Goal: Browse casually: Explore the website without a specific task or goal

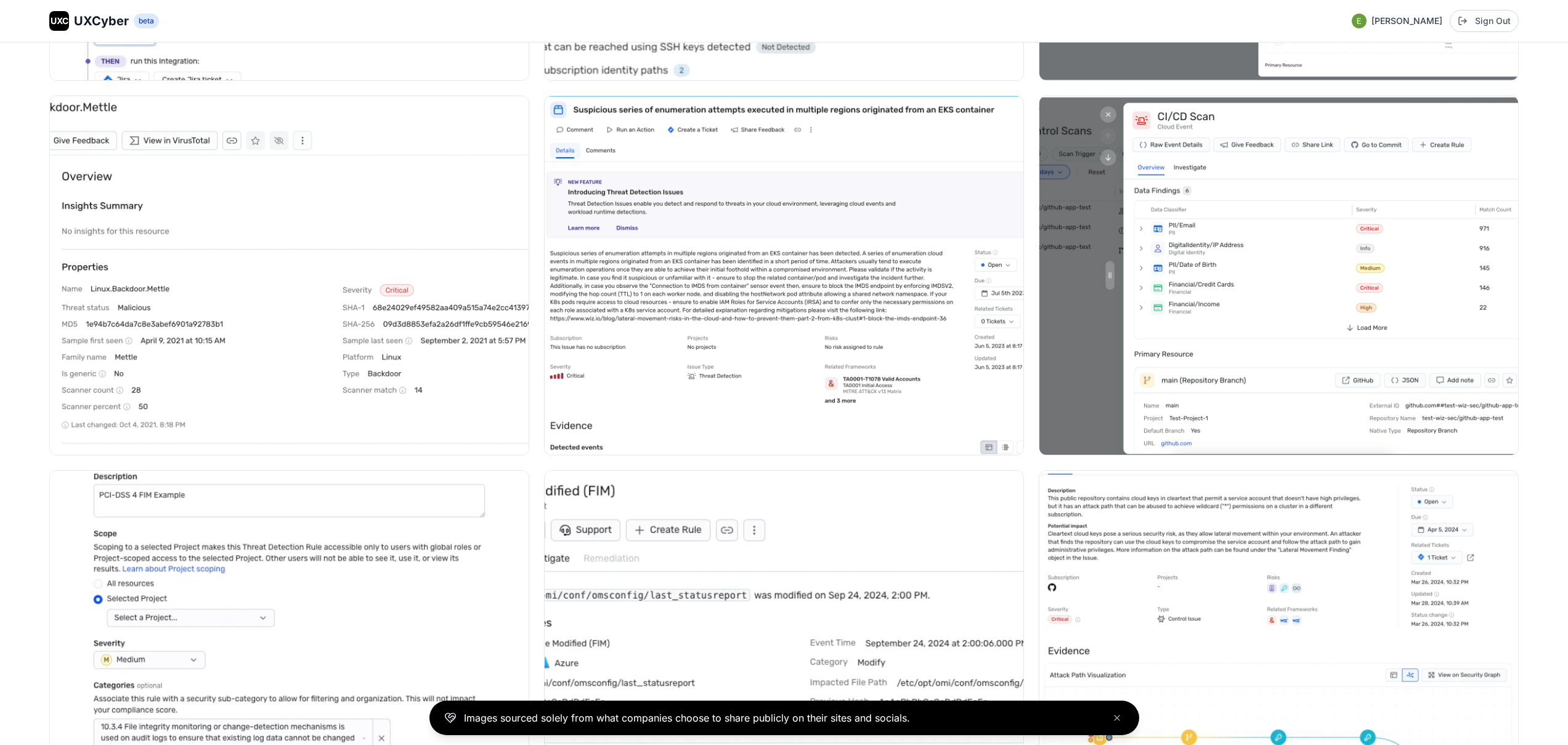
scroll to position [7231, 0]
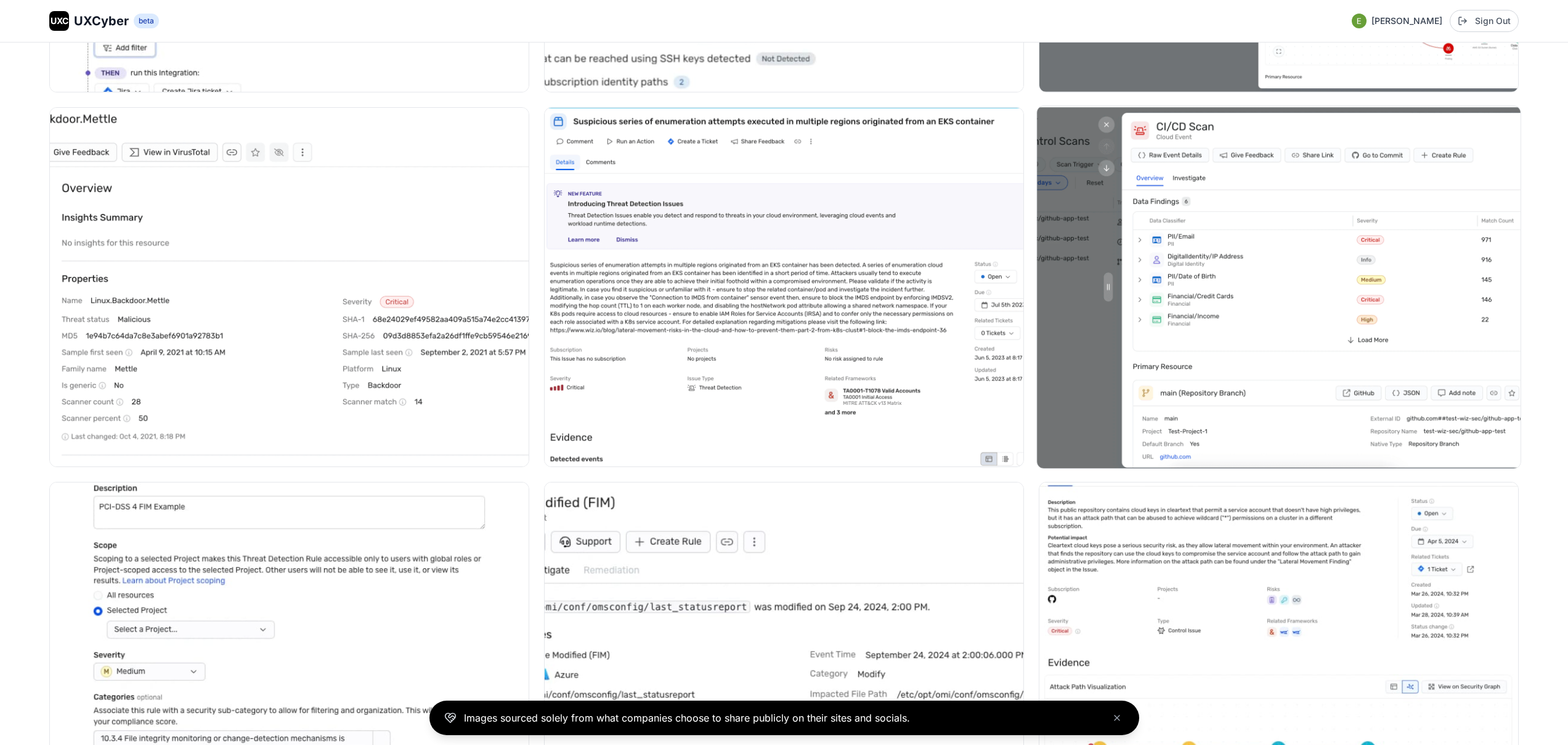
click at [1210, 306] on img at bounding box center [1279, 287] width 483 height 363
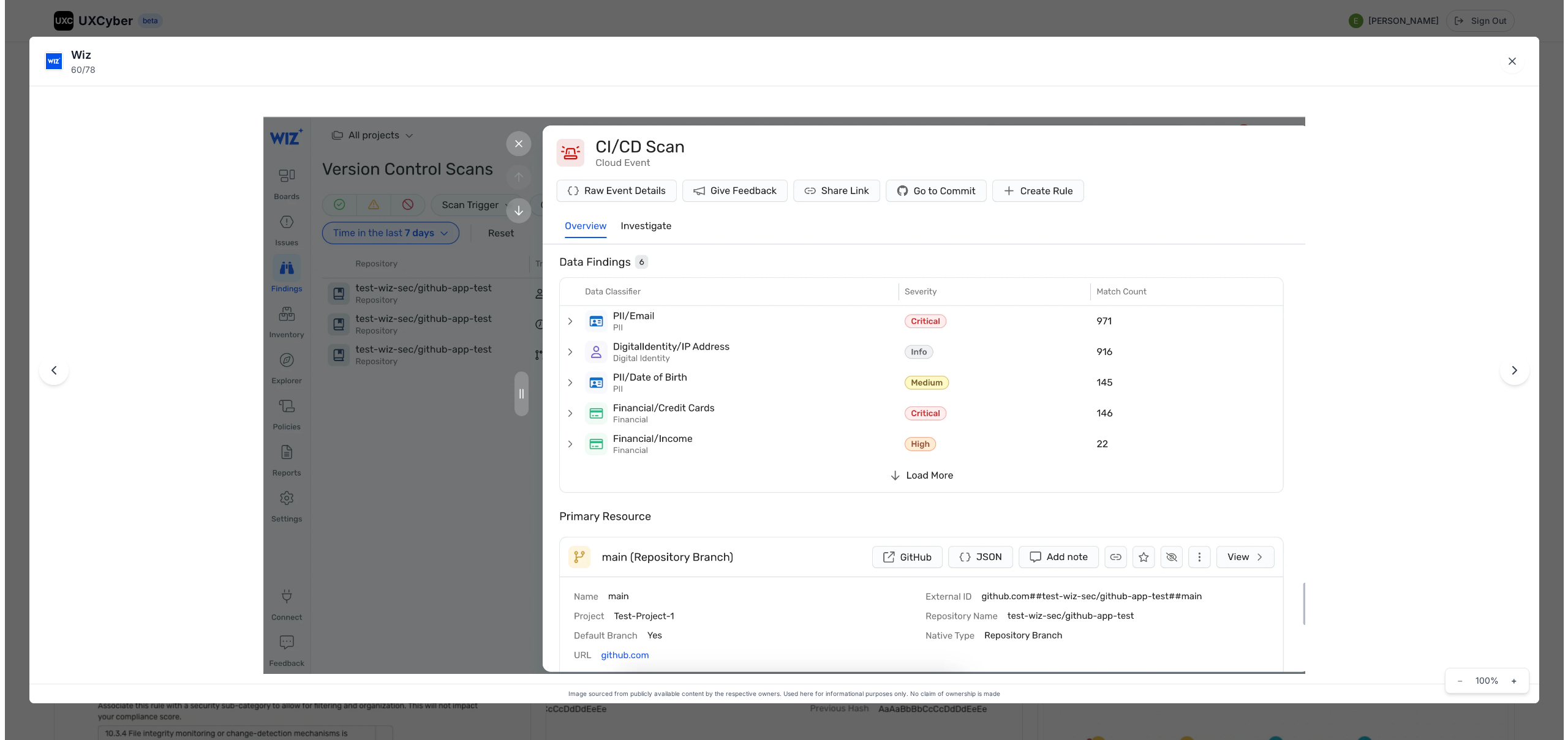
scroll to position [7223, 0]
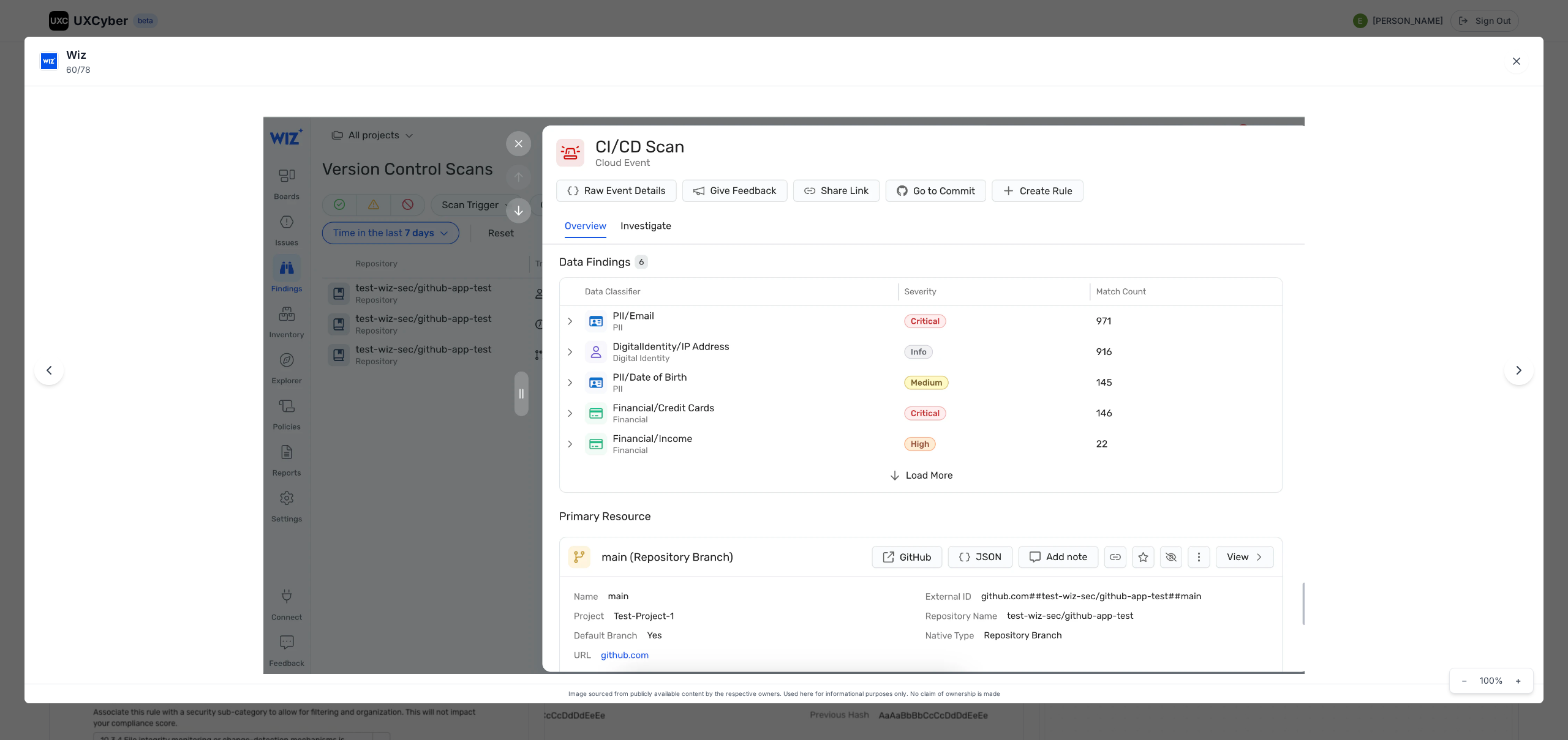
click at [665, 16] on div "Wiz 60 / 78 Image sourced from publicly available content by the respective own…" at bounding box center [784, 370] width 1568 height 740
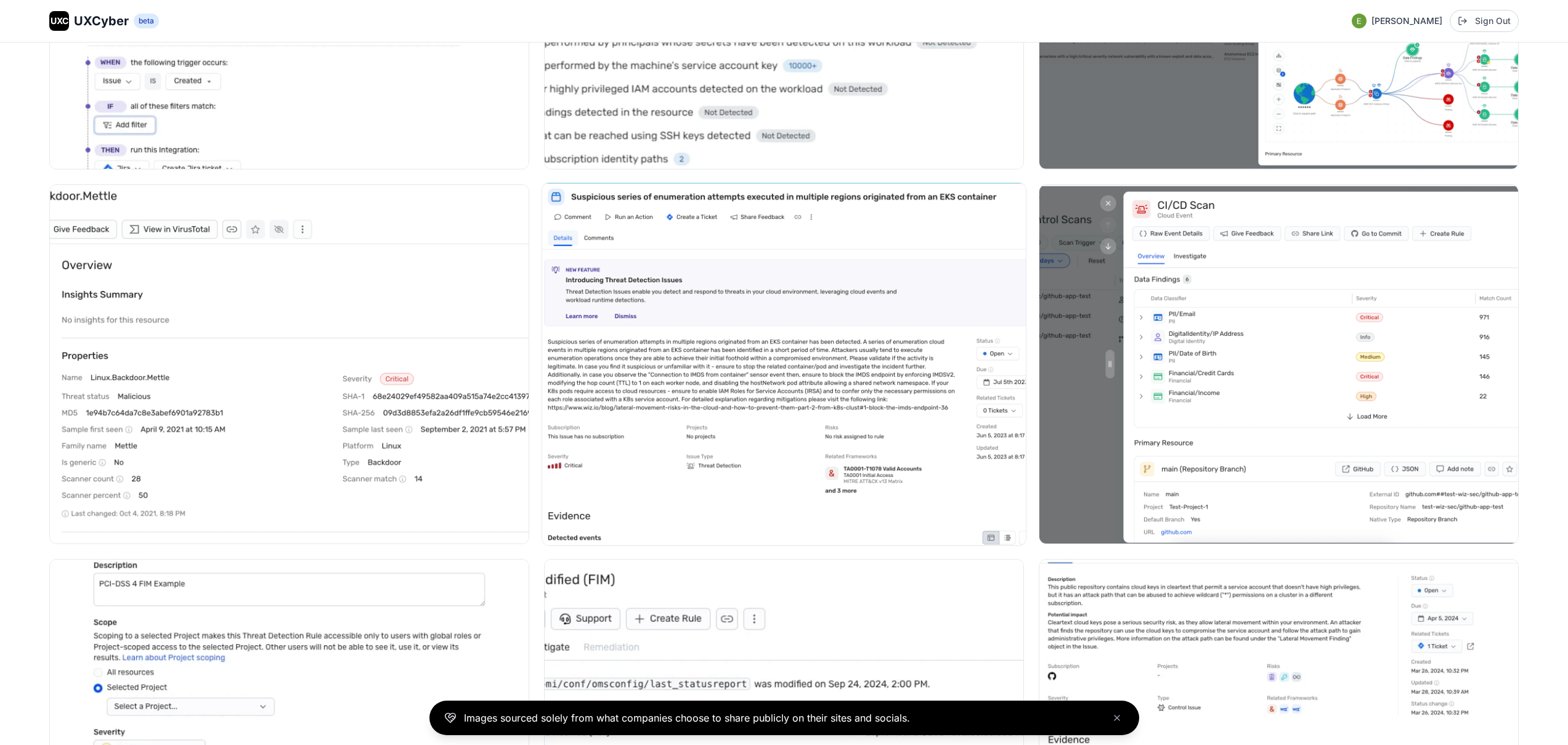
scroll to position [7133, 0]
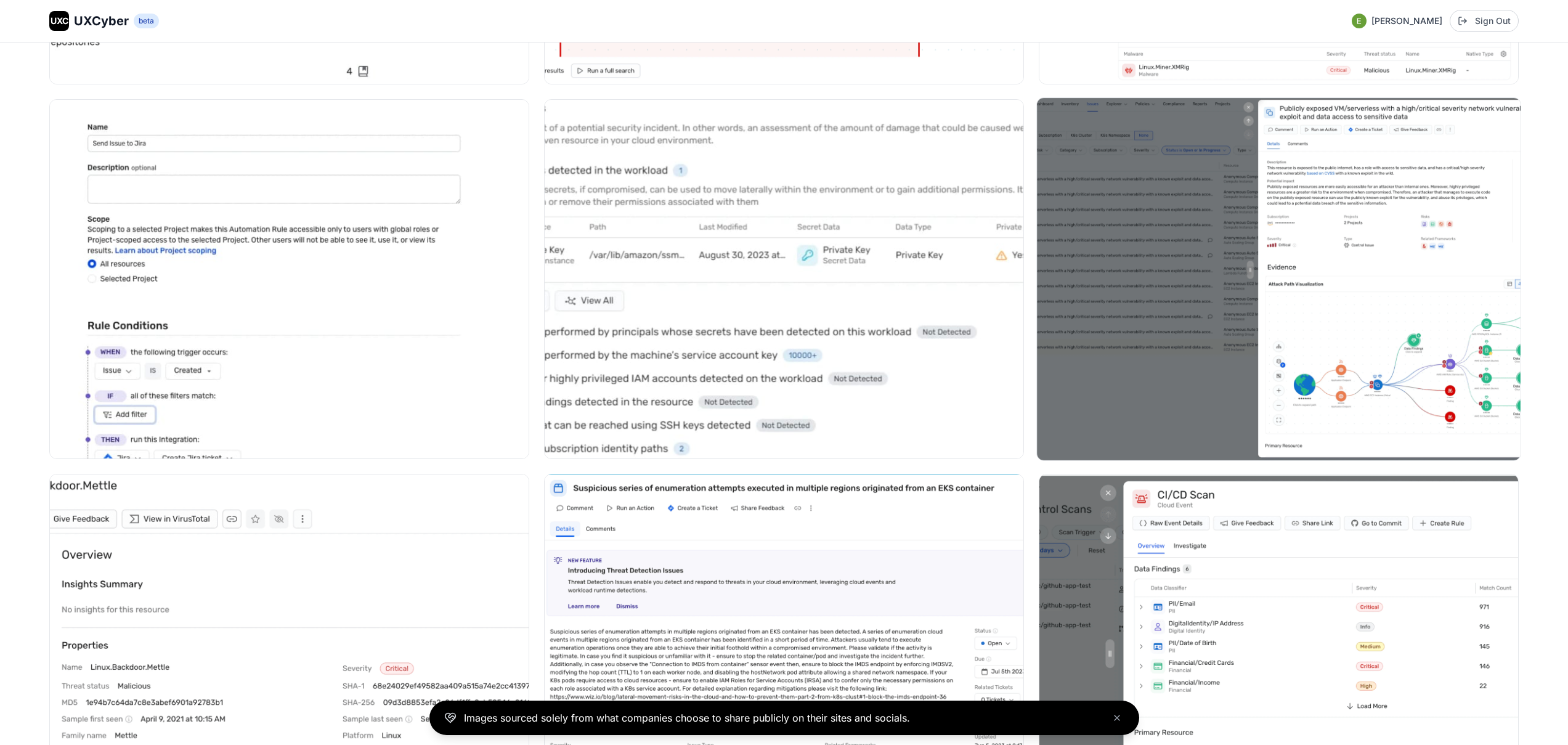
click at [1312, 268] on img at bounding box center [1279, 279] width 483 height 363
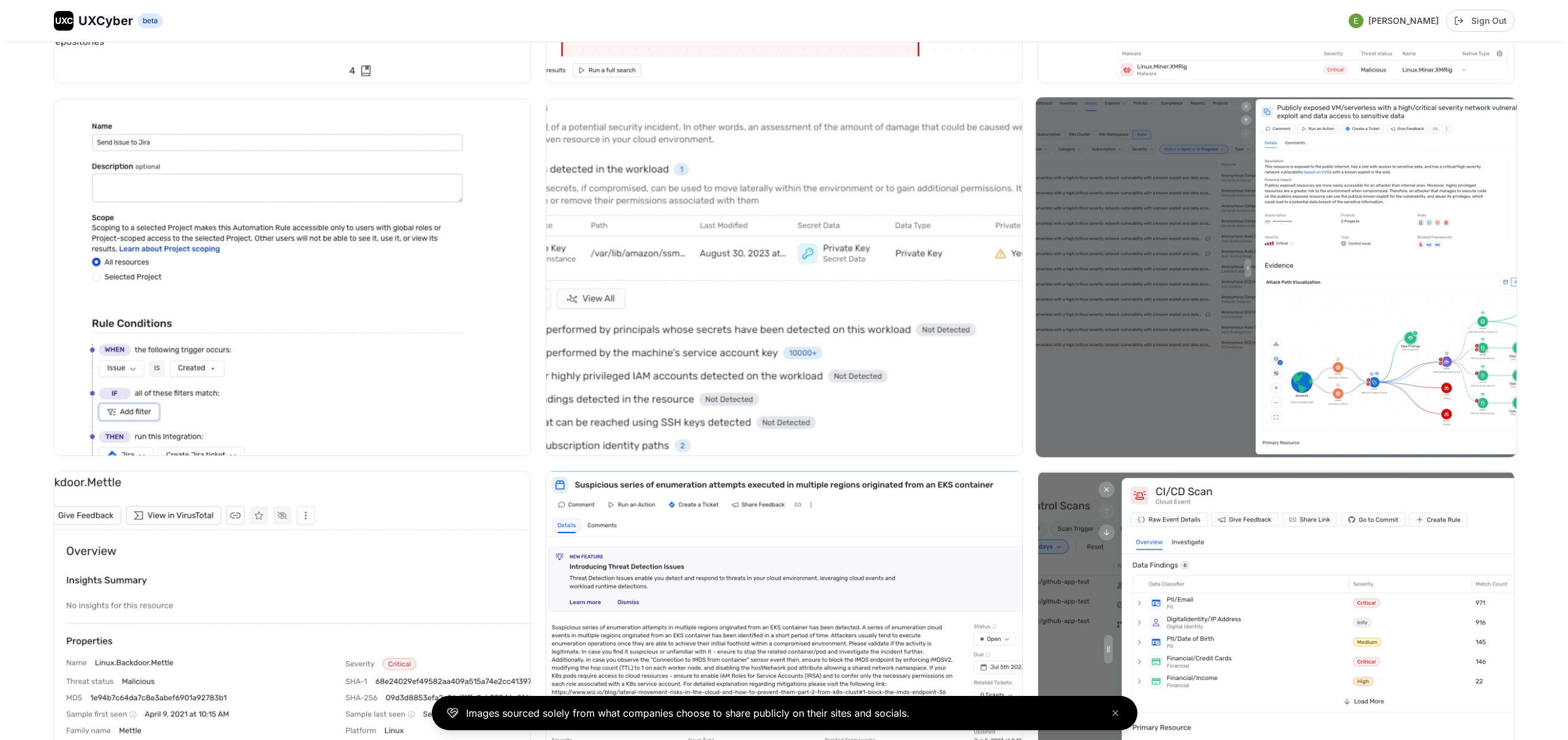
scroll to position [6856, 0]
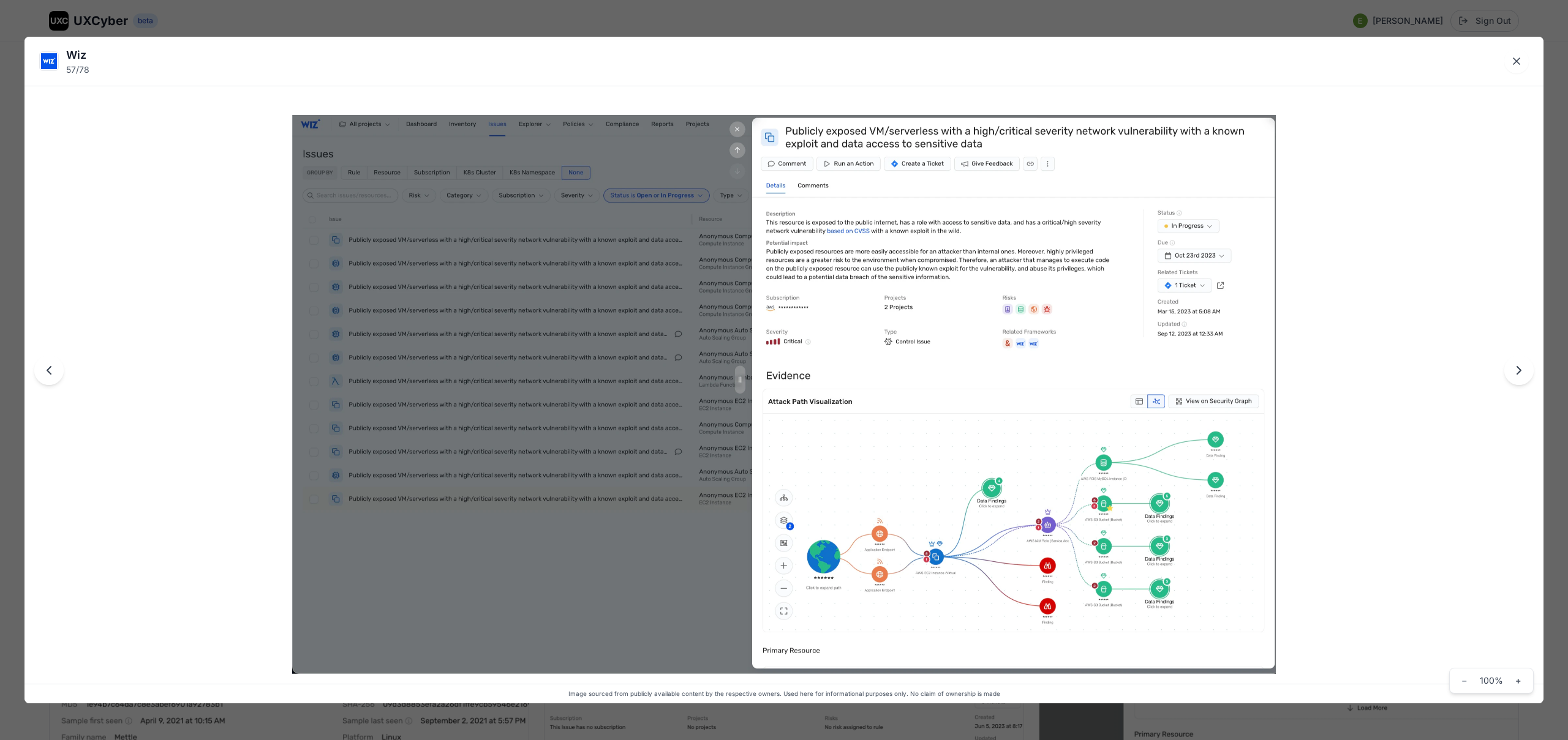
click at [1137, 28] on div "Wiz 57 / 78 Image sourced from publicly available content by the respective own…" at bounding box center [784, 370] width 1568 height 740
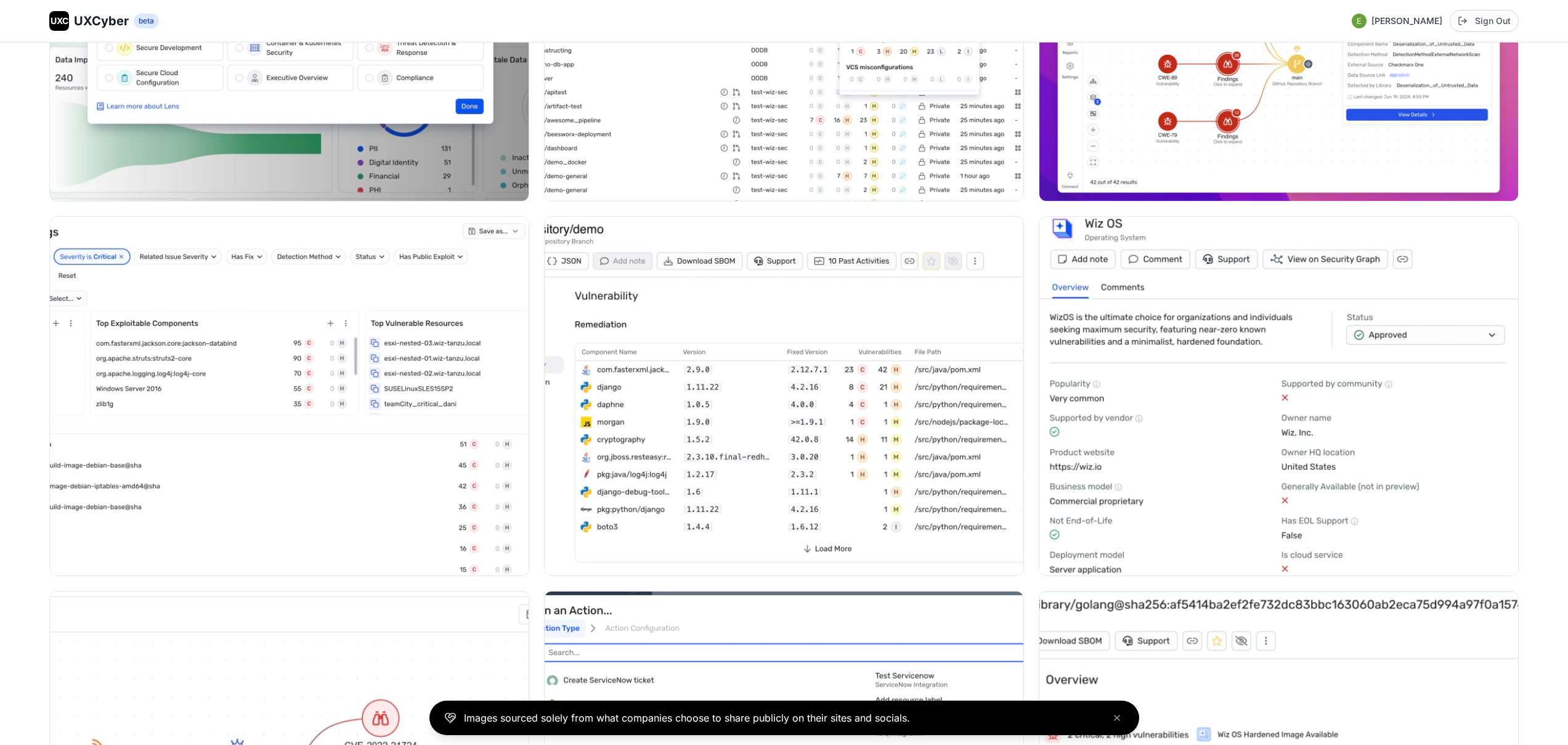
scroll to position [3363, 0]
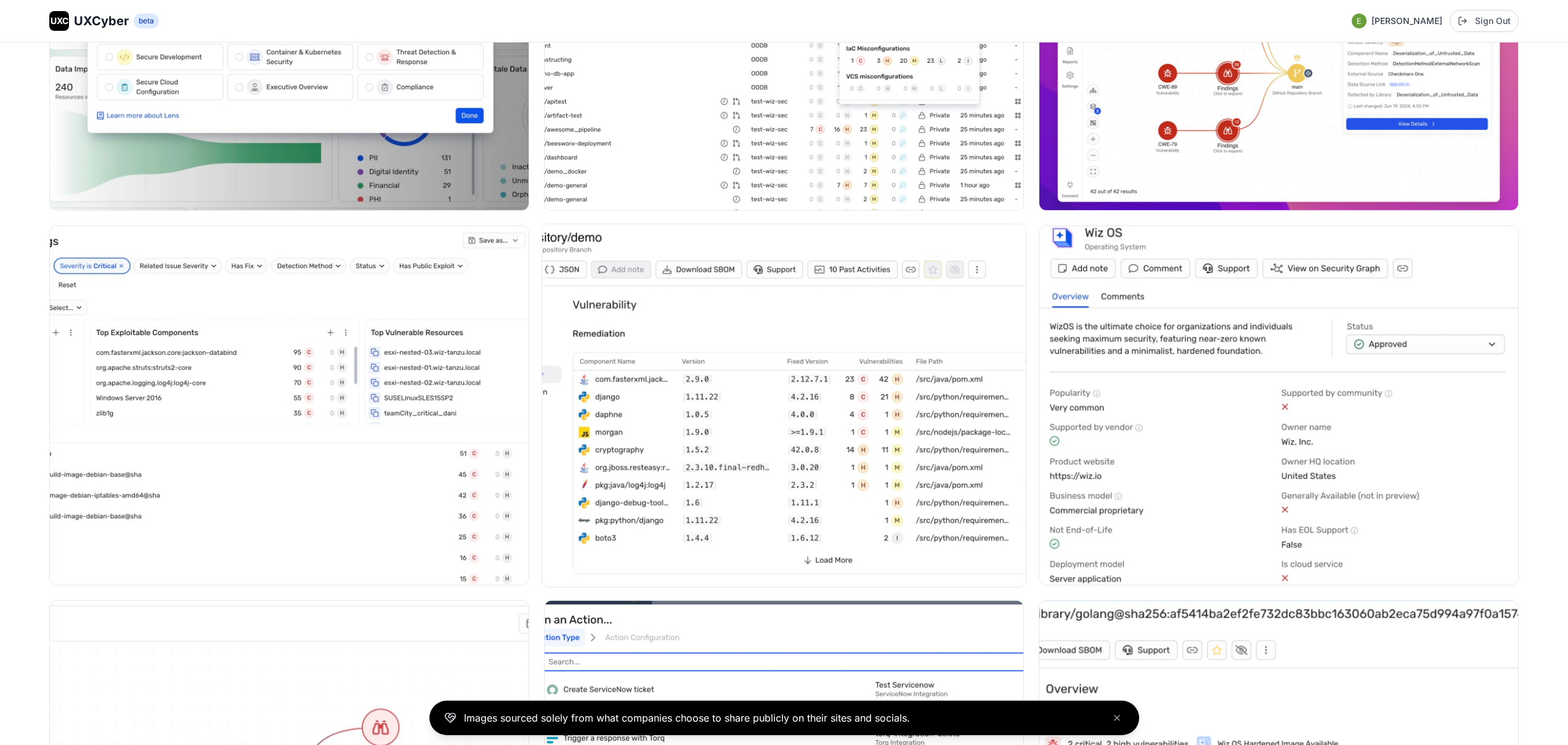
click at [789, 340] on img at bounding box center [784, 406] width 483 height 363
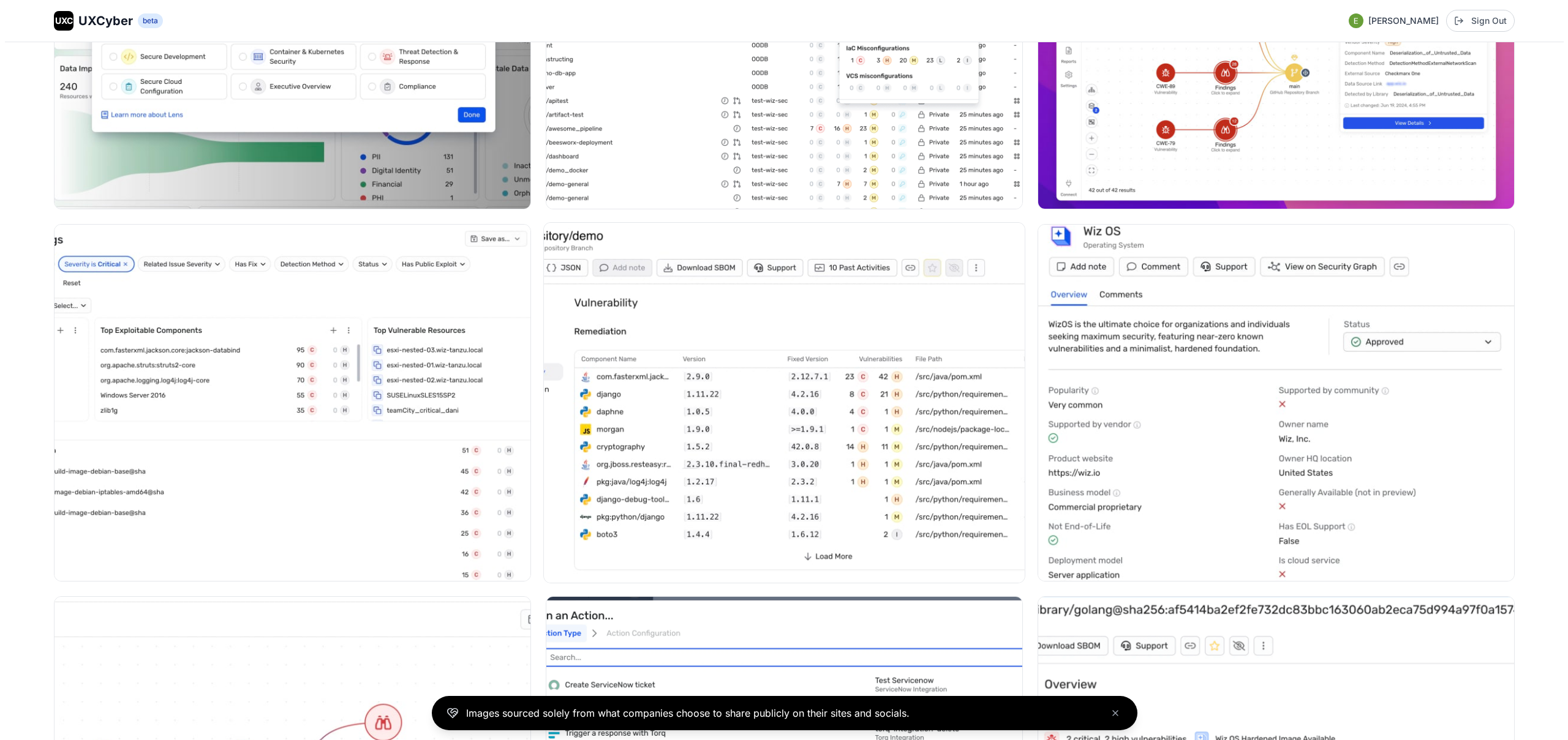
scroll to position [3359, 0]
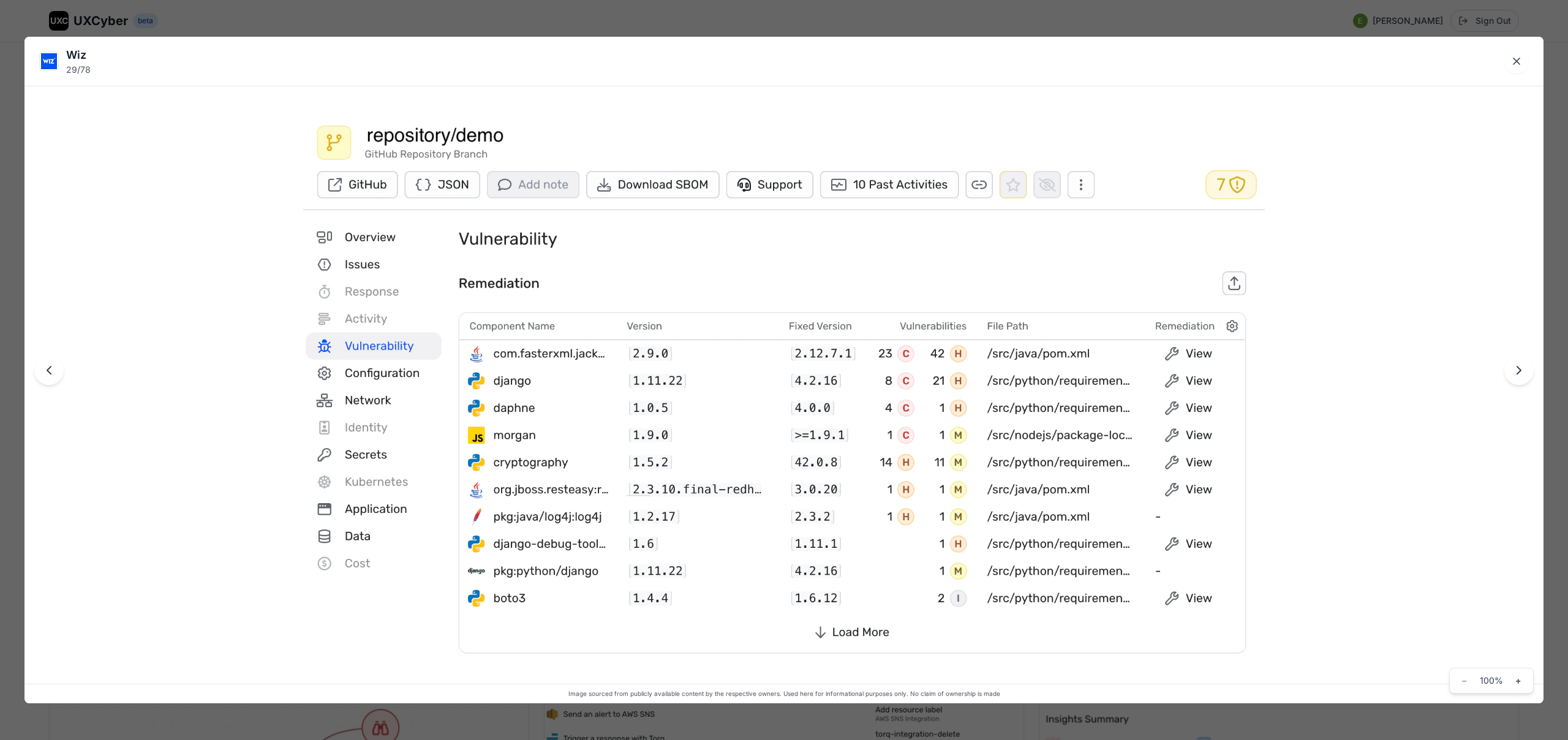
click at [751, 26] on div "Wiz 29 / 78 Image sourced from publicly available content by the respective own…" at bounding box center [784, 370] width 1568 height 740
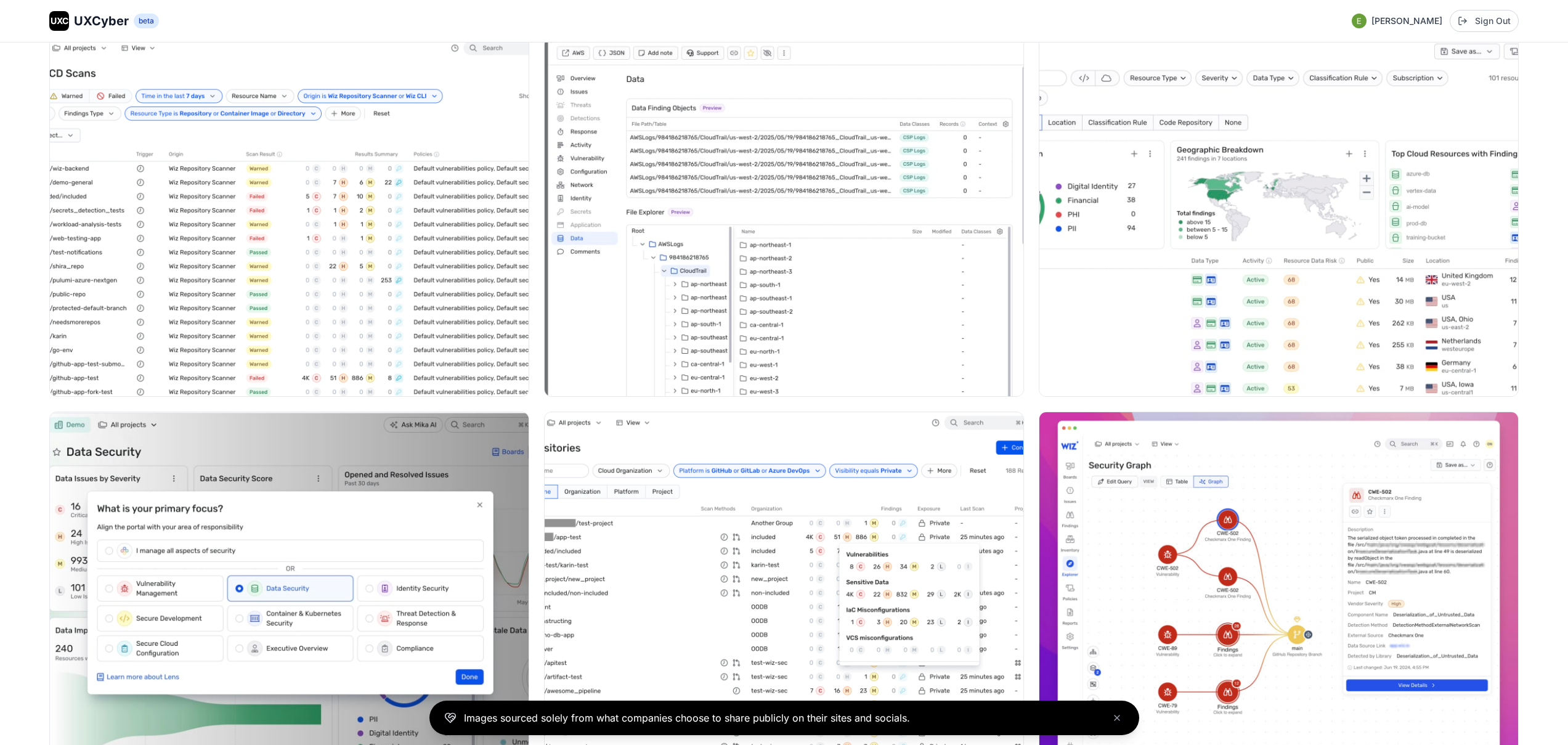
scroll to position [2799, 0]
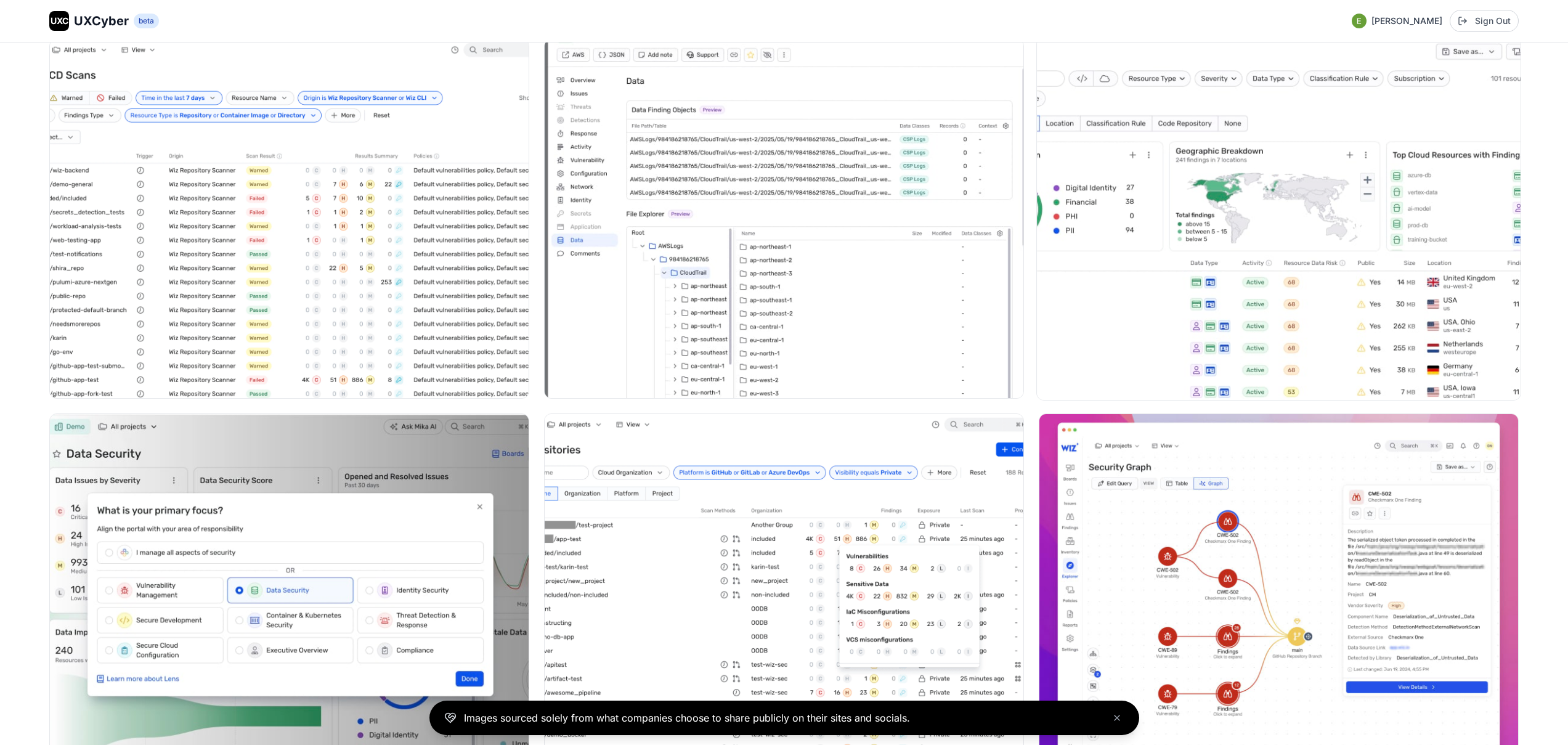
click at [1217, 263] on img at bounding box center [1279, 219] width 483 height 363
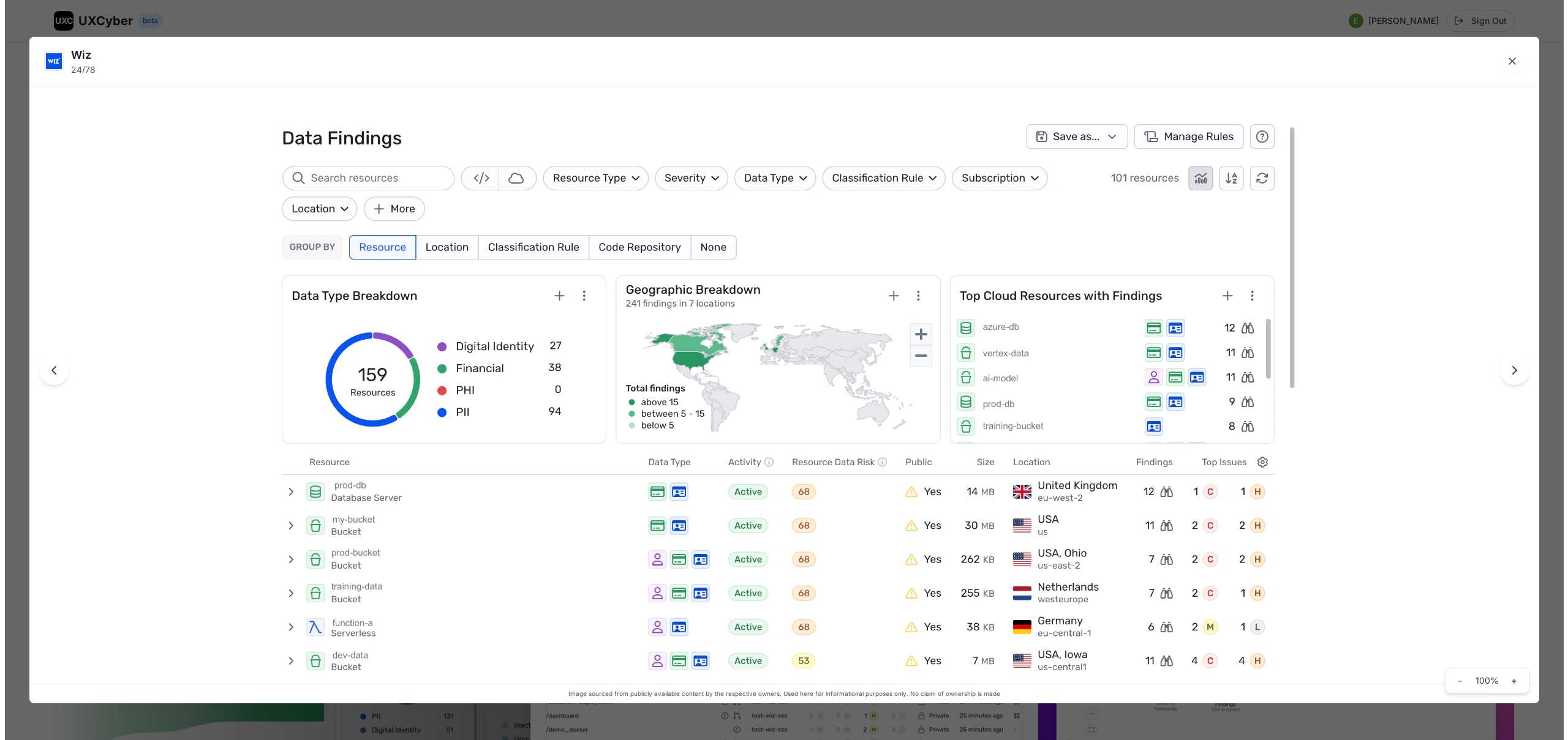
scroll to position [2794, 0]
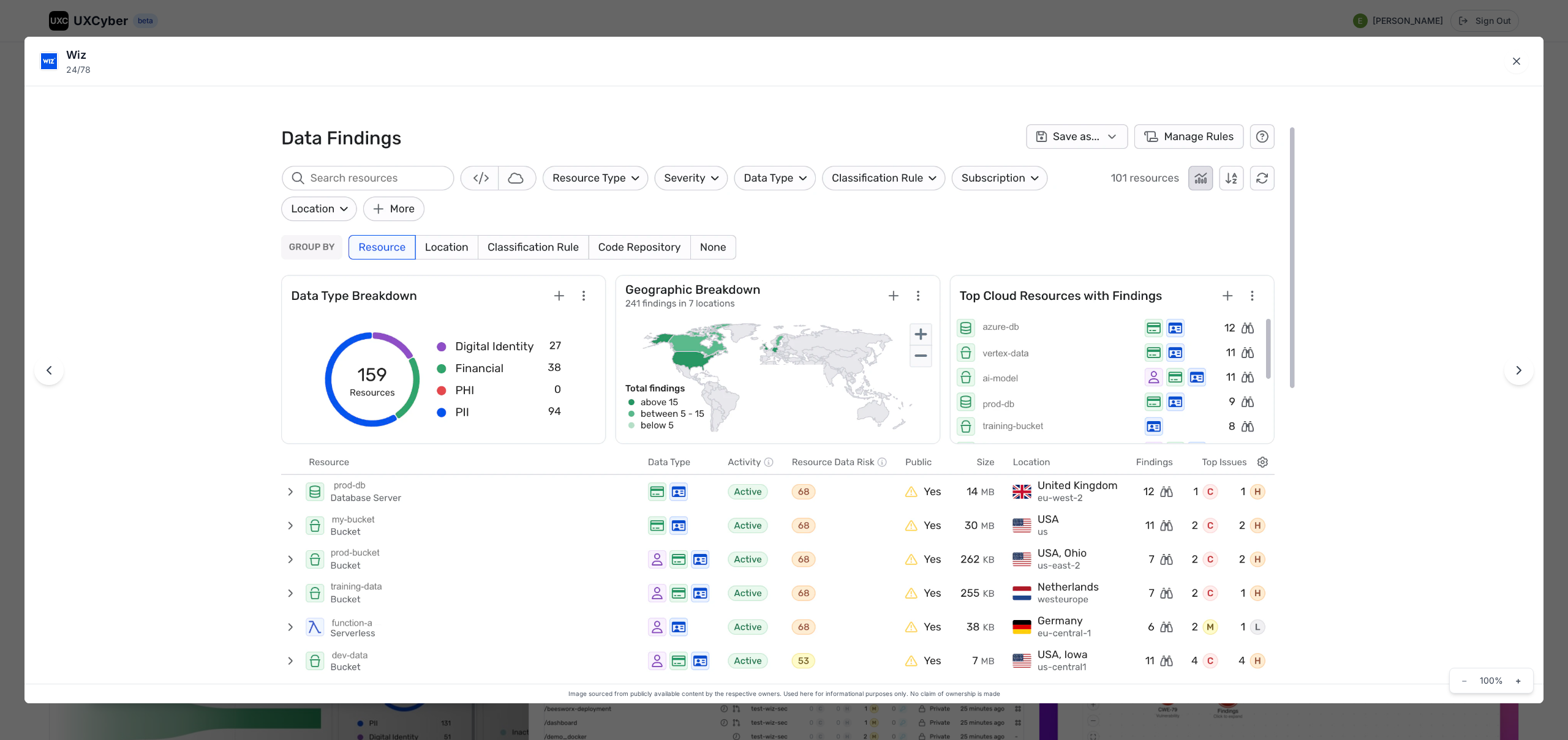
click at [759, 26] on div "Wiz 24 / 78 Image sourced from publicly available content by the respective own…" at bounding box center [784, 370] width 1568 height 740
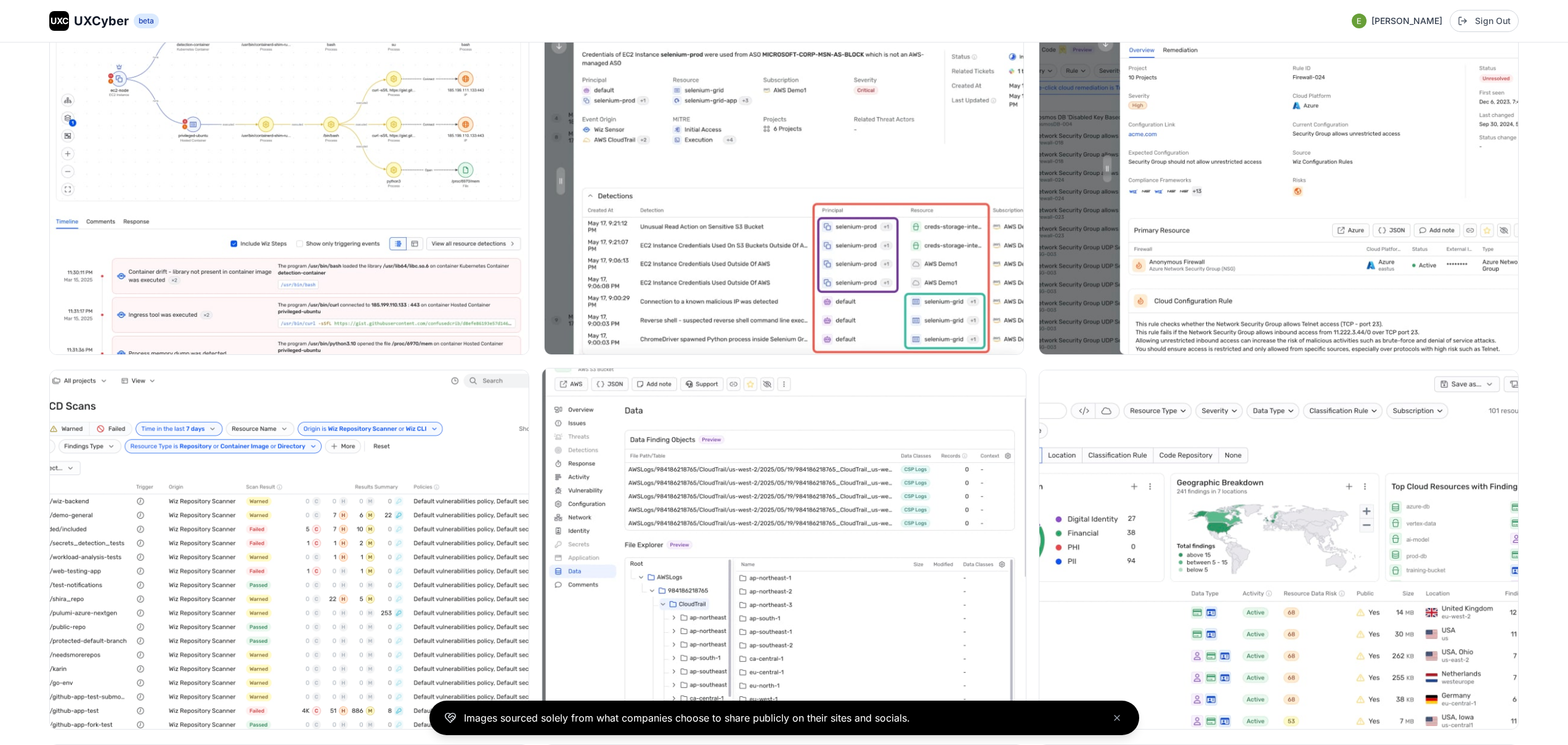
scroll to position [2495, 0]
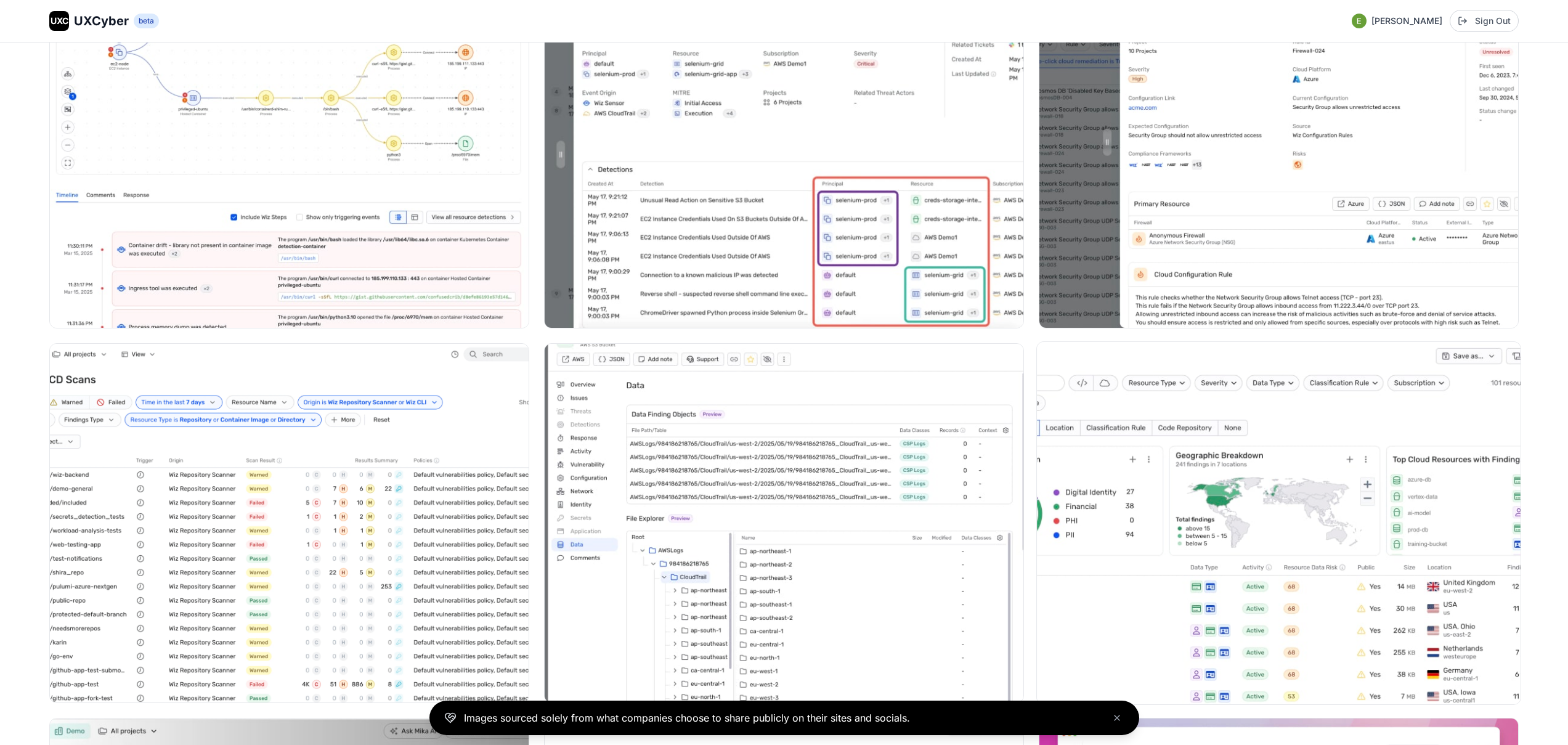
click at [1364, 484] on img at bounding box center [1279, 523] width 483 height 363
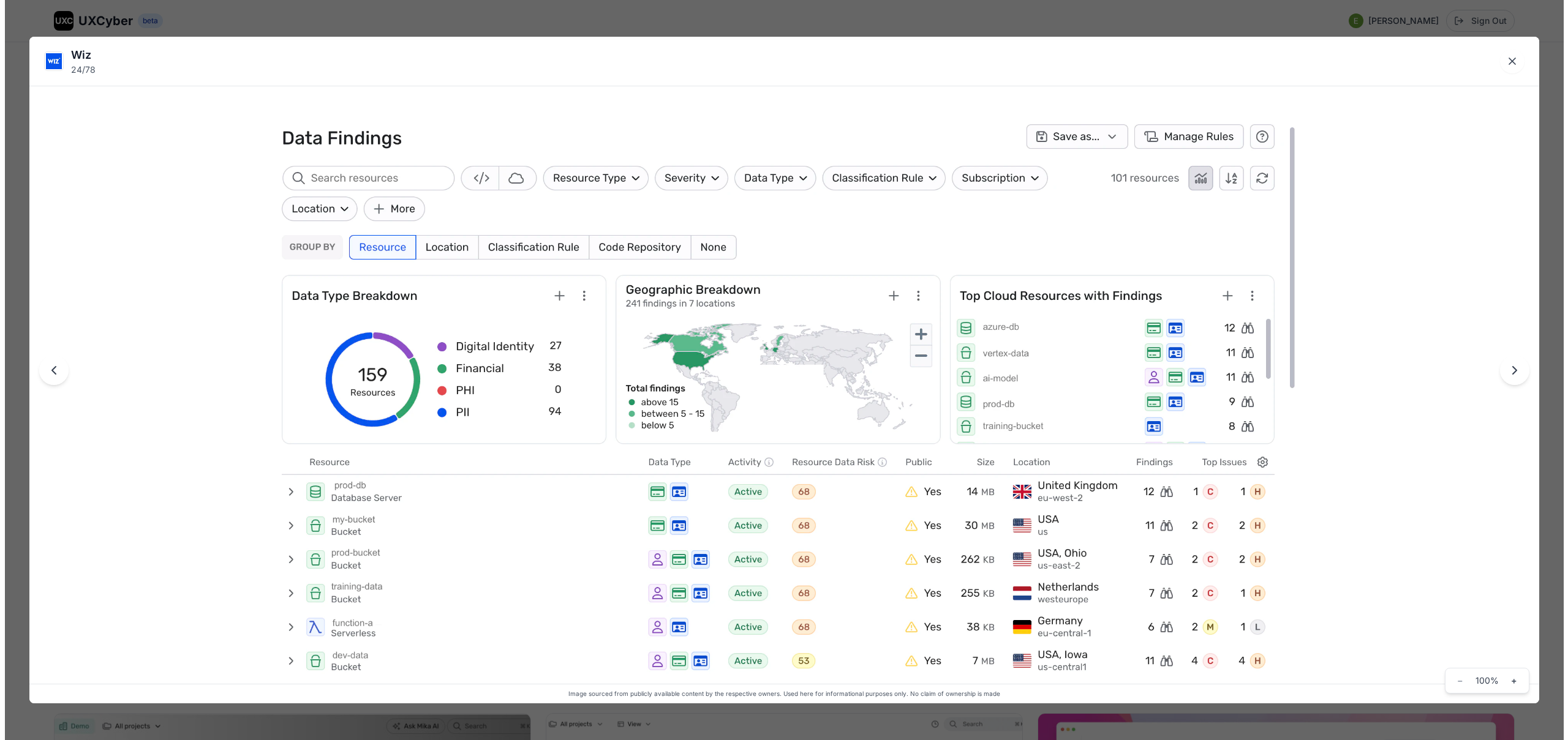
scroll to position [2492, 0]
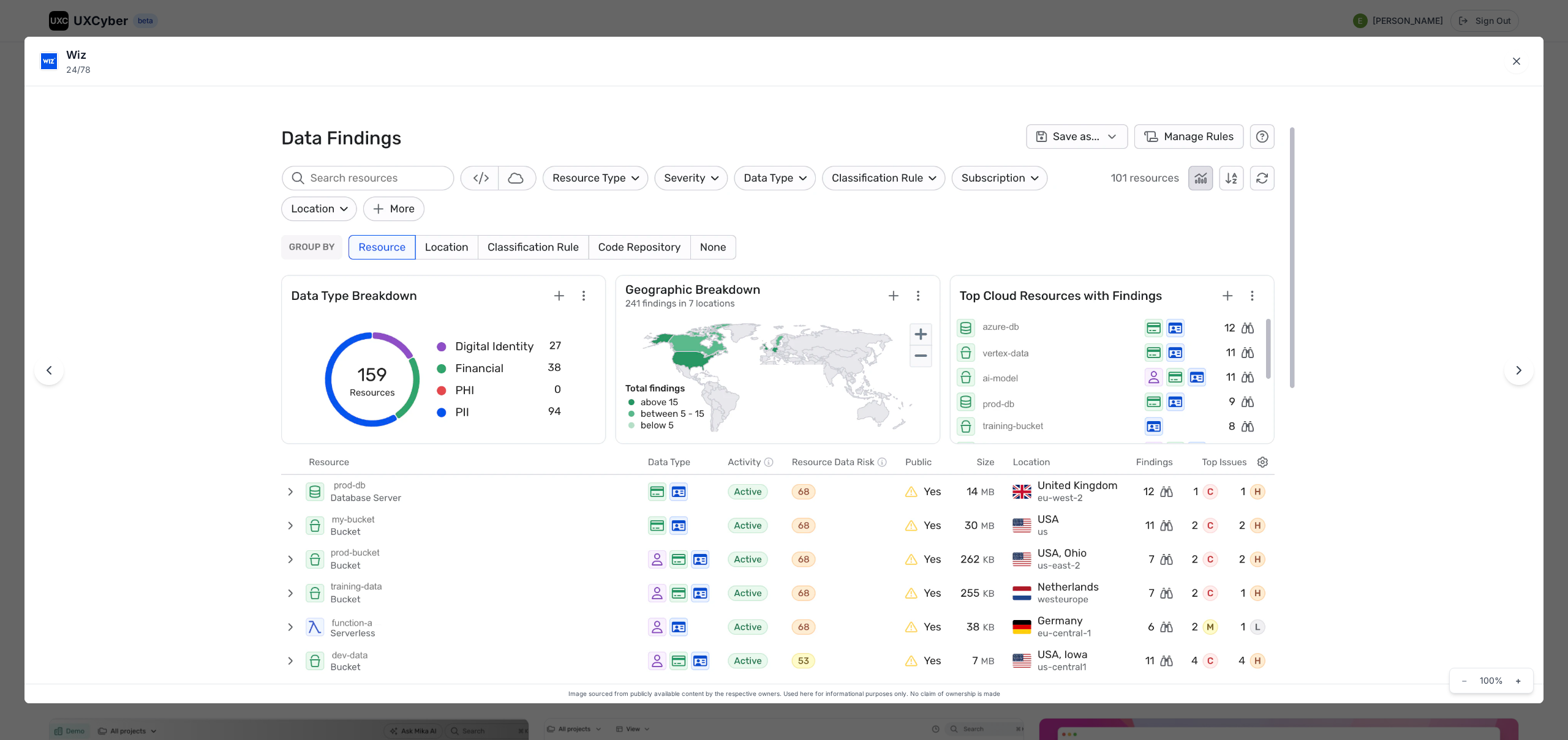
click at [1556, 387] on div "Wiz 24 / 78 Image sourced from publicly available content by the respective own…" at bounding box center [784, 370] width 1568 height 740
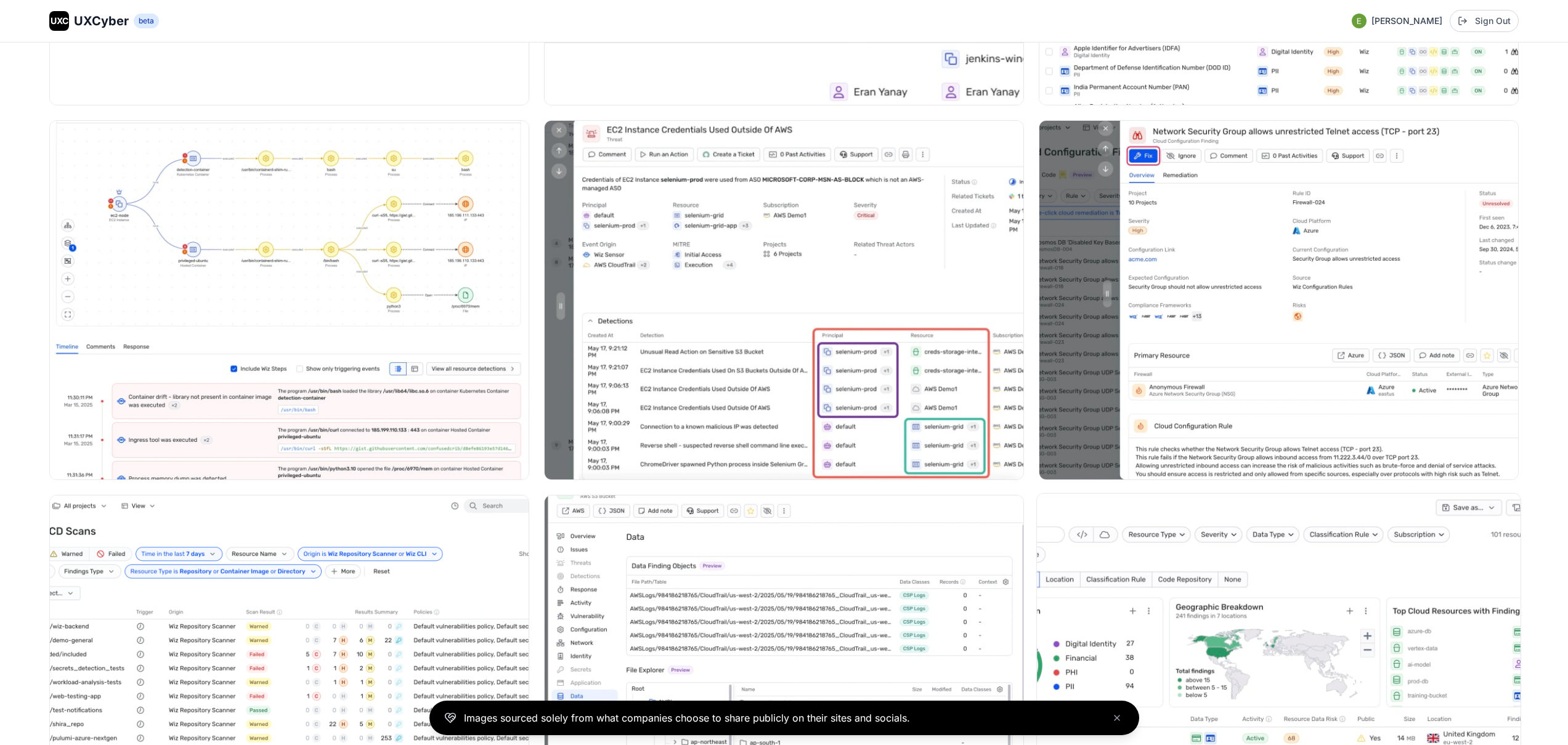
scroll to position [2106, 0]
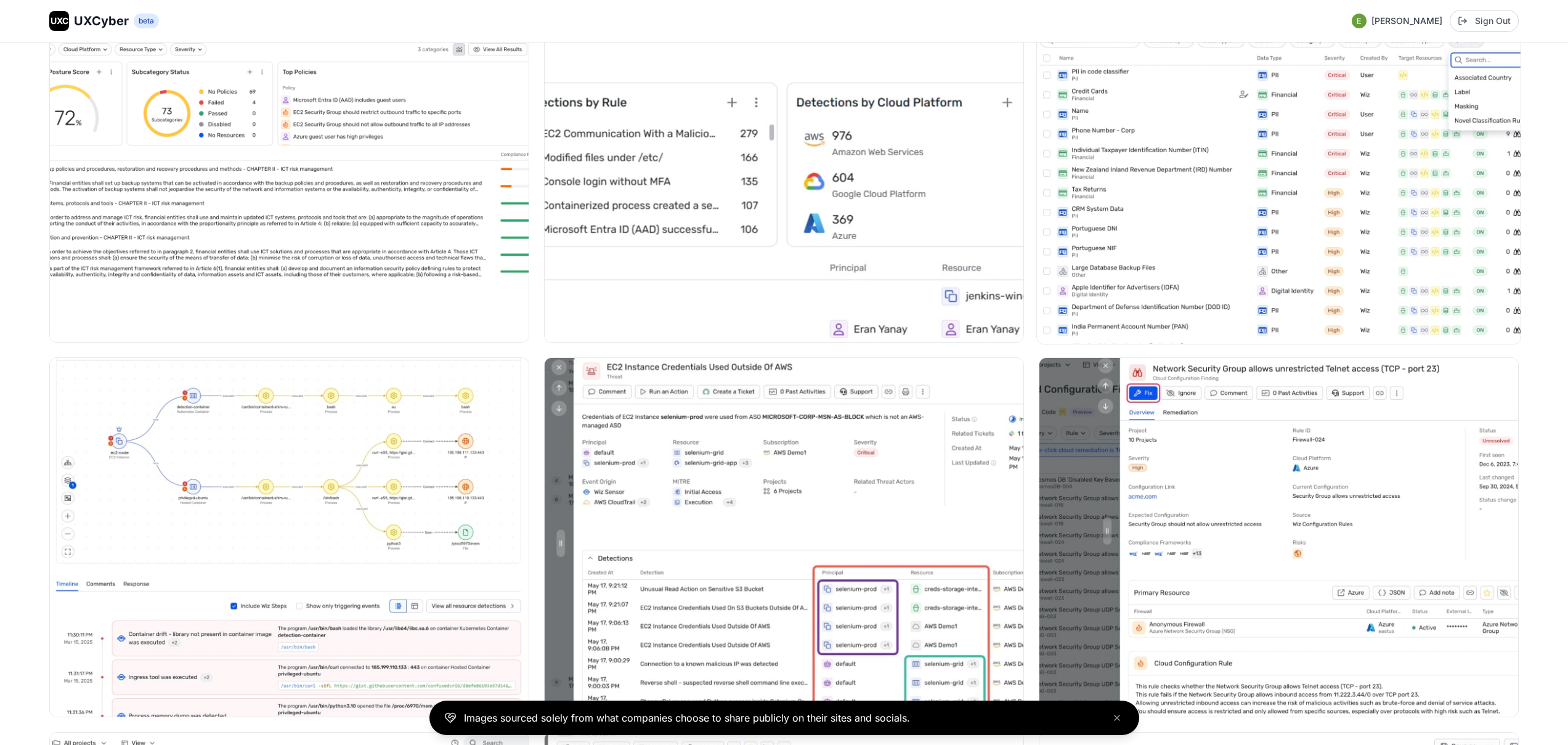
click at [1262, 159] on img at bounding box center [1279, 163] width 483 height 363
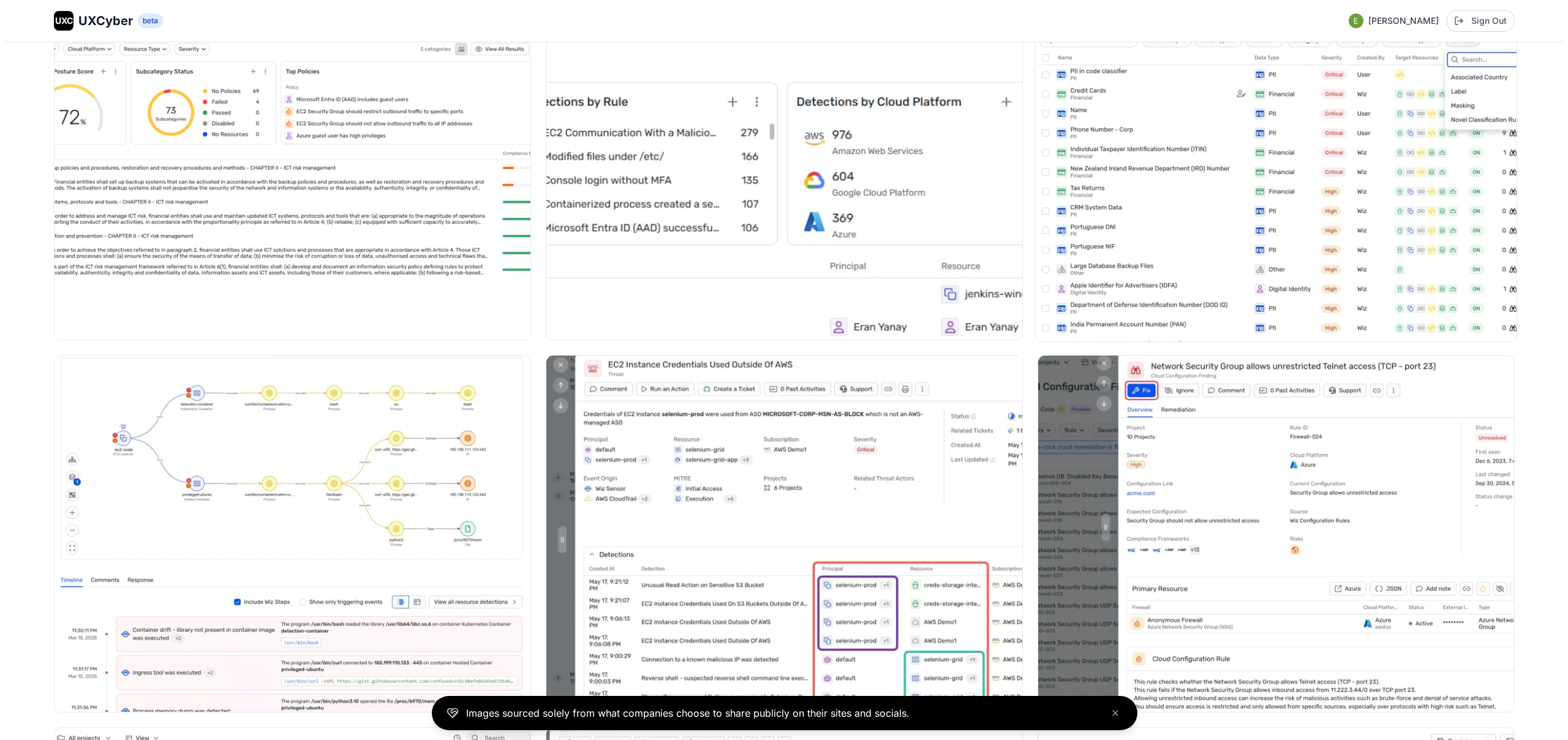
scroll to position [2103, 0]
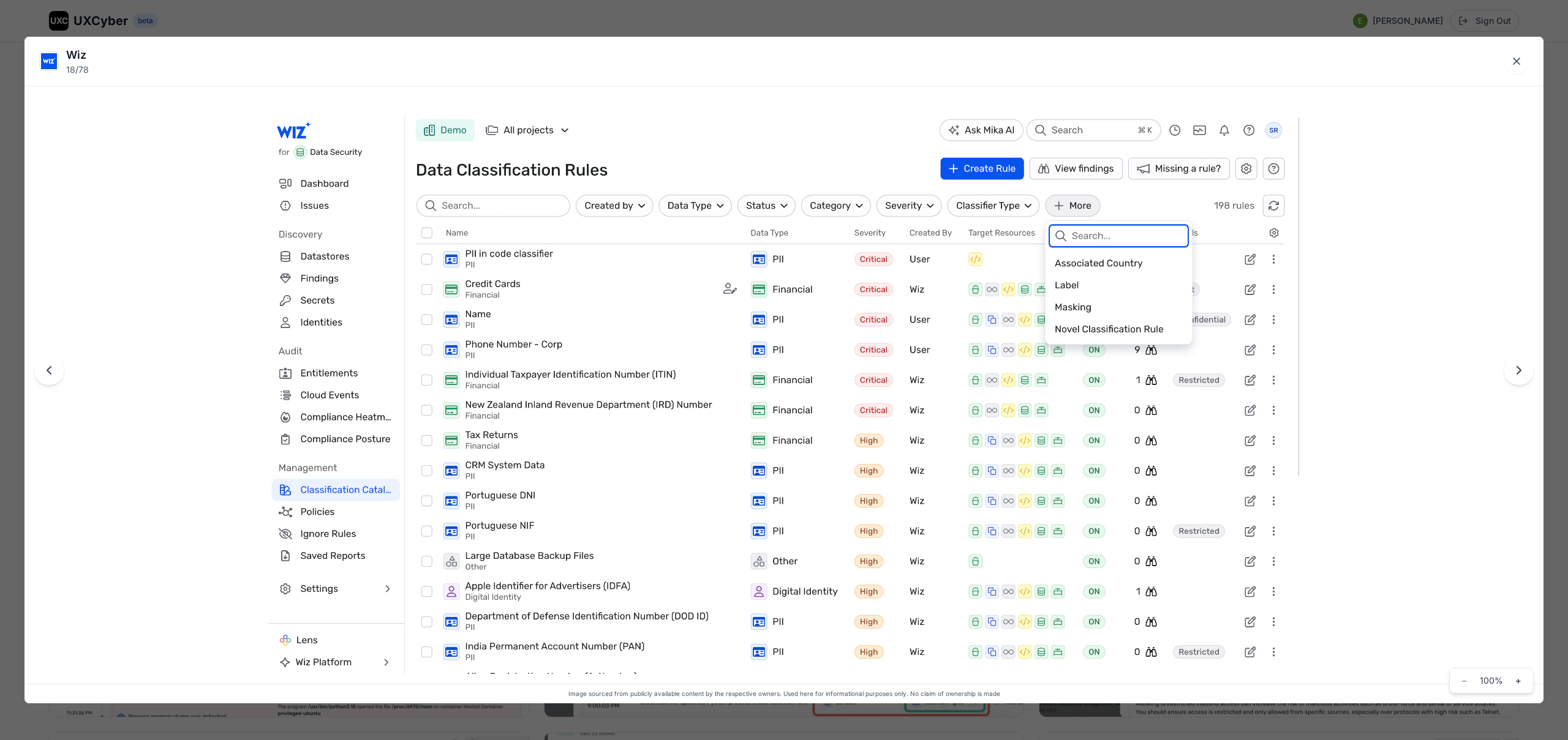
click at [871, 14] on div "Wiz 18 / 78 Image sourced from publicly available content by the respective own…" at bounding box center [784, 370] width 1568 height 740
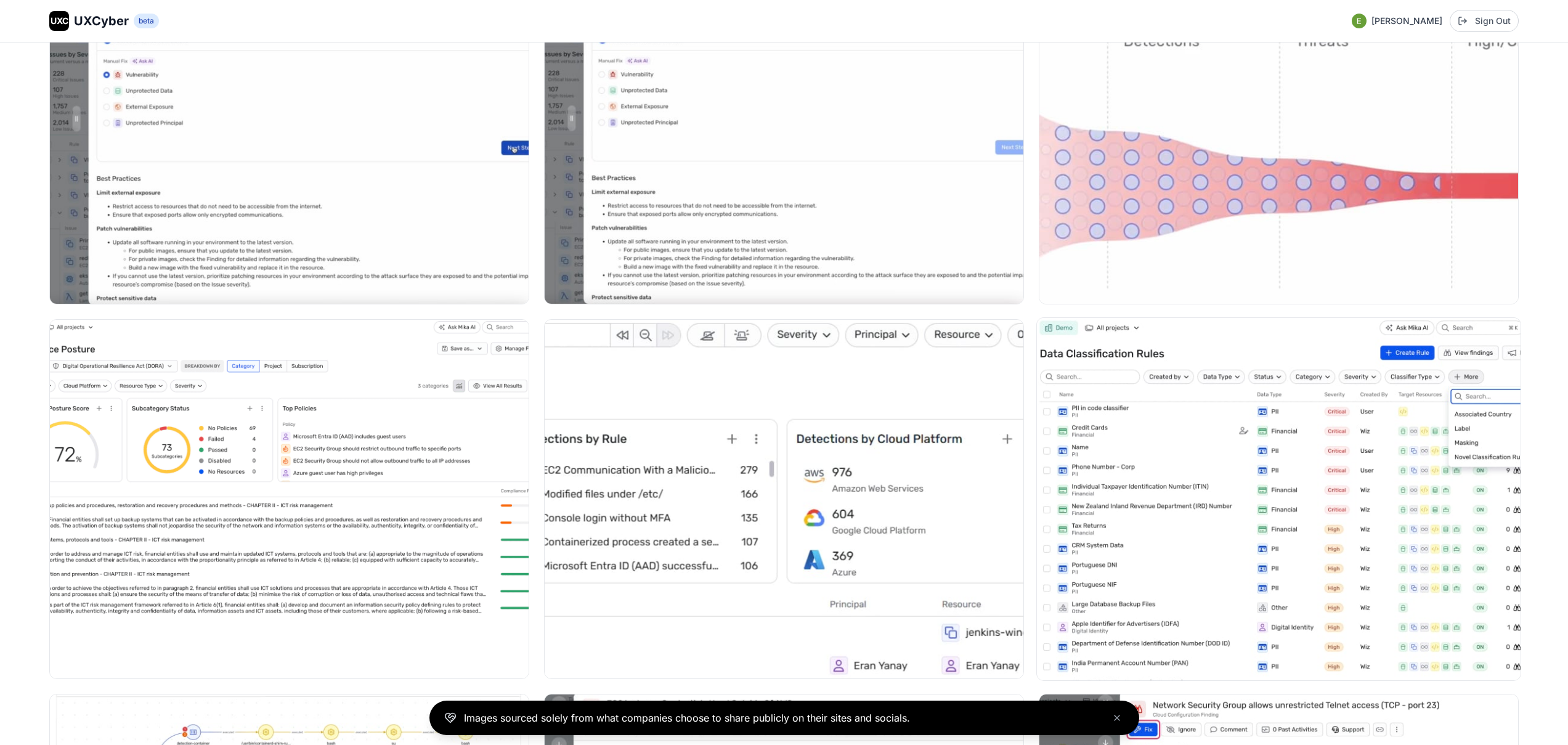
click at [1206, 468] on img at bounding box center [1279, 499] width 483 height 363
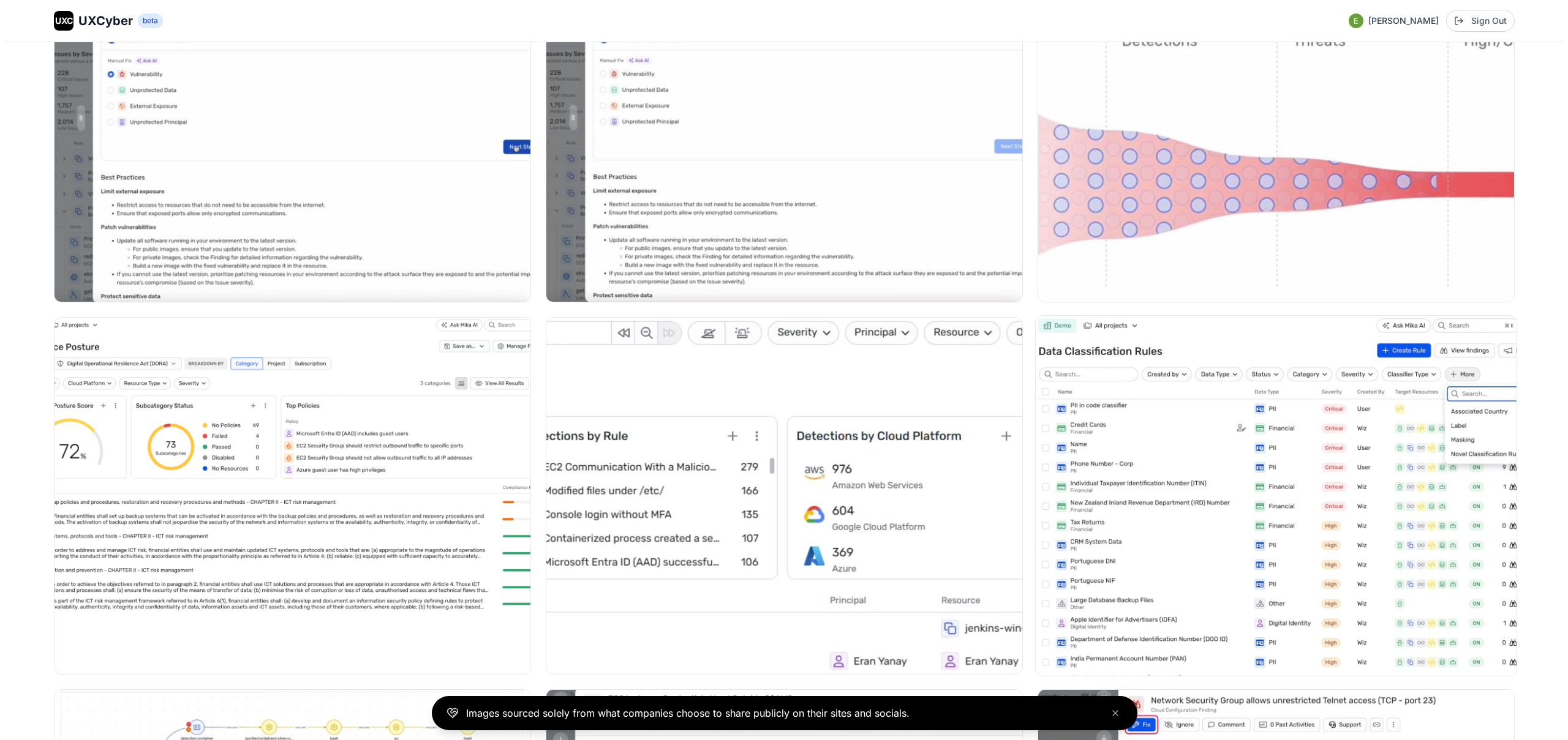
scroll to position [1767, 0]
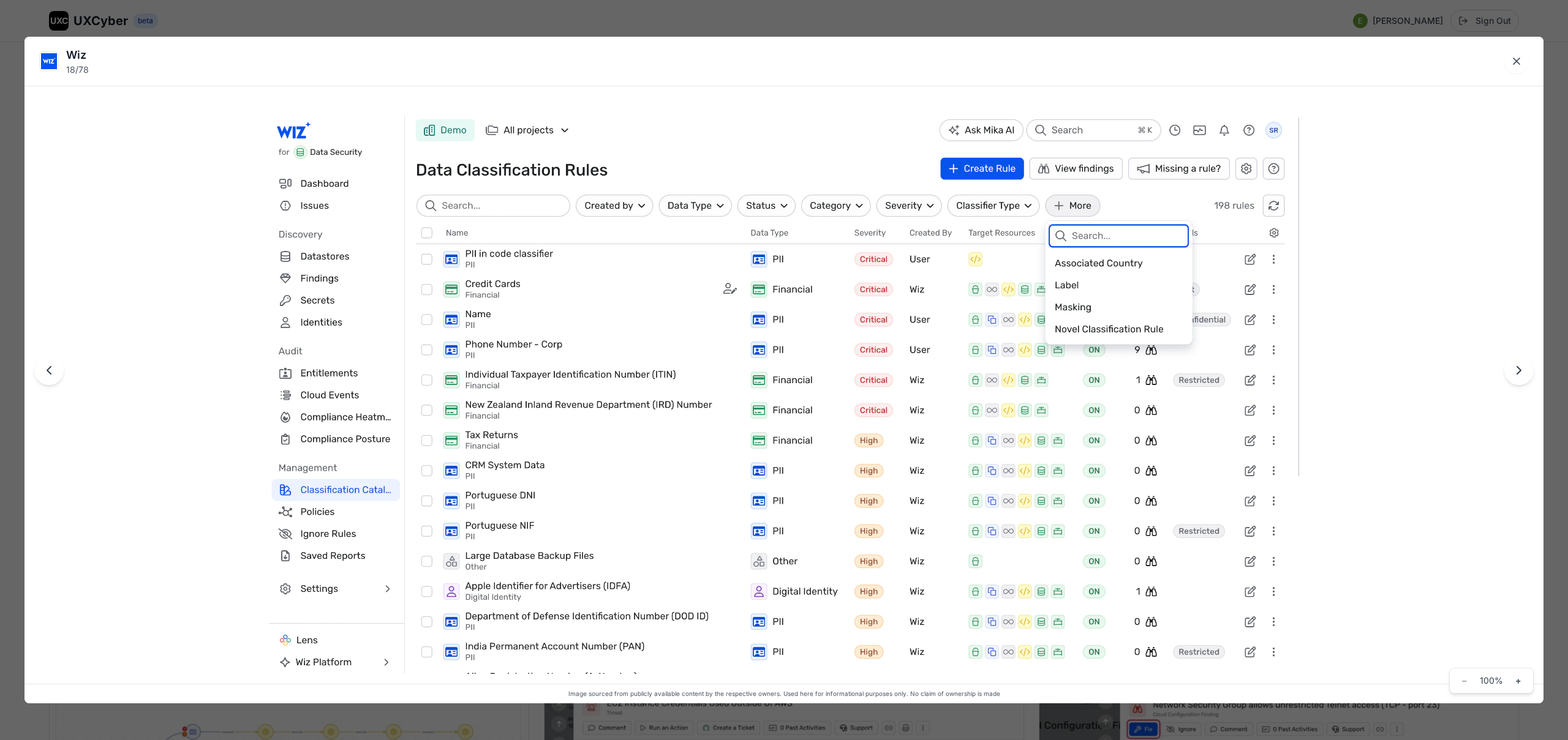
click at [707, 10] on div "Wiz 18 / 78 Image sourced from publicly available content by the respective own…" at bounding box center [784, 370] width 1568 height 740
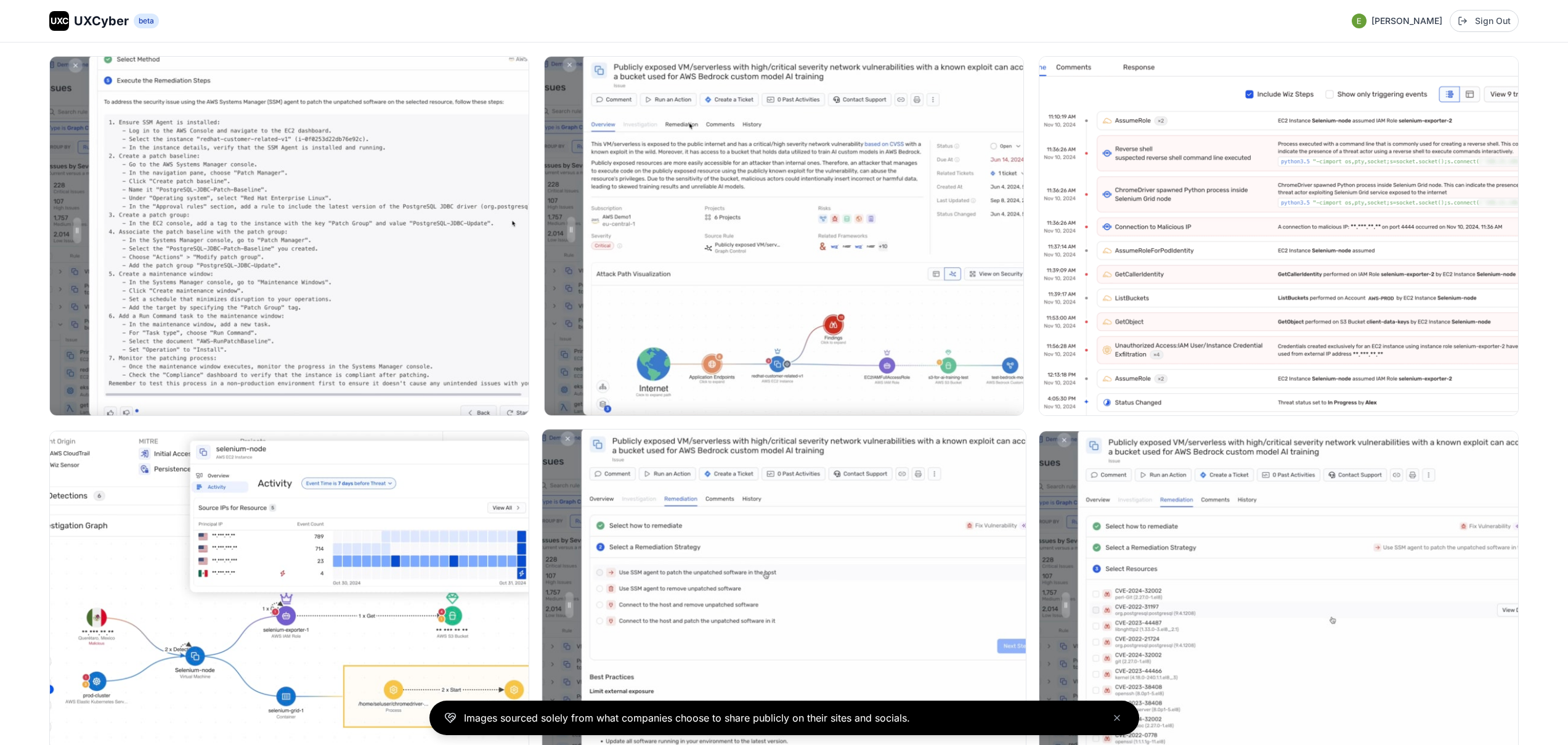
scroll to position [519, 0]
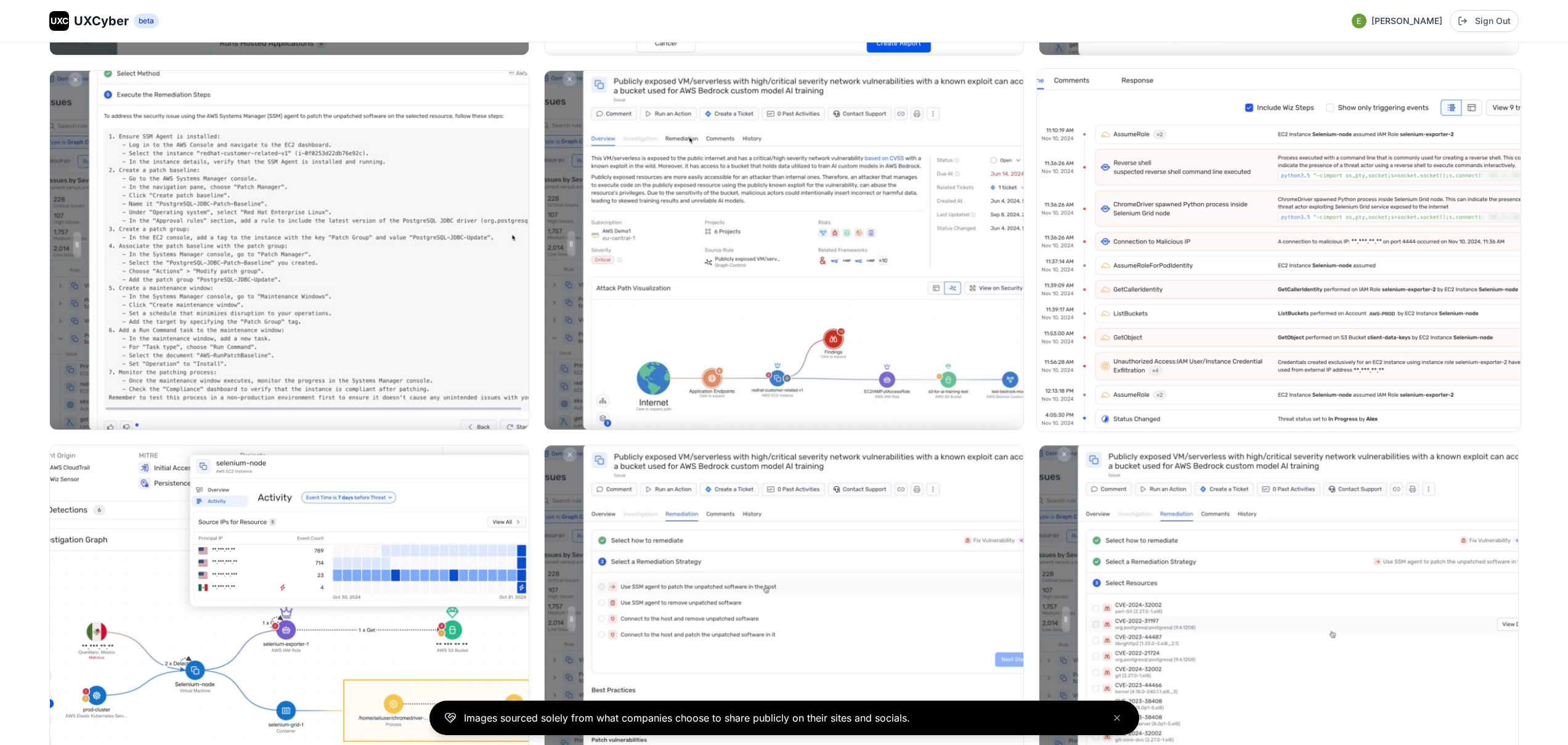
click at [1173, 236] on img at bounding box center [1279, 250] width 483 height 363
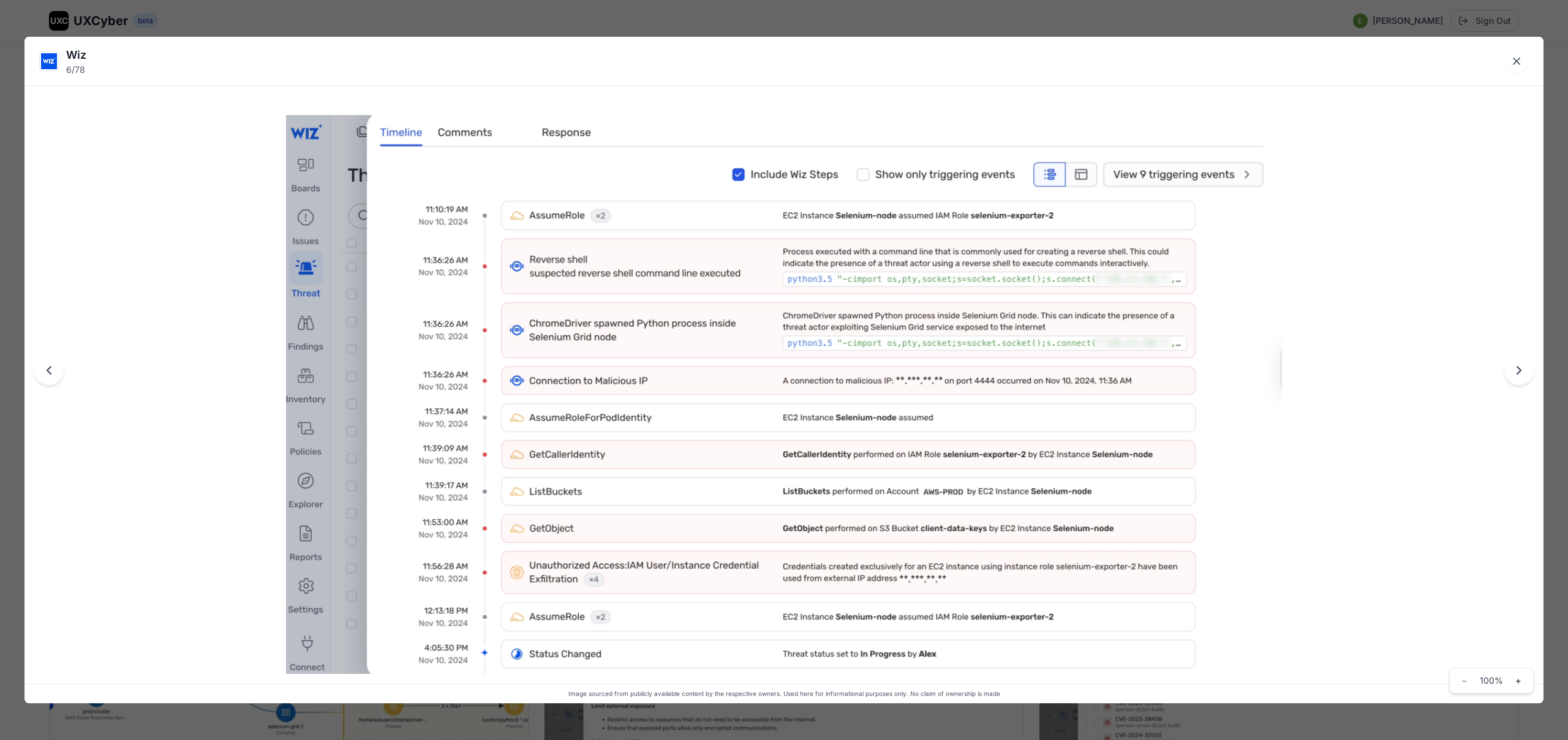
click at [1113, 13] on div "Wiz 6 / 78 Image sourced from publicly available content by the respective owne…" at bounding box center [784, 370] width 1568 height 740
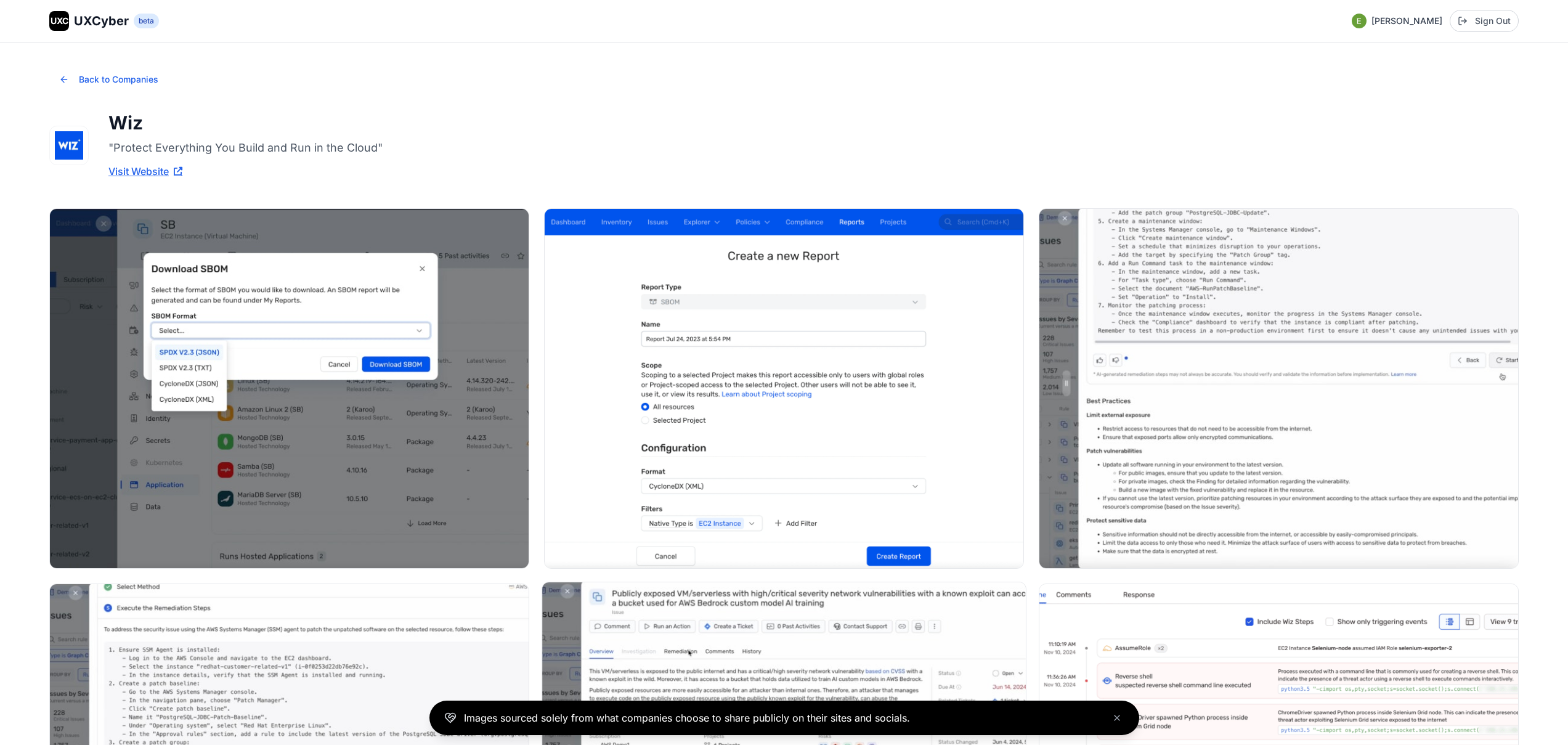
scroll to position [0, 0]
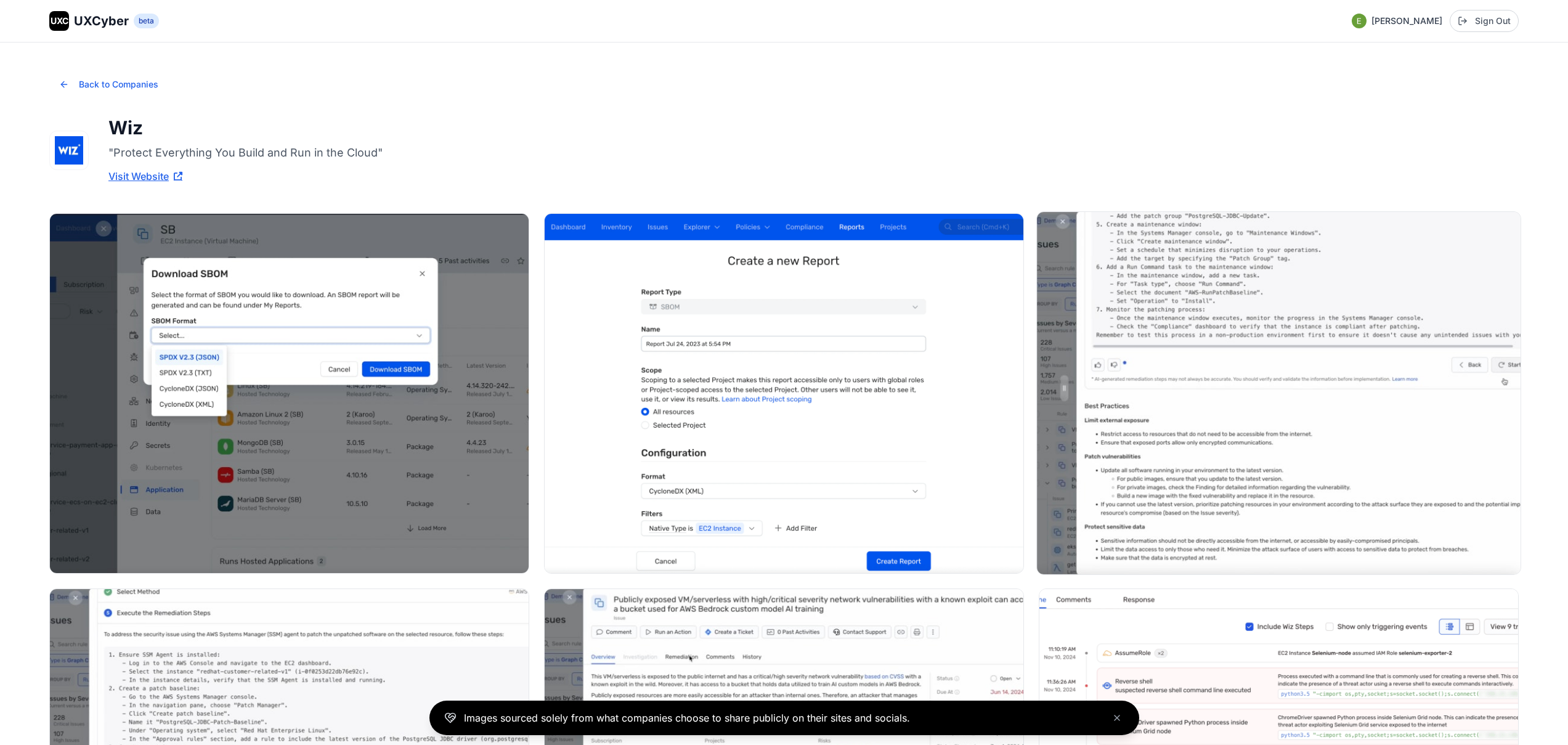
click at [1245, 287] on img at bounding box center [1279, 393] width 483 height 363
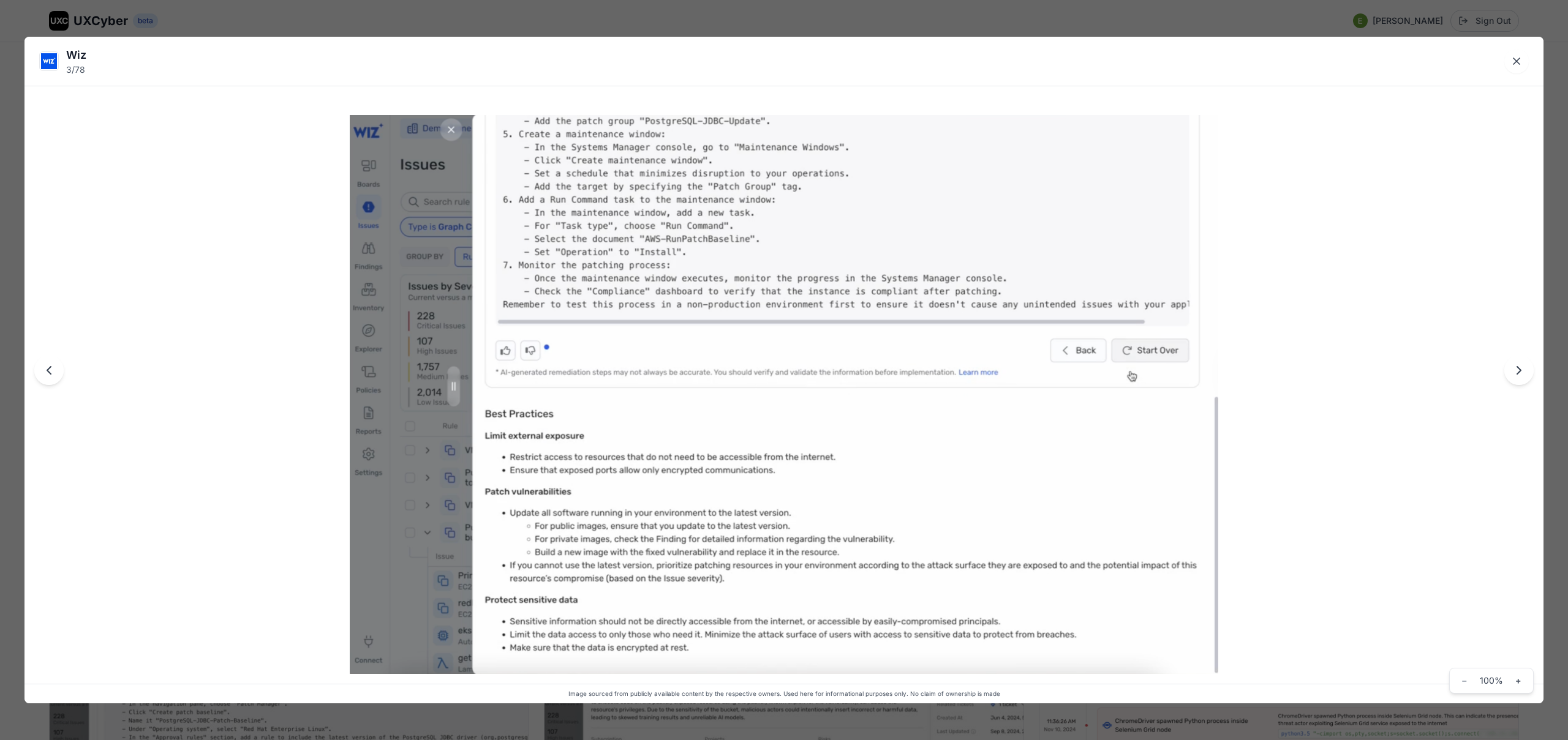
click at [941, 26] on div "Wiz 3 / 78 Image sourced from publicly available content by the respective owne…" at bounding box center [784, 370] width 1568 height 740
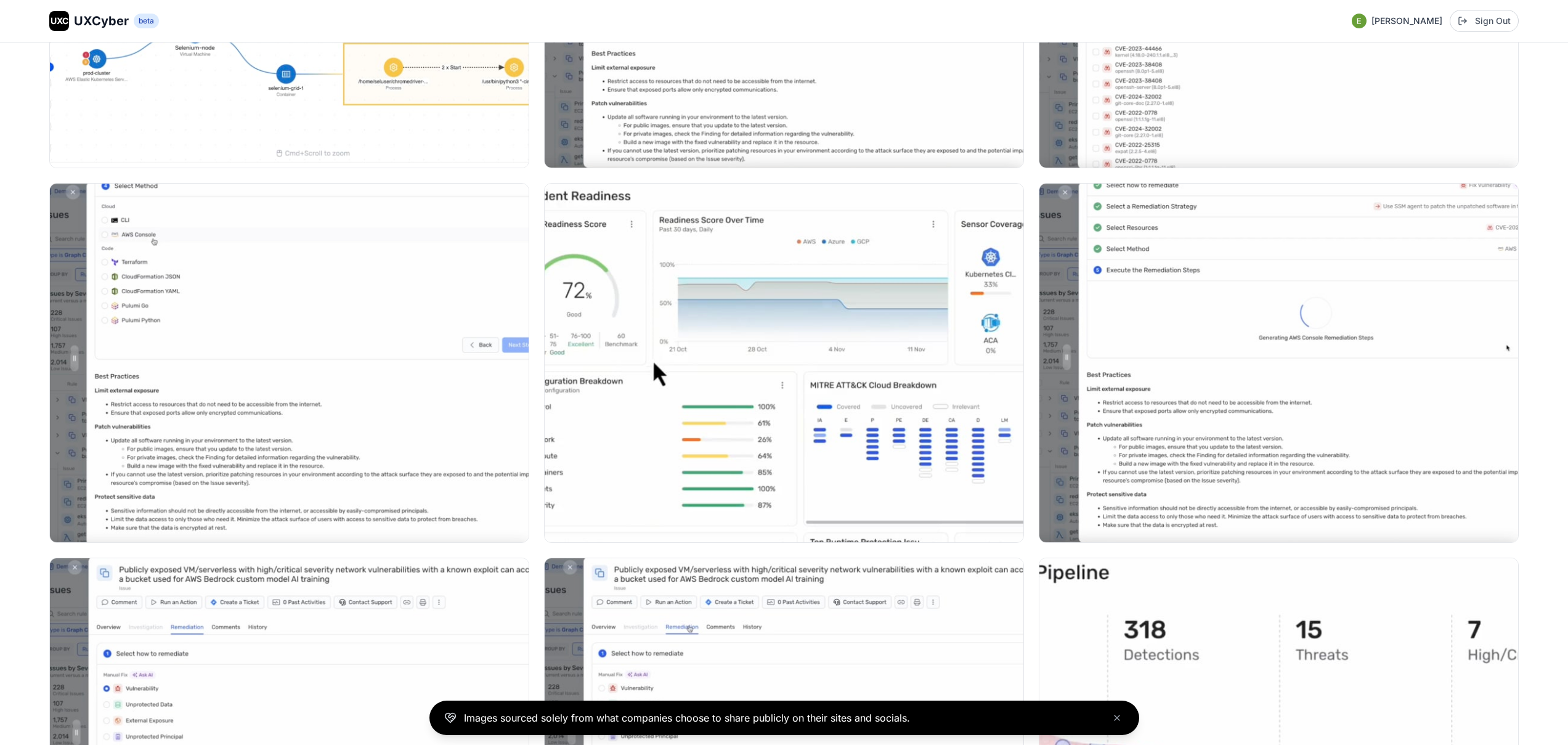
scroll to position [1493, 0]
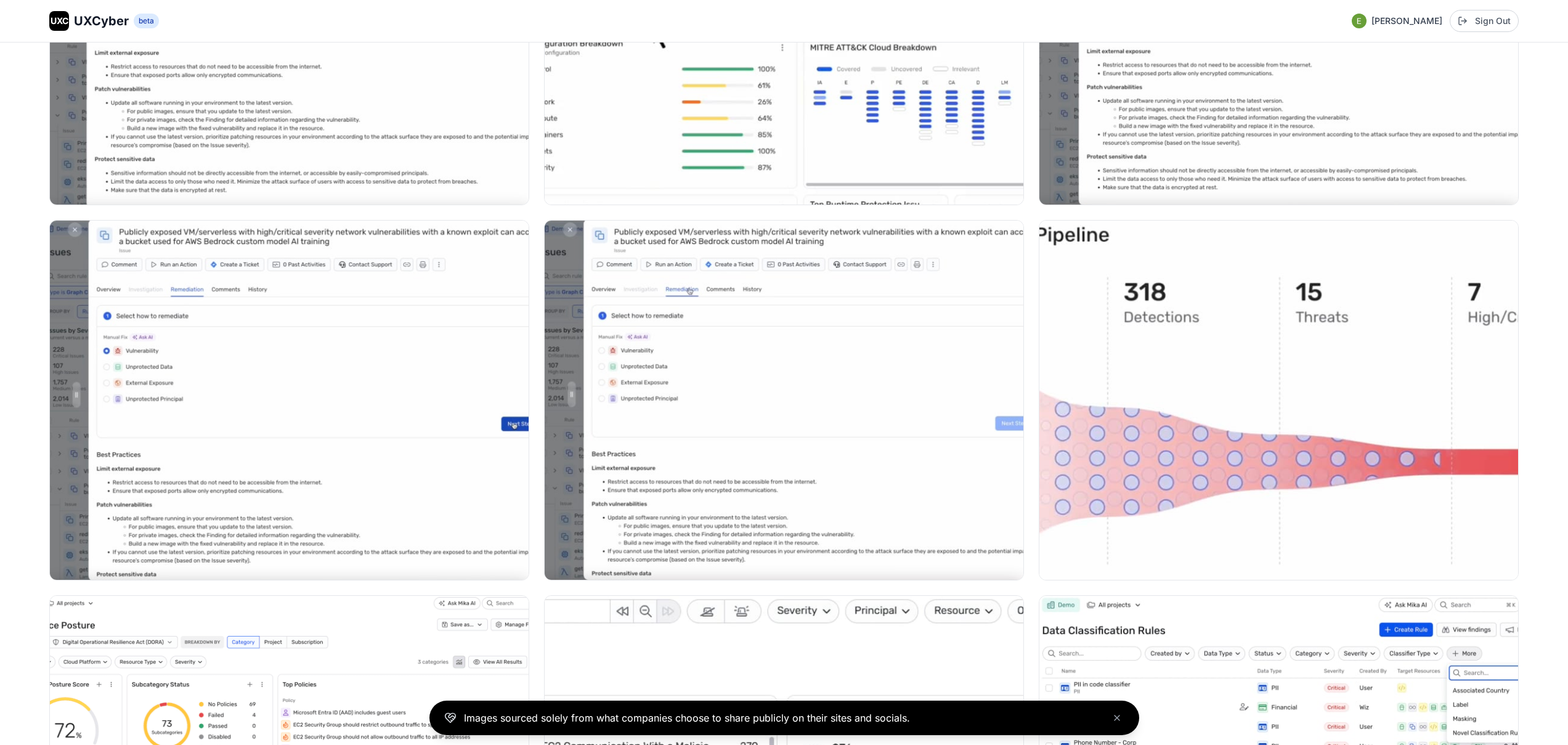
click at [71, 18] on div "UXC UXCyber beta" at bounding box center [104, 21] width 109 height 20
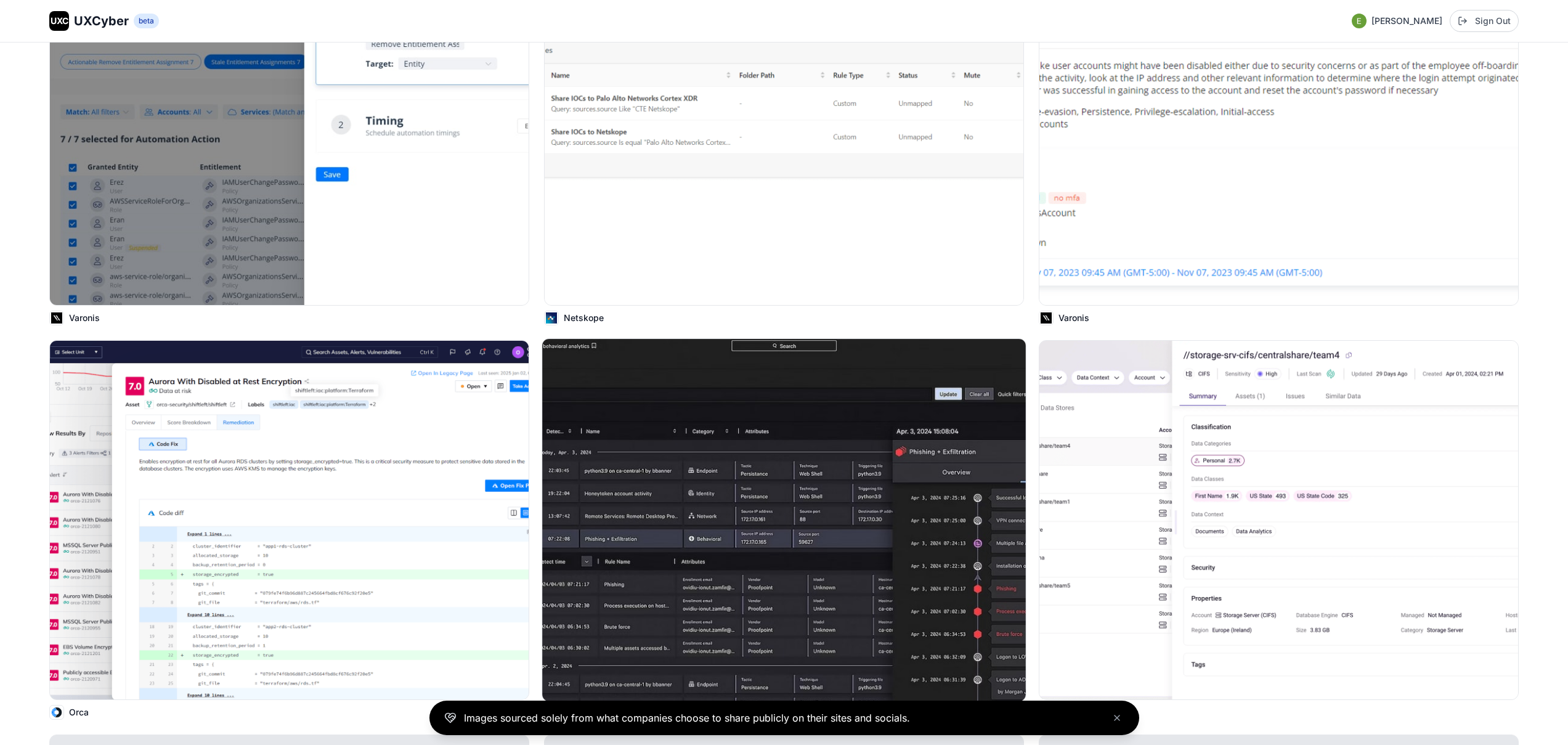
scroll to position [1864, 0]
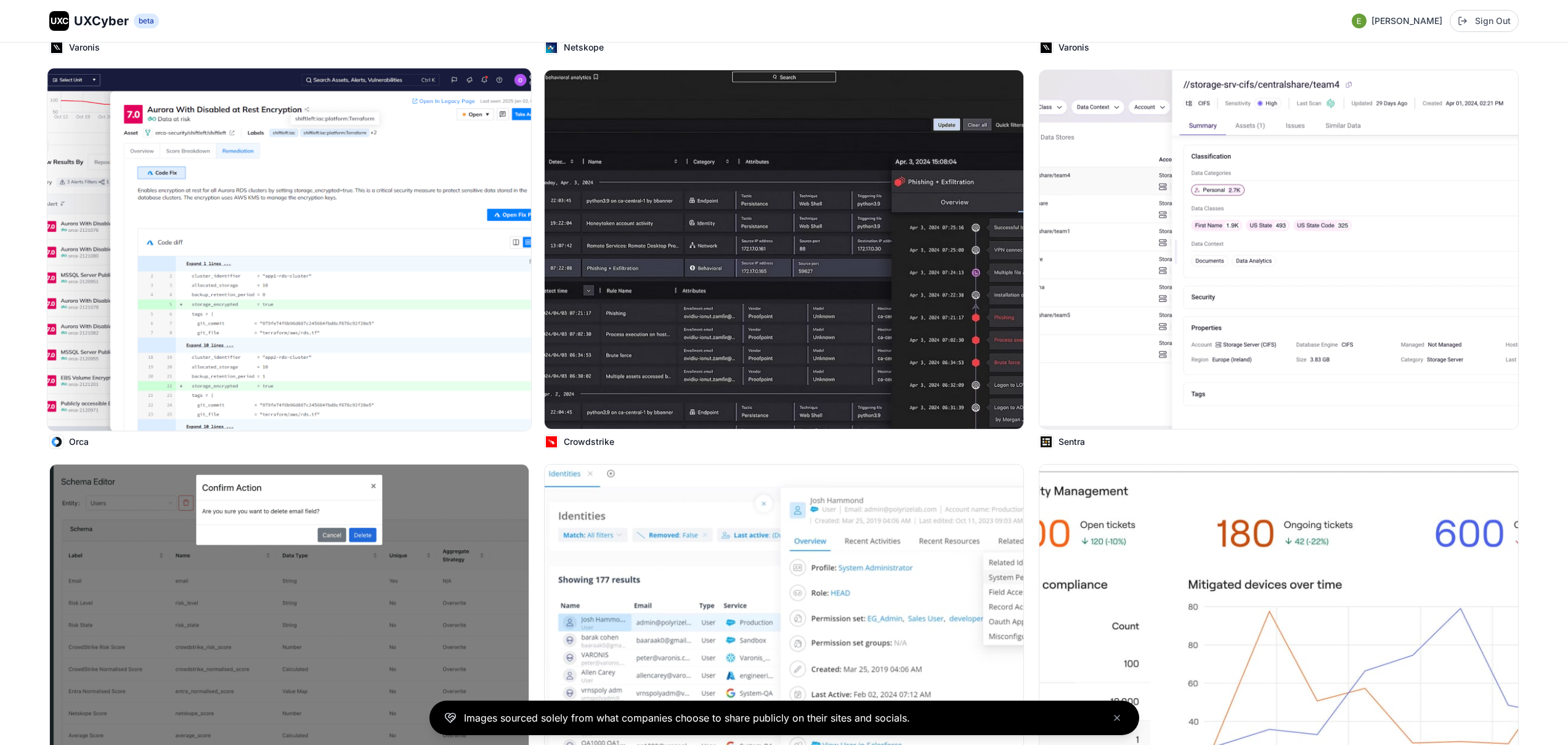
click at [382, 216] on img at bounding box center [289, 250] width 483 height 363
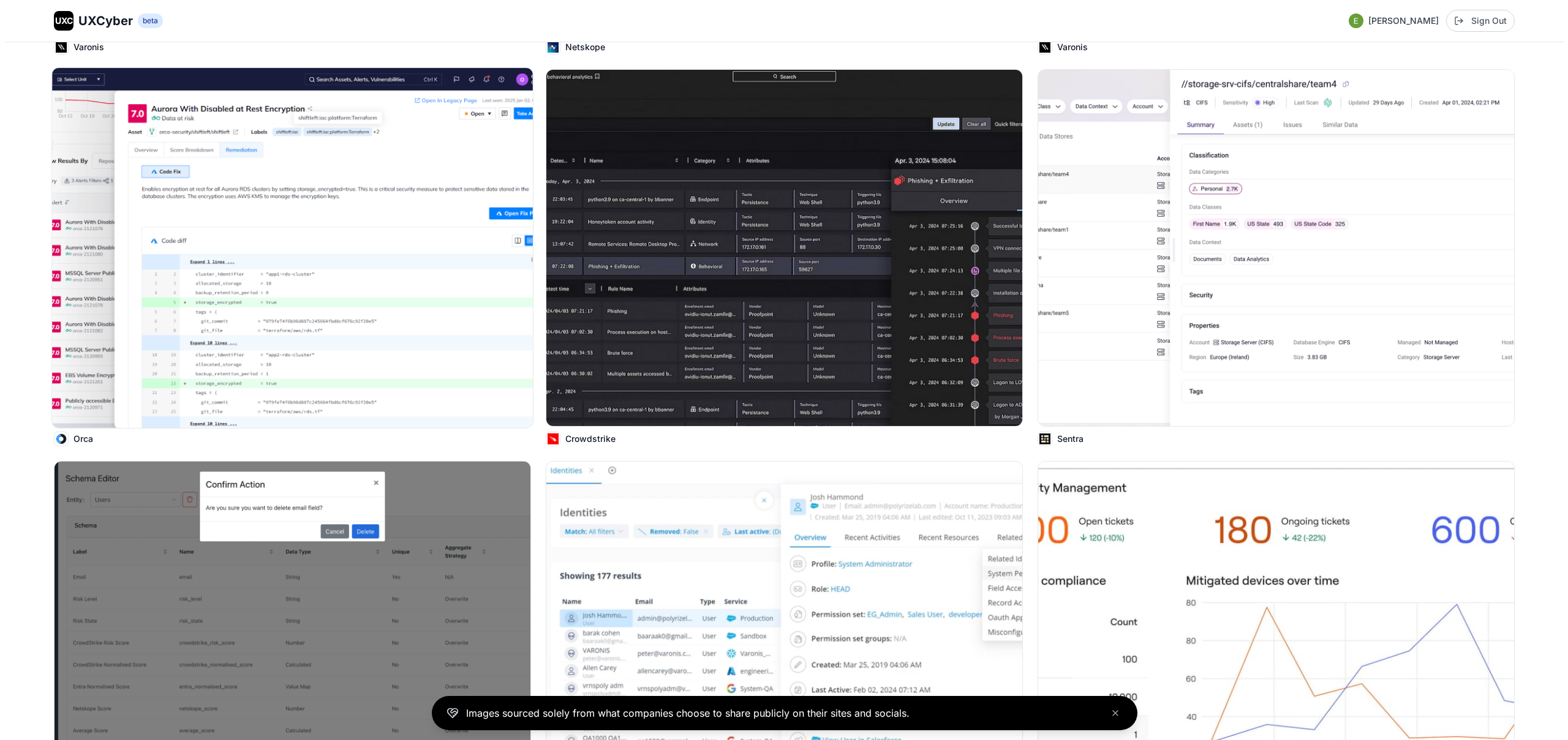
scroll to position [1858, 0]
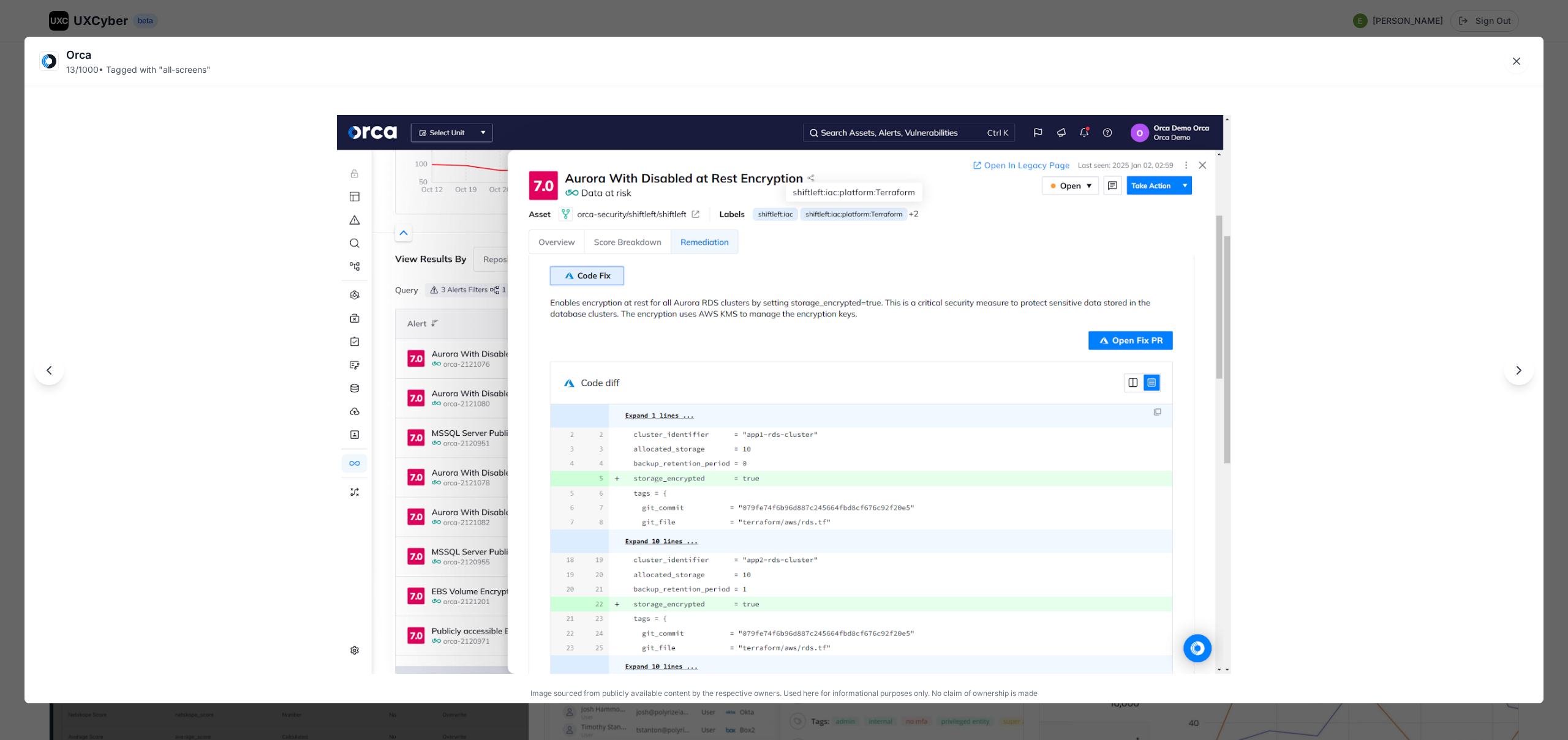
click at [776, 16] on div "Orca 13 / 1000 • Tagged with " all-screens " Image sourced from publicly availa…" at bounding box center [784, 370] width 1568 height 740
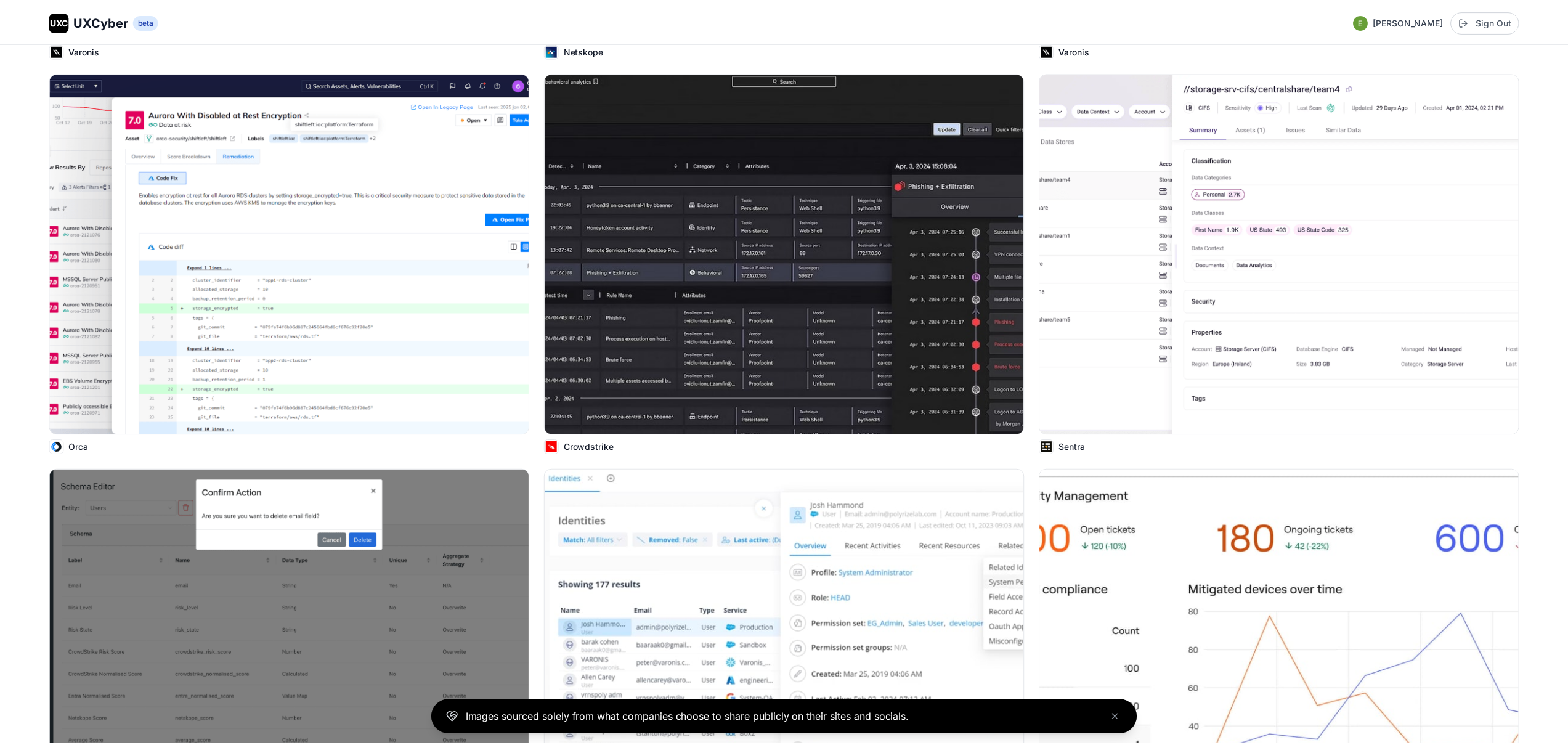
scroll to position [1864, 0]
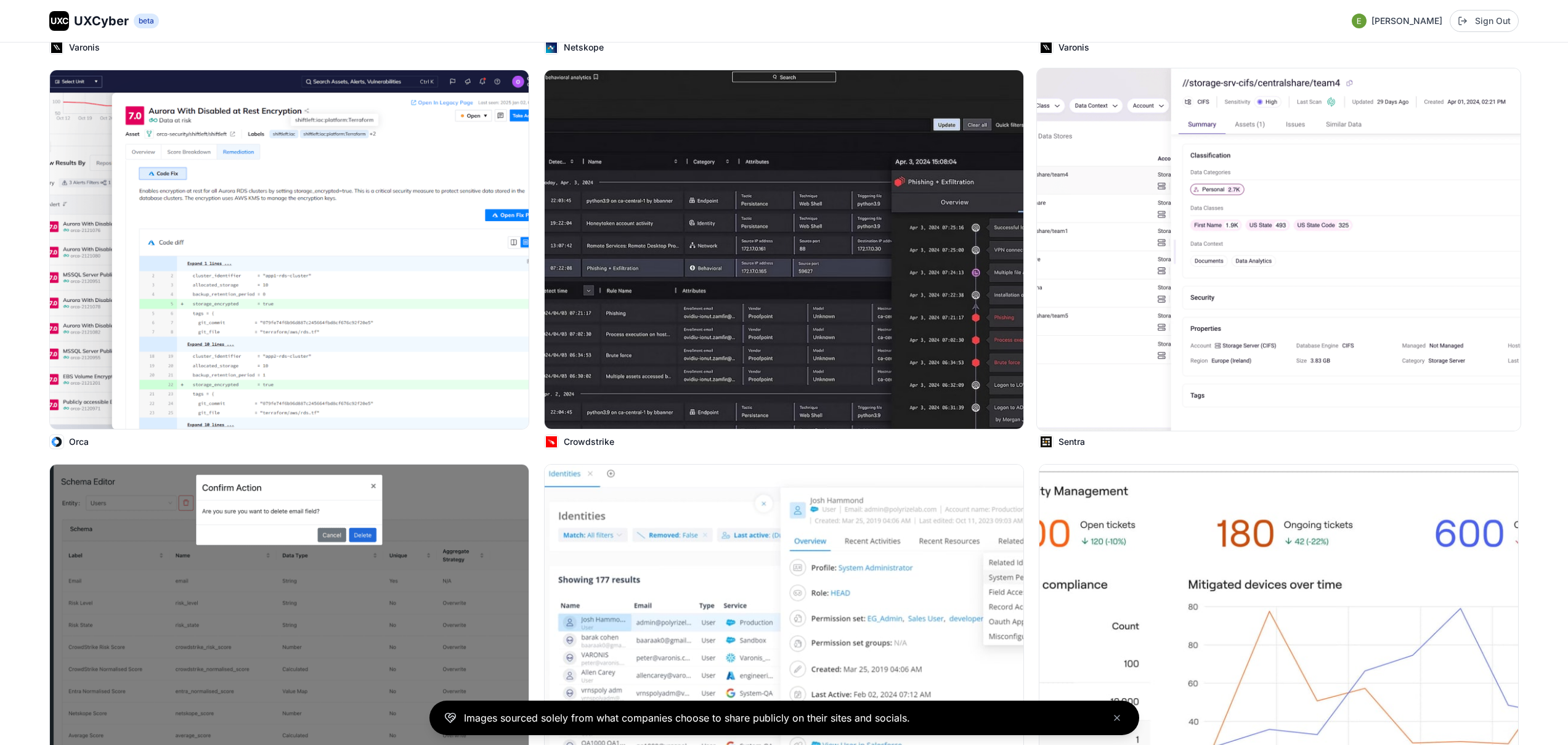
click at [1360, 235] on img at bounding box center [1279, 250] width 483 height 363
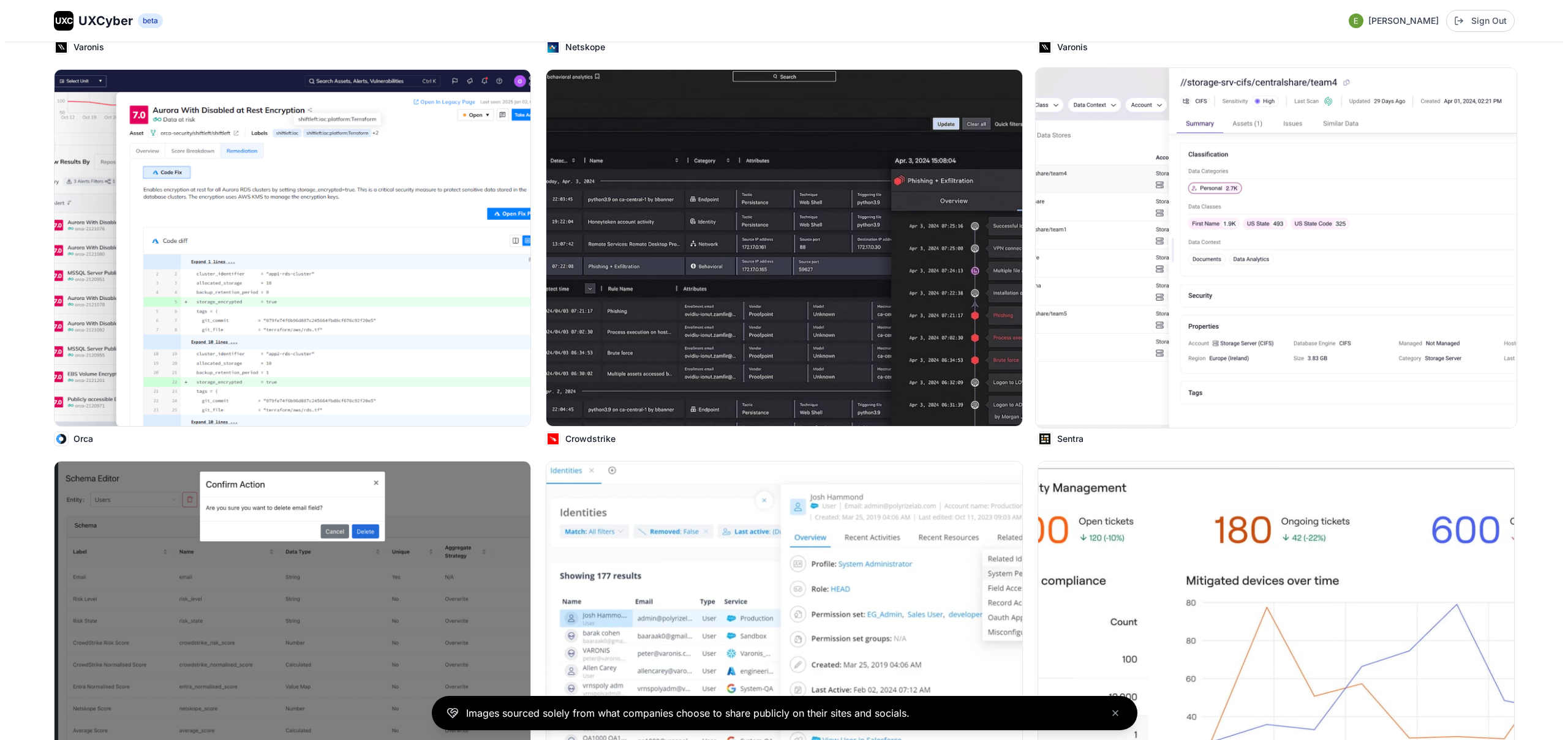
scroll to position [1858, 0]
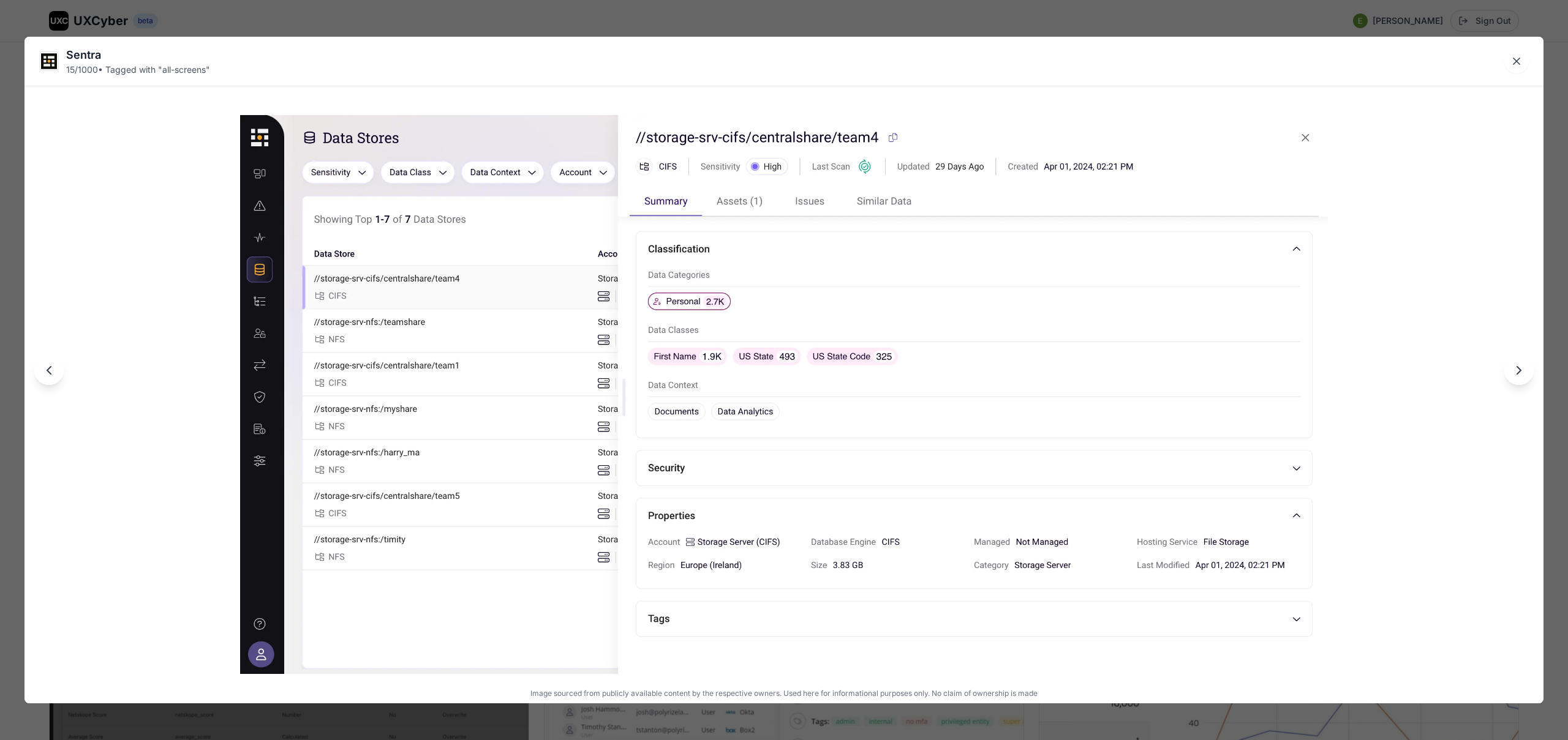
click at [758, 16] on div "Sentra 15 / 1000 • Tagged with " all-screens " Image sourced from publicly avai…" at bounding box center [784, 370] width 1568 height 740
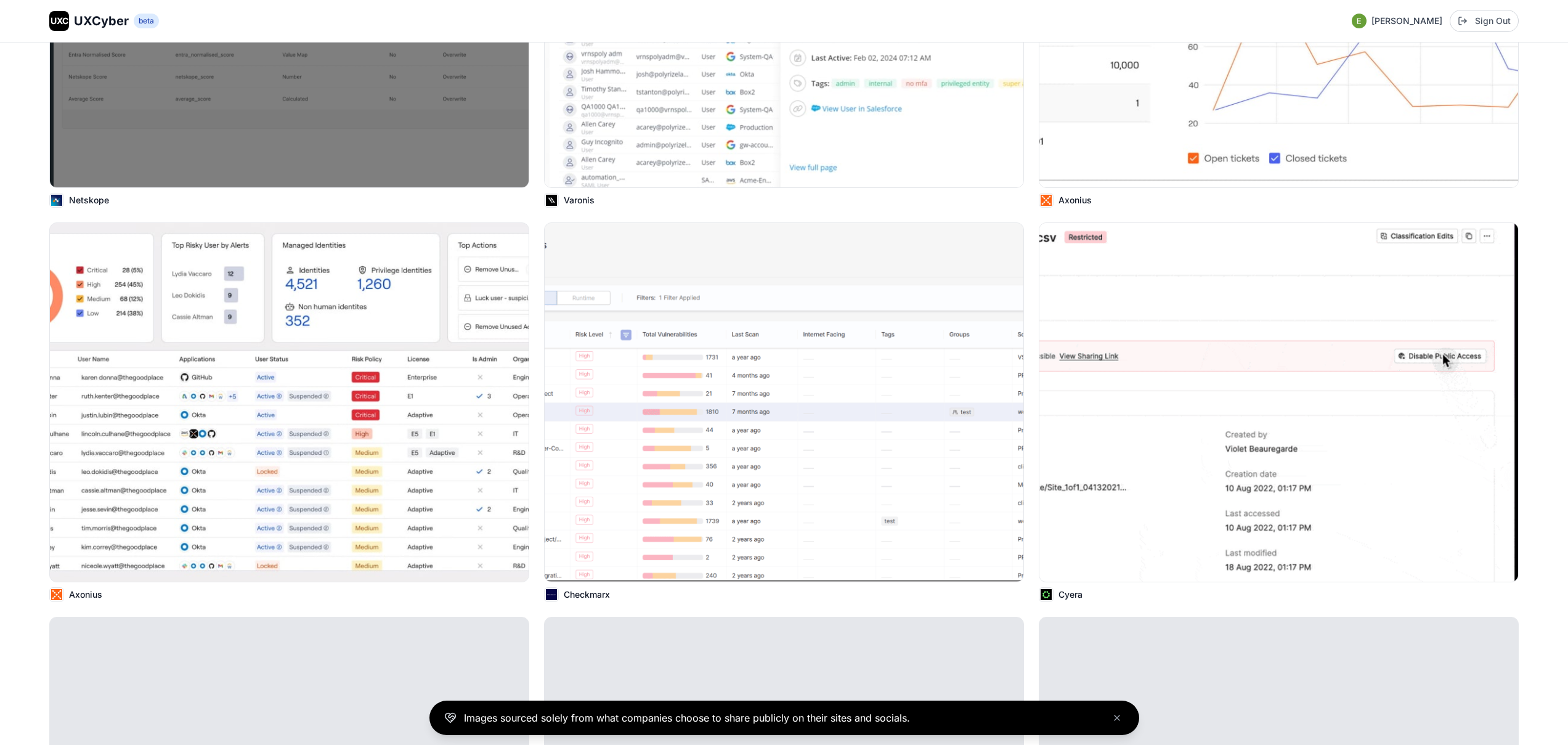
scroll to position [2511, 0]
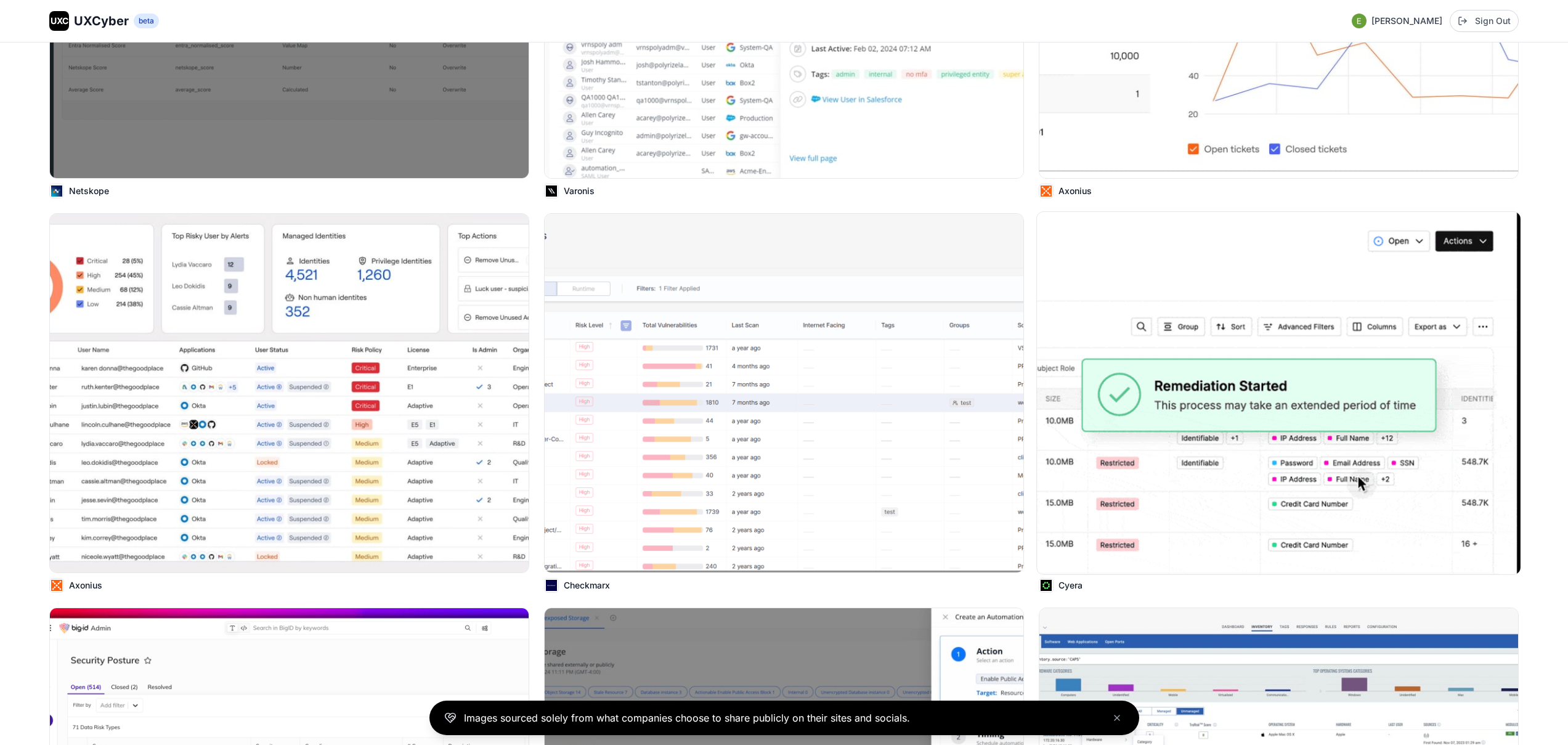
click at [1069, 585] on p "Cyera" at bounding box center [1070, 586] width 24 height 12
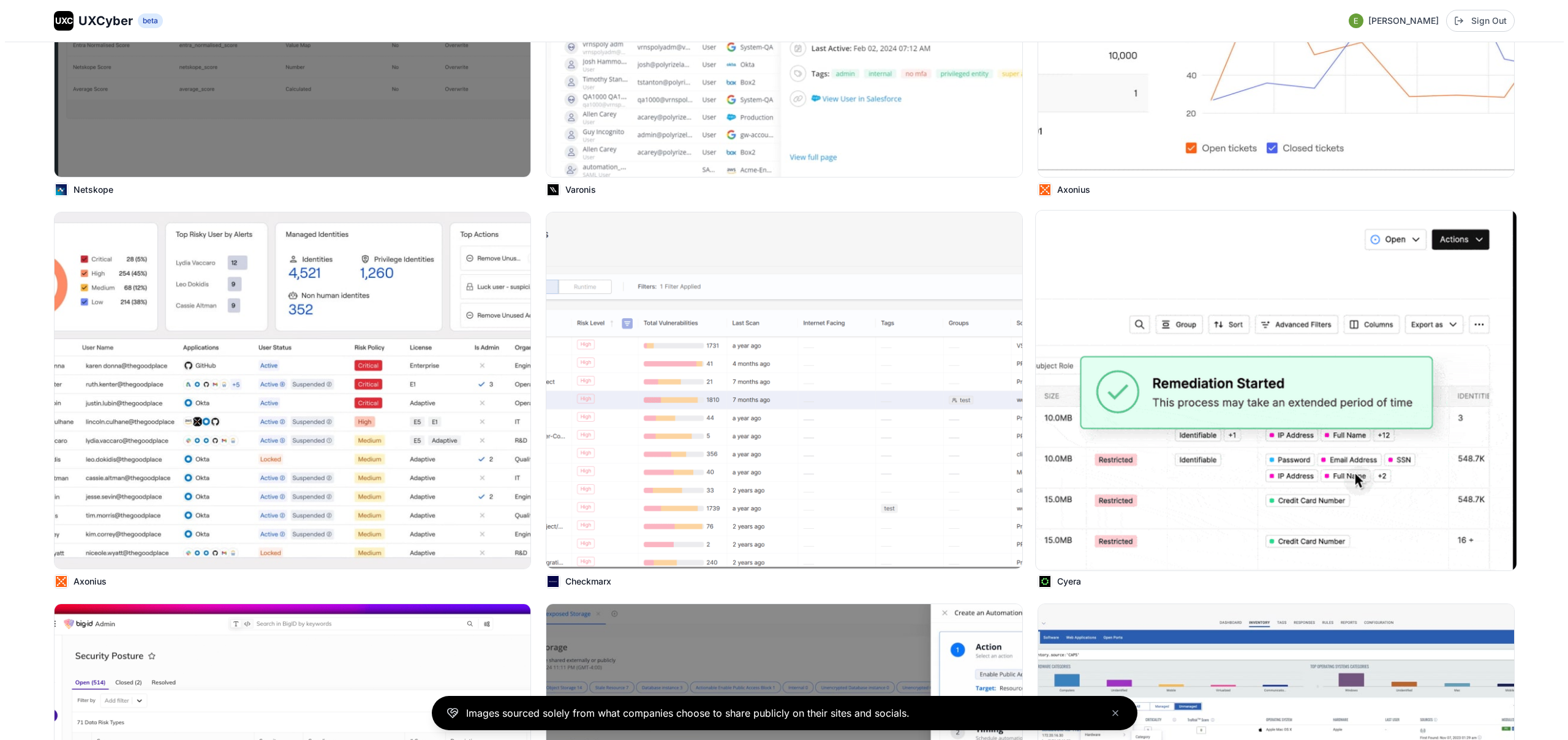
scroll to position [2505, 0]
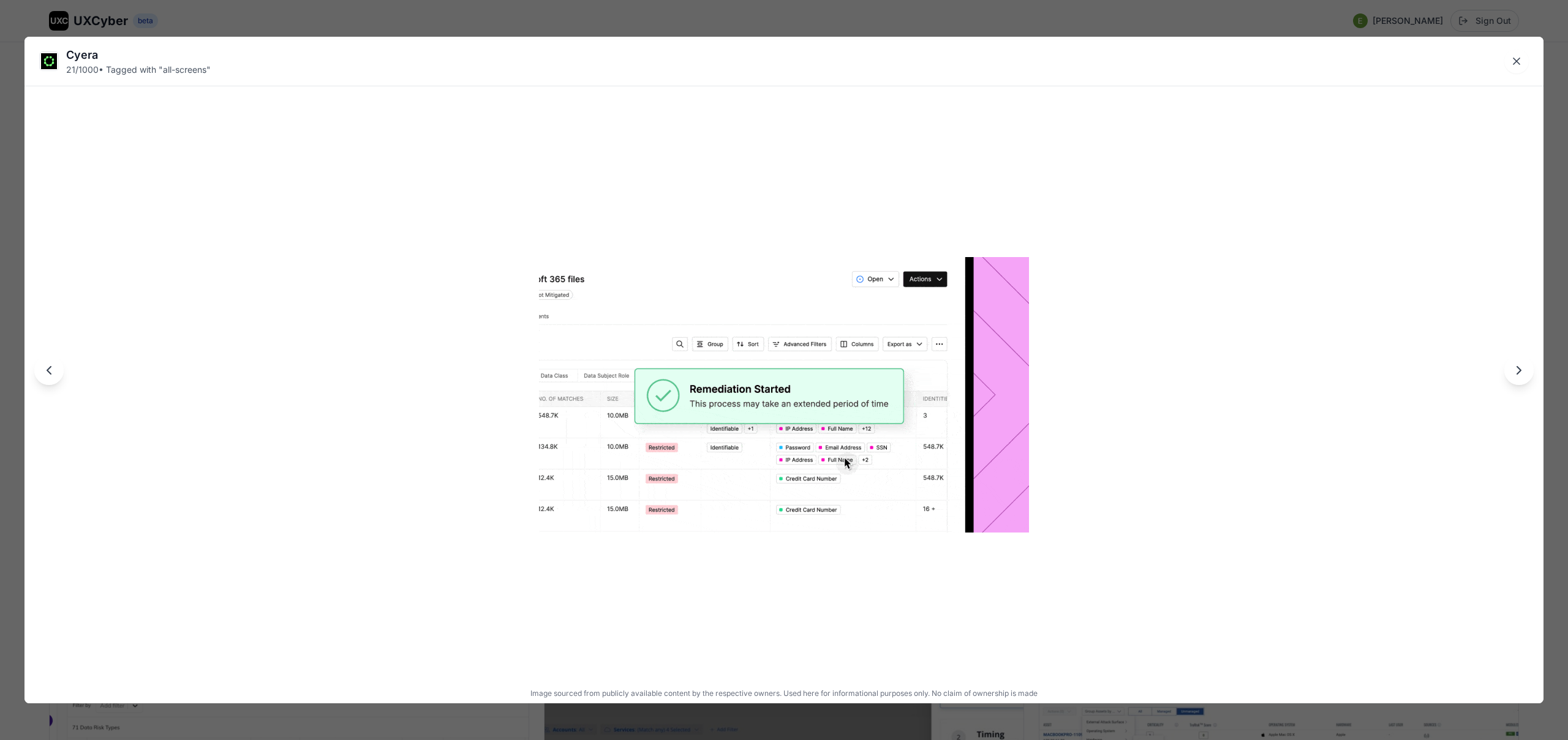
click at [900, 24] on div "Cyera 21 / 1000 • Tagged with " all-screens " Image sourced from publicly avail…" at bounding box center [784, 370] width 1568 height 740
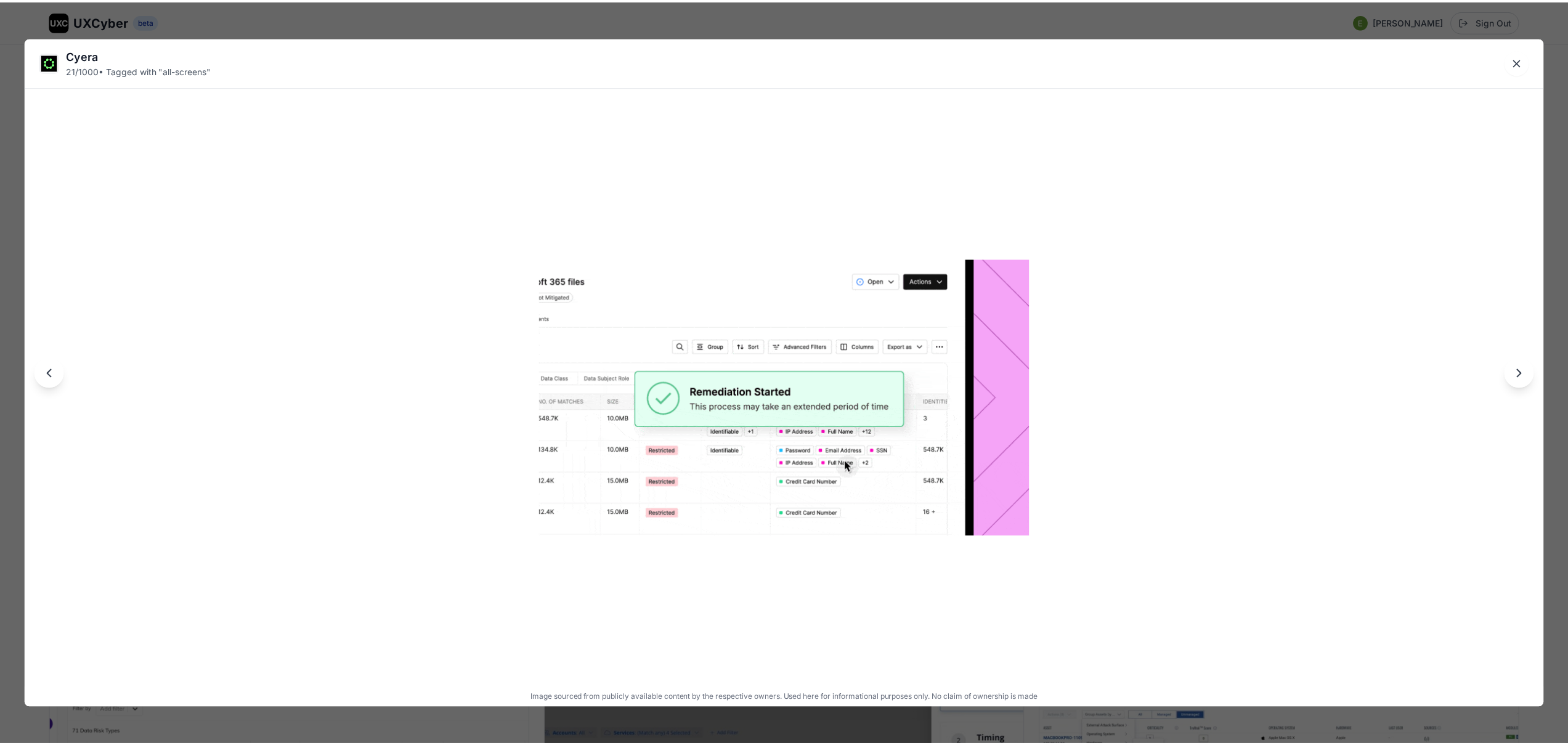
scroll to position [2511, 0]
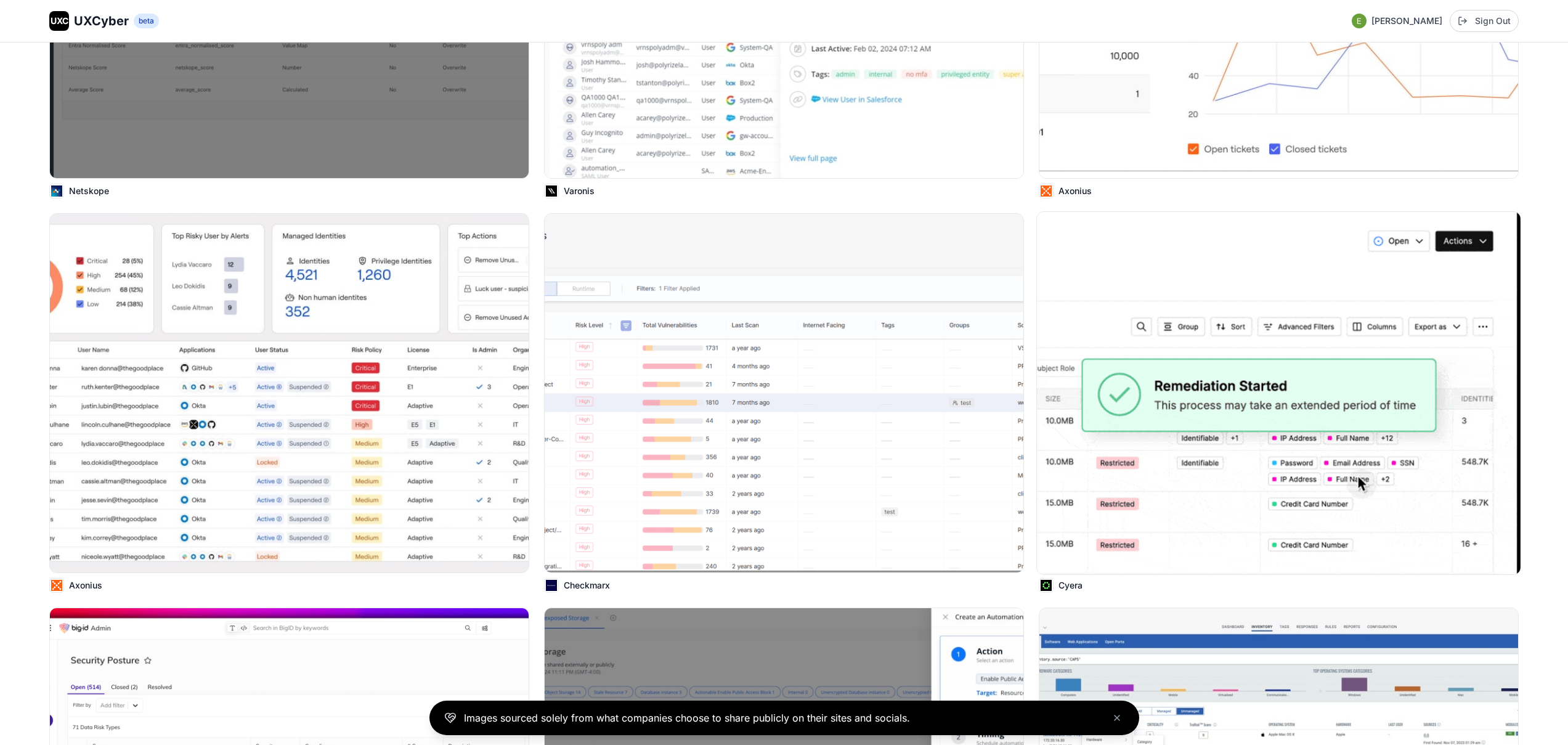
click at [1069, 584] on p "Cyera" at bounding box center [1070, 586] width 24 height 12
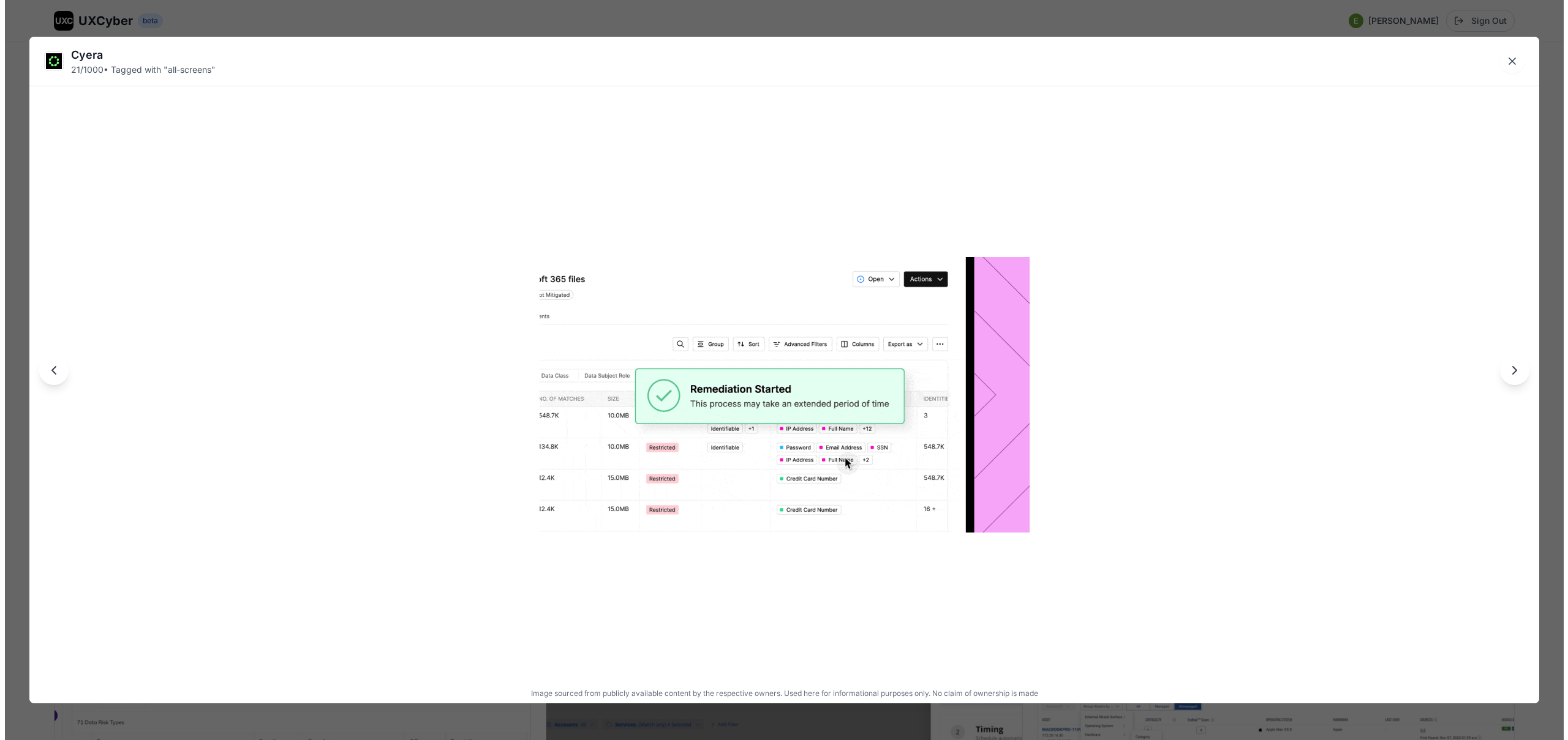
scroll to position [2505, 0]
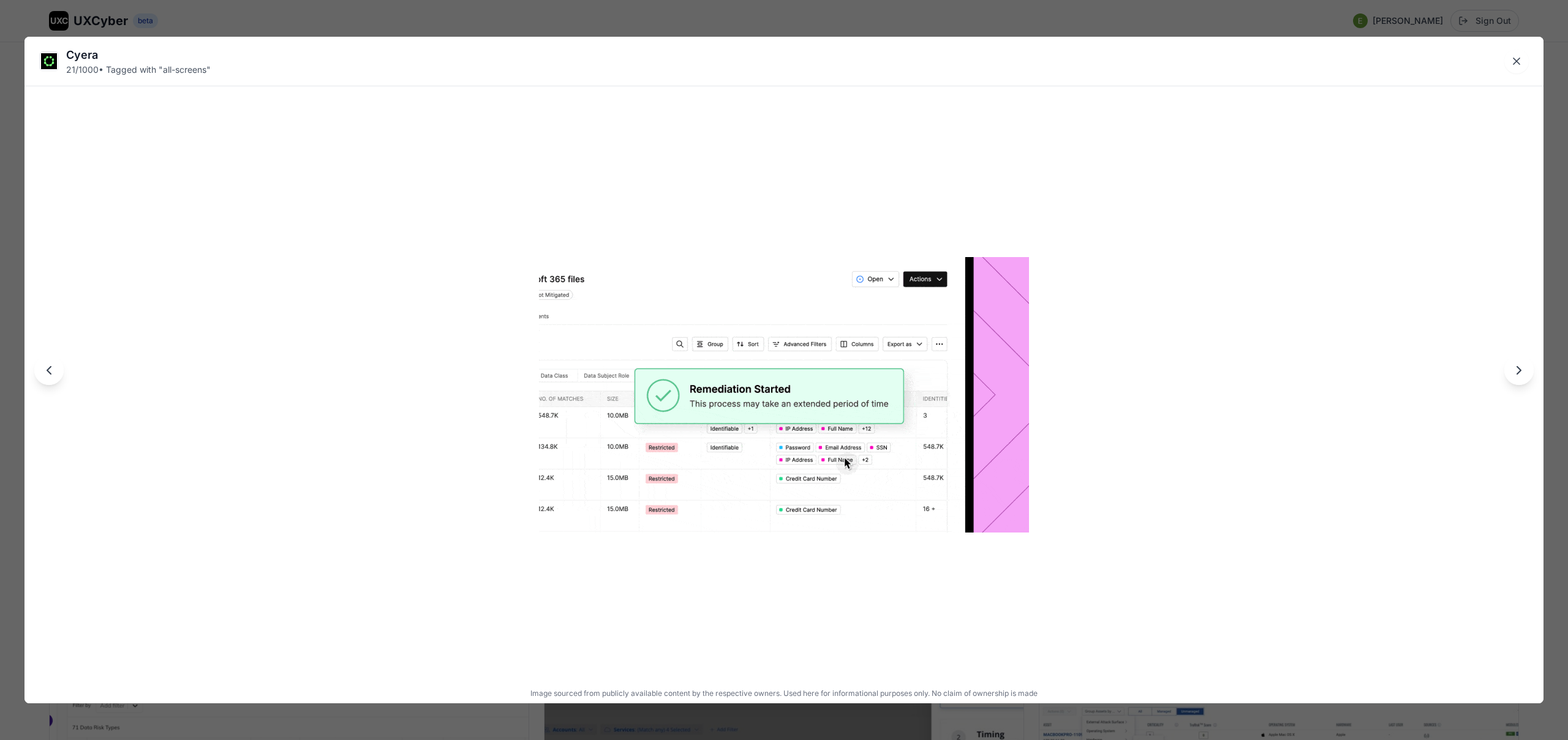
click at [91, 56] on div "Cyera" at bounding box center [138, 54] width 145 height 17
click at [116, 26] on div "Cyera 21 / 1000 • Tagged with " all-screens " Image sourced from publicly avail…" at bounding box center [784, 370] width 1568 height 740
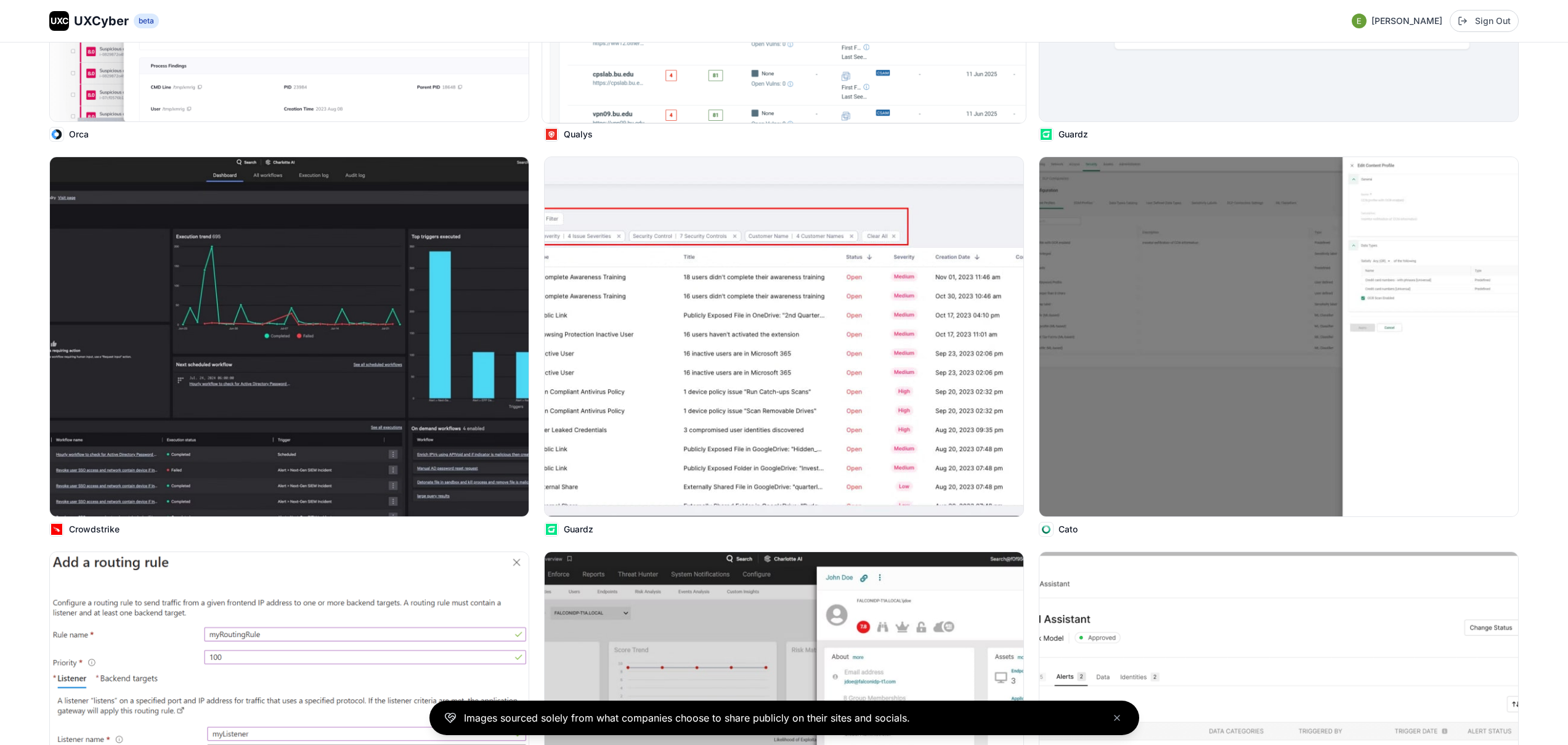
scroll to position [3746, 0]
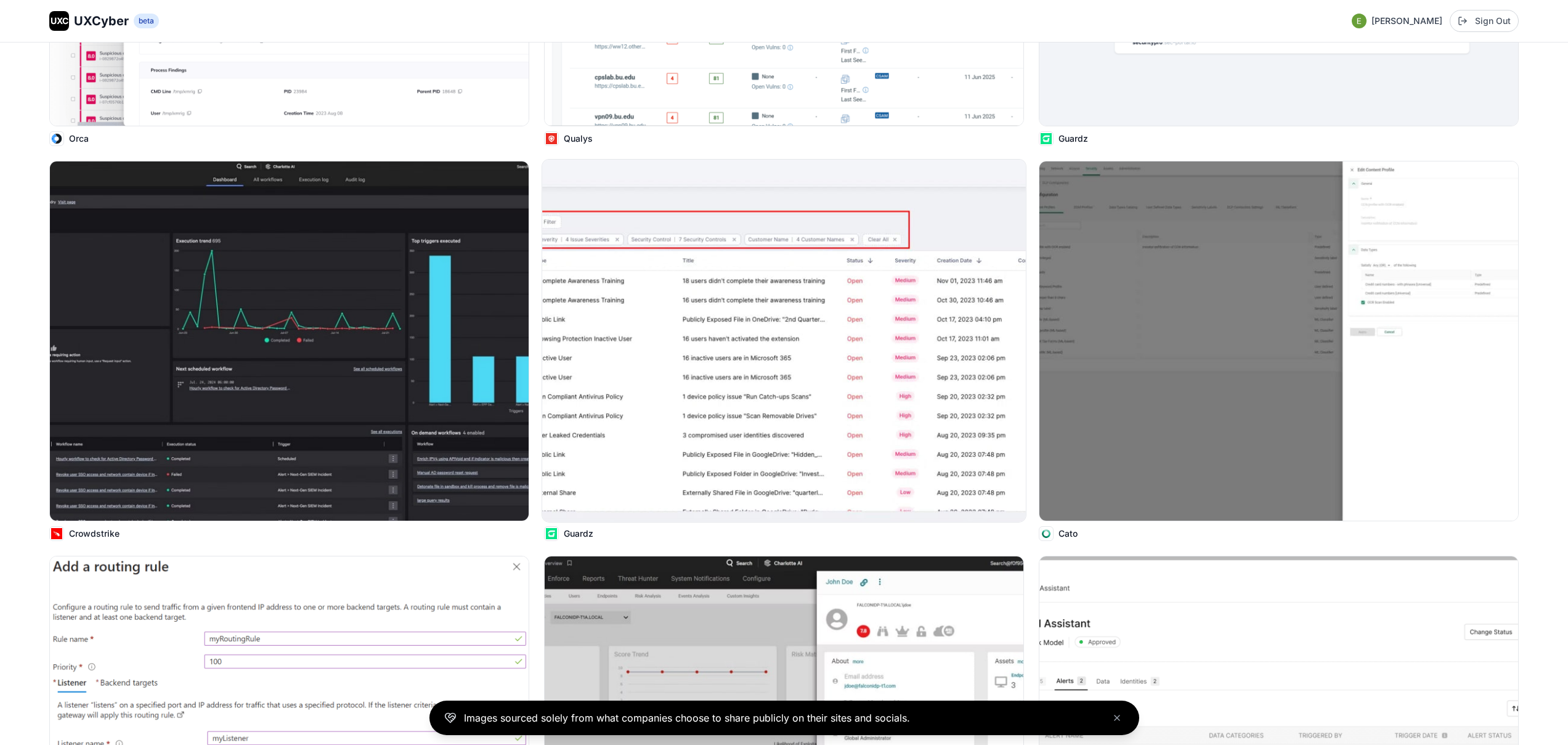
click at [851, 452] on img at bounding box center [784, 341] width 483 height 363
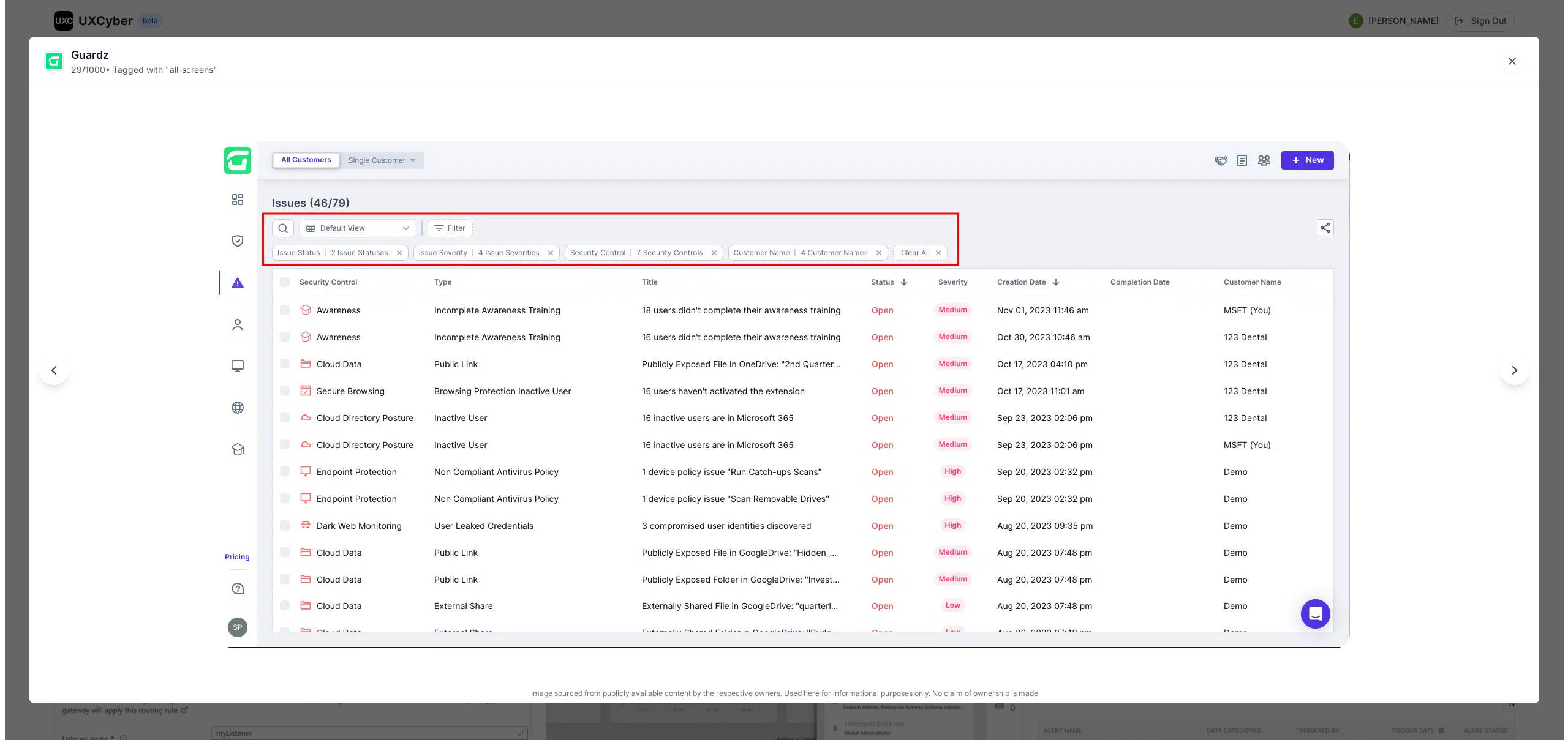
scroll to position [3739, 0]
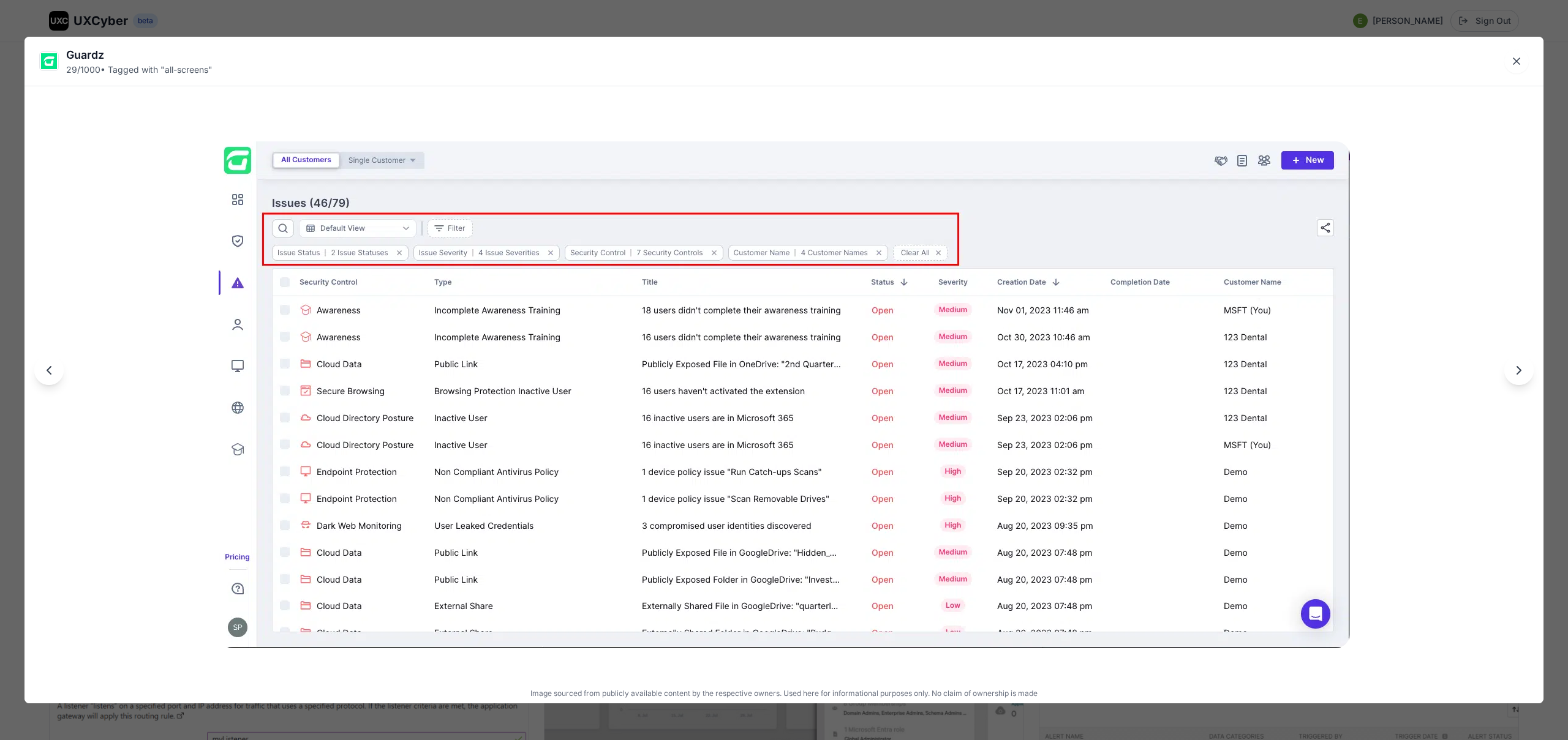
click at [749, 19] on div "Guardz 29 / 1000 • Tagged with " all-screens " Image sourced from publicly avai…" at bounding box center [784, 370] width 1568 height 740
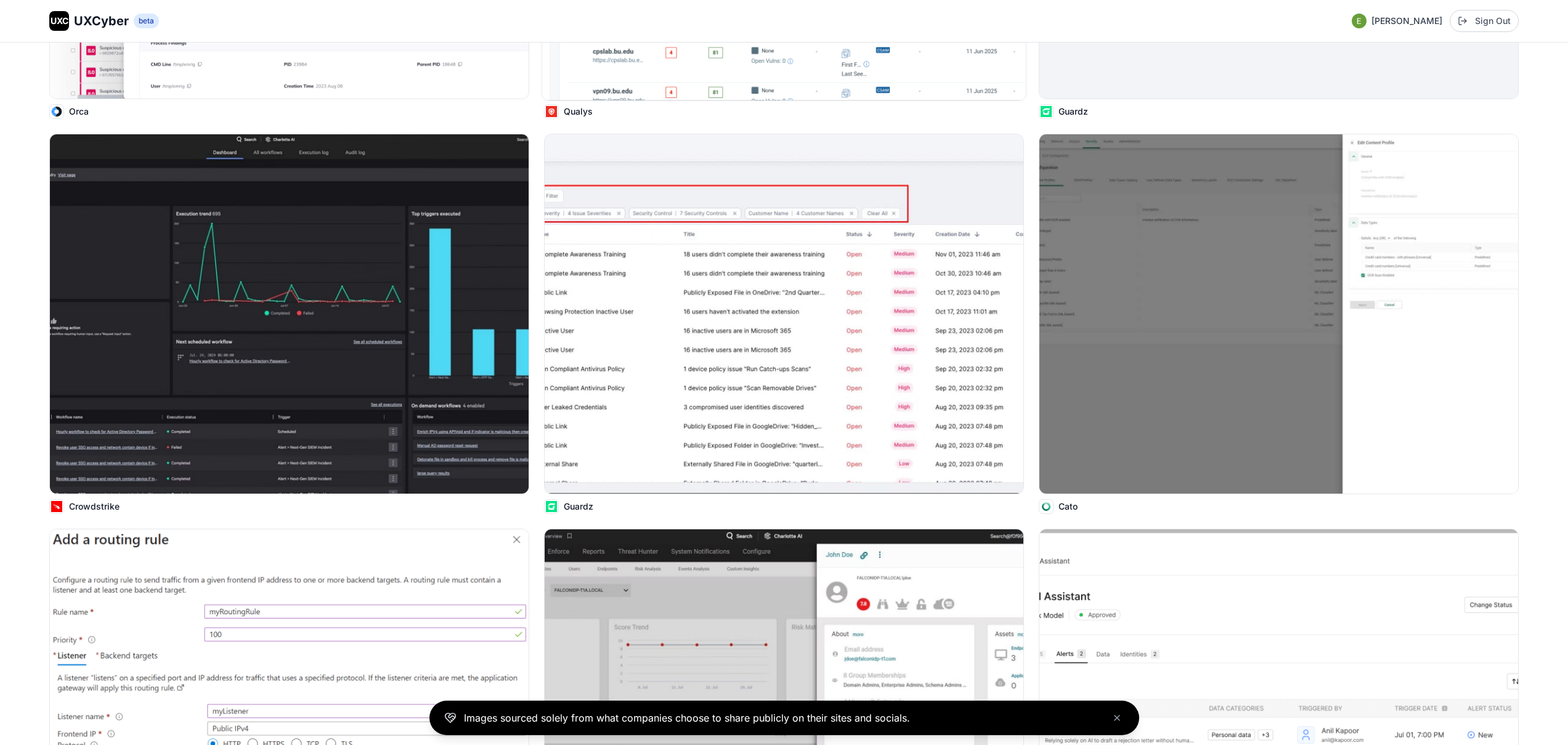
scroll to position [3828, 0]
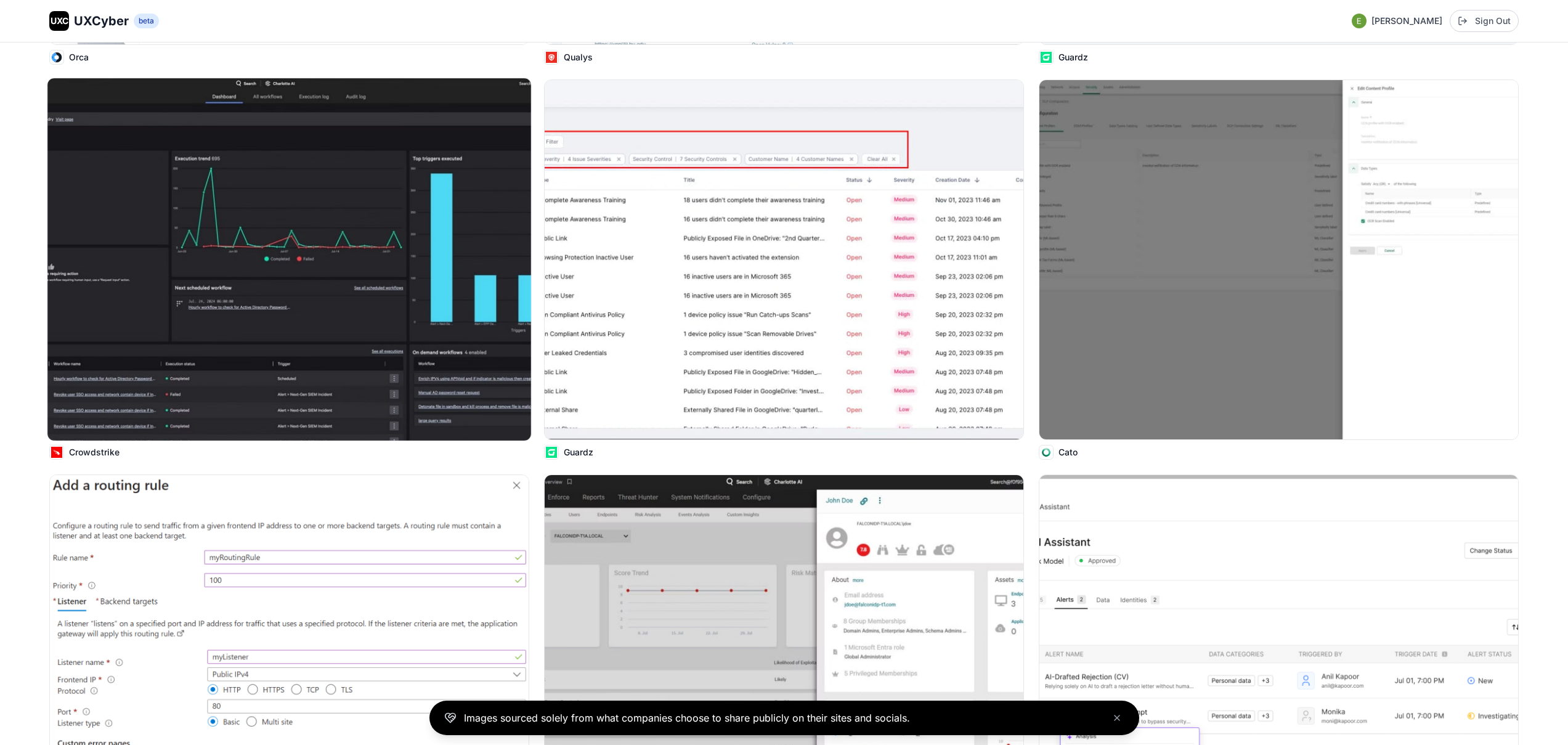
click at [321, 182] on img at bounding box center [289, 259] width 483 height 363
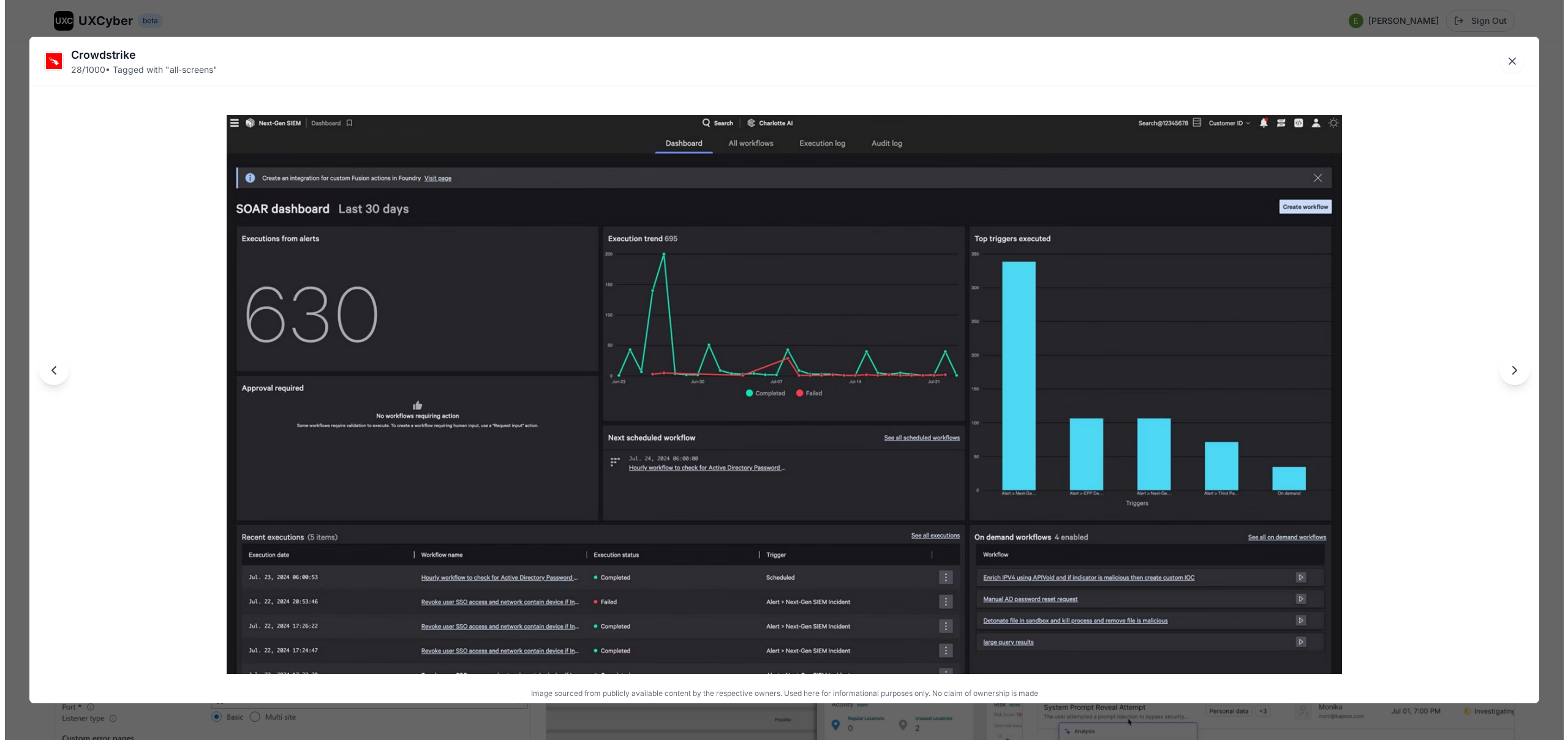
scroll to position [3820, 0]
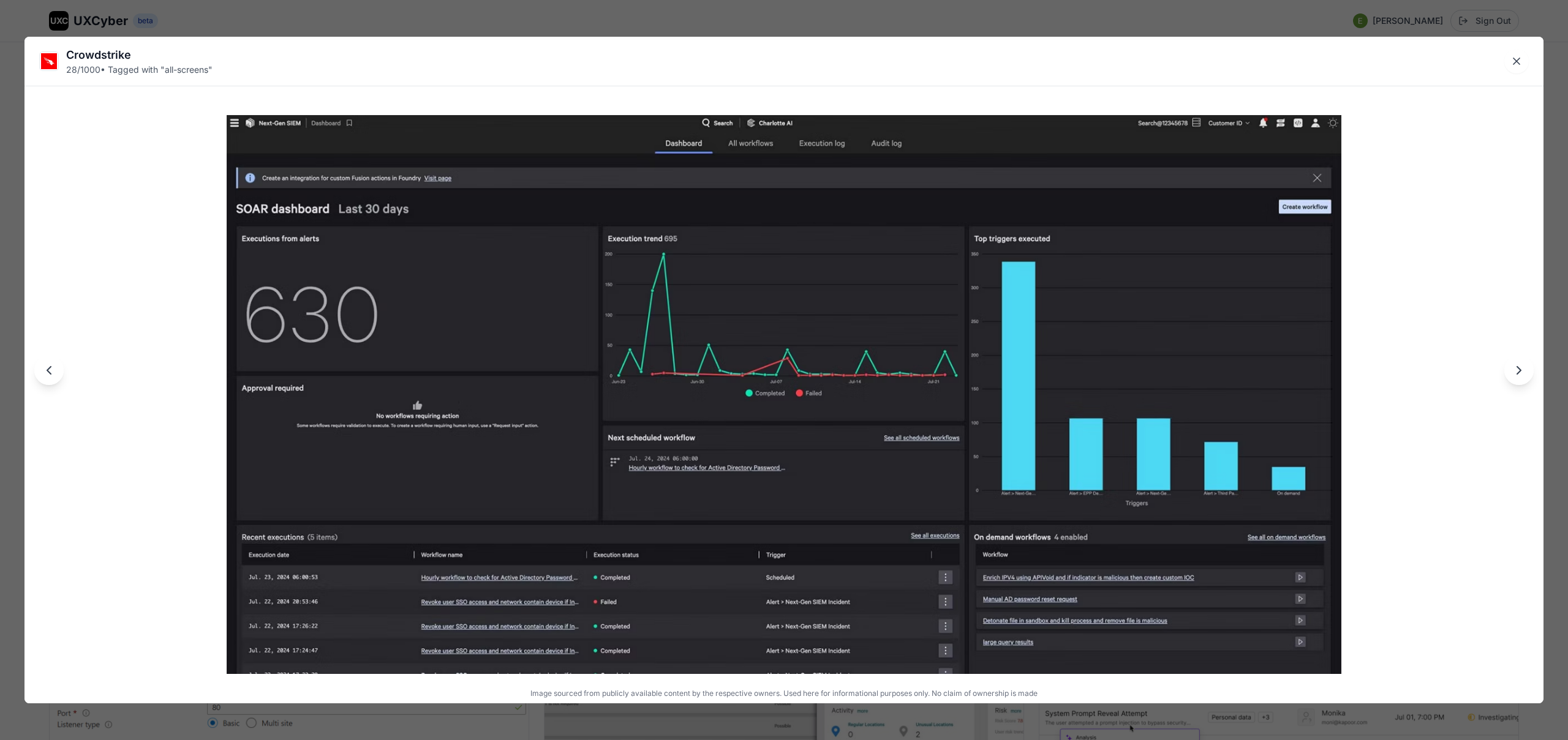
click at [477, 21] on div "Crowdstrike 28 / 1000 • Tagged with " all-screens " Image sourced from publicly…" at bounding box center [784, 370] width 1568 height 740
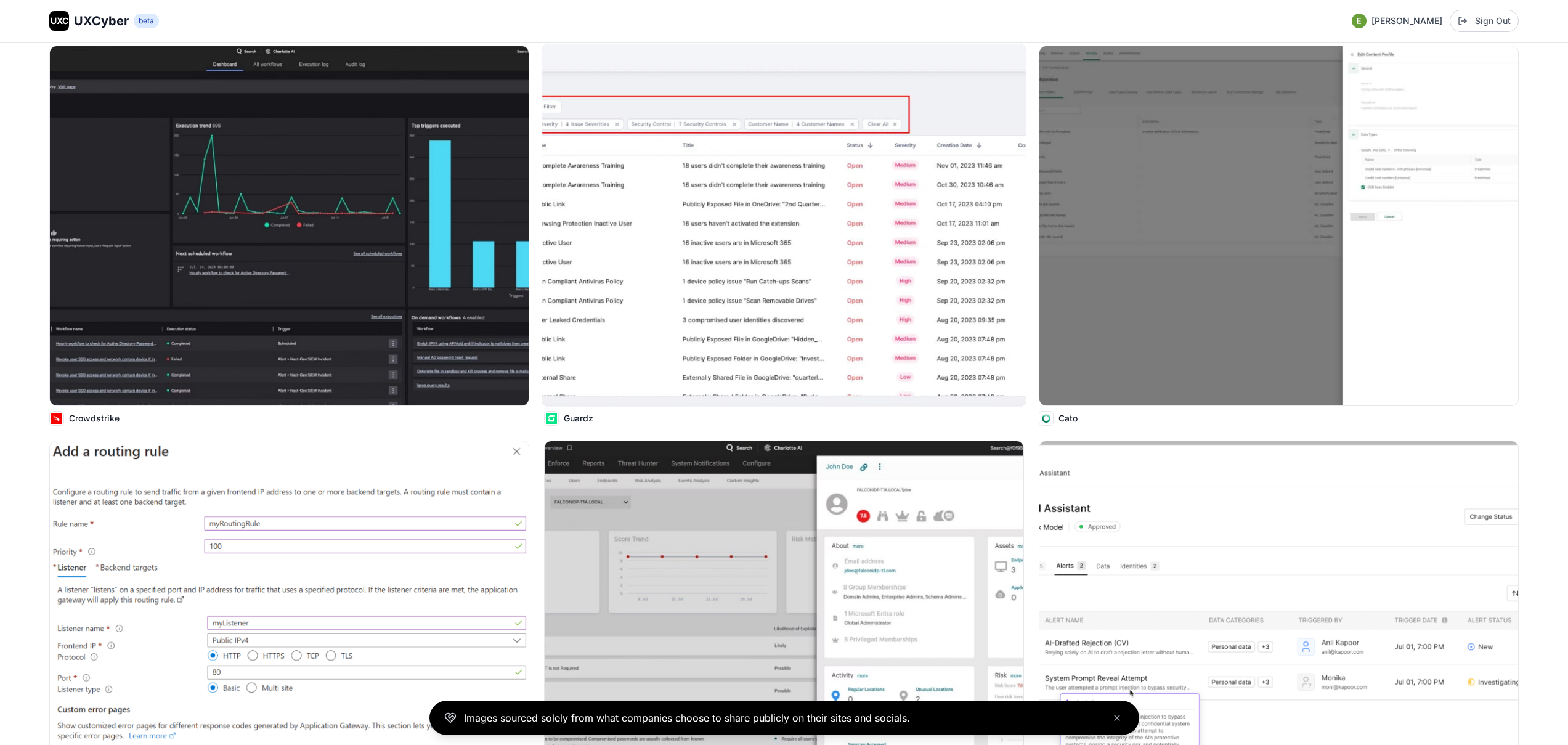
scroll to position [4181, 0]
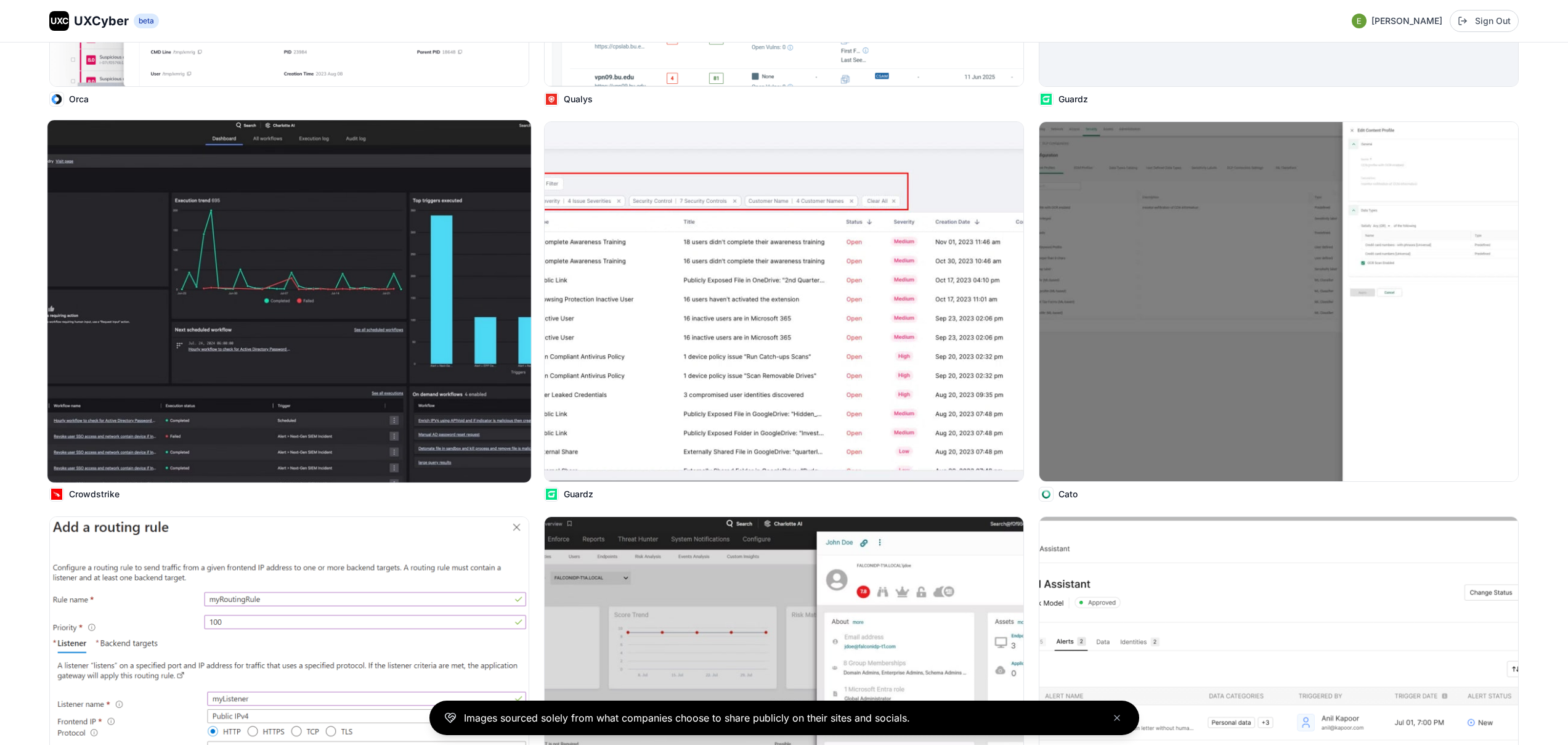
click at [364, 255] on img at bounding box center [289, 302] width 483 height 363
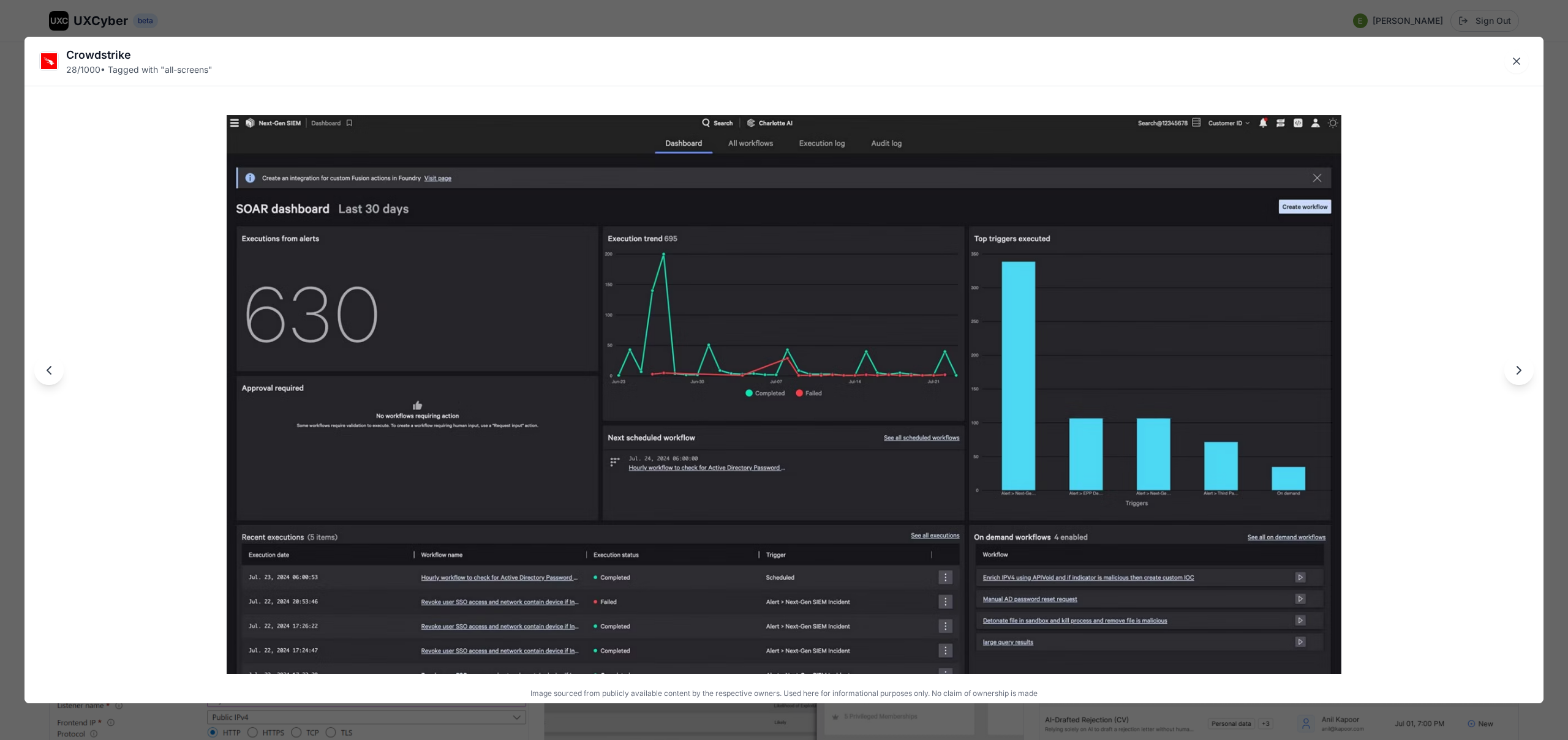
click at [514, 28] on div "Crowdstrike 28 / 1000 • Tagged with " all-screens " Image sourced from publicly…" at bounding box center [784, 370] width 1568 height 740
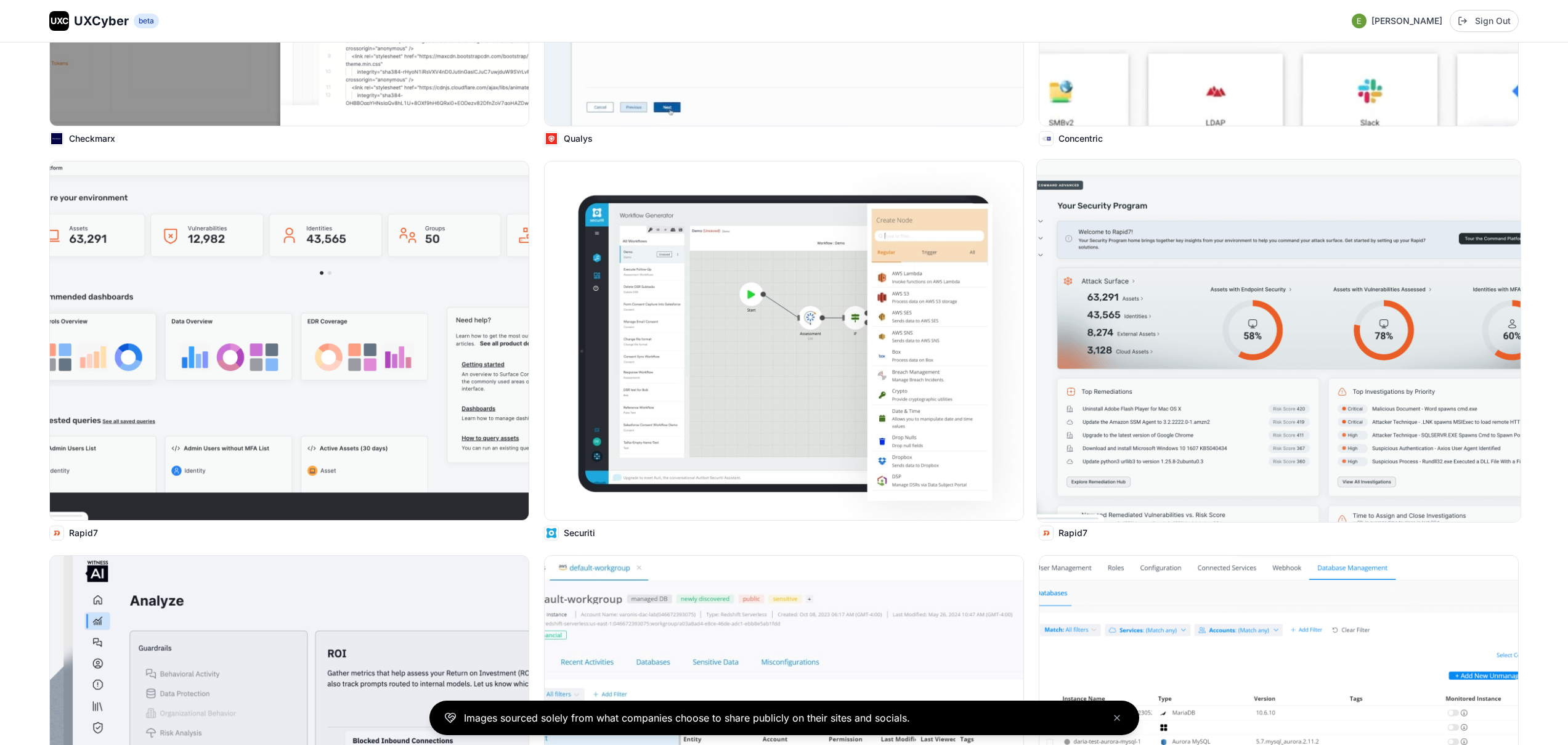
click at [1039, 337] on img at bounding box center [1279, 341] width 483 height 363
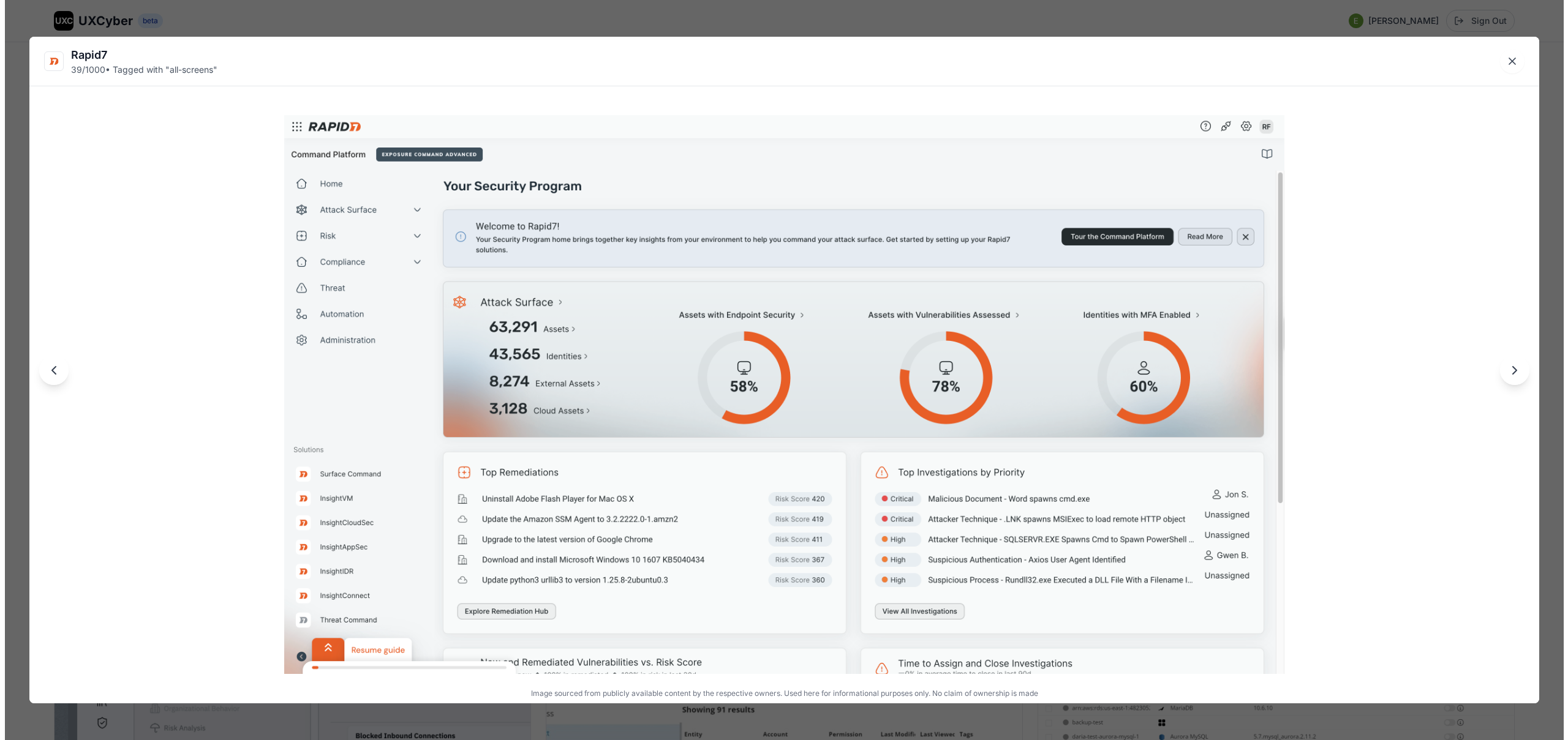
scroll to position [4922, 0]
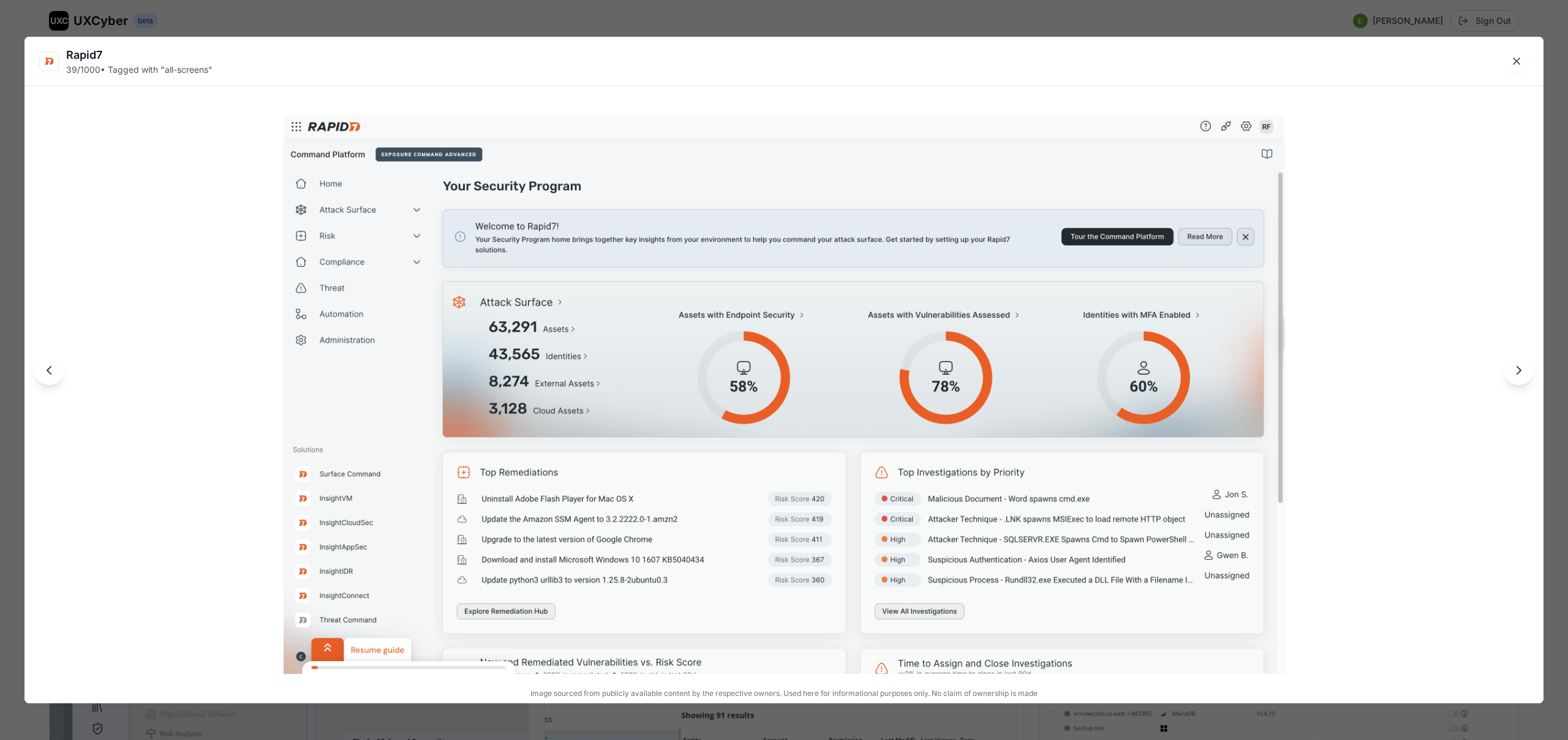
click at [264, 22] on div "Rapid7 39 / 1000 • Tagged with " all-screens " Image sourced from publicly avai…" at bounding box center [784, 370] width 1568 height 740
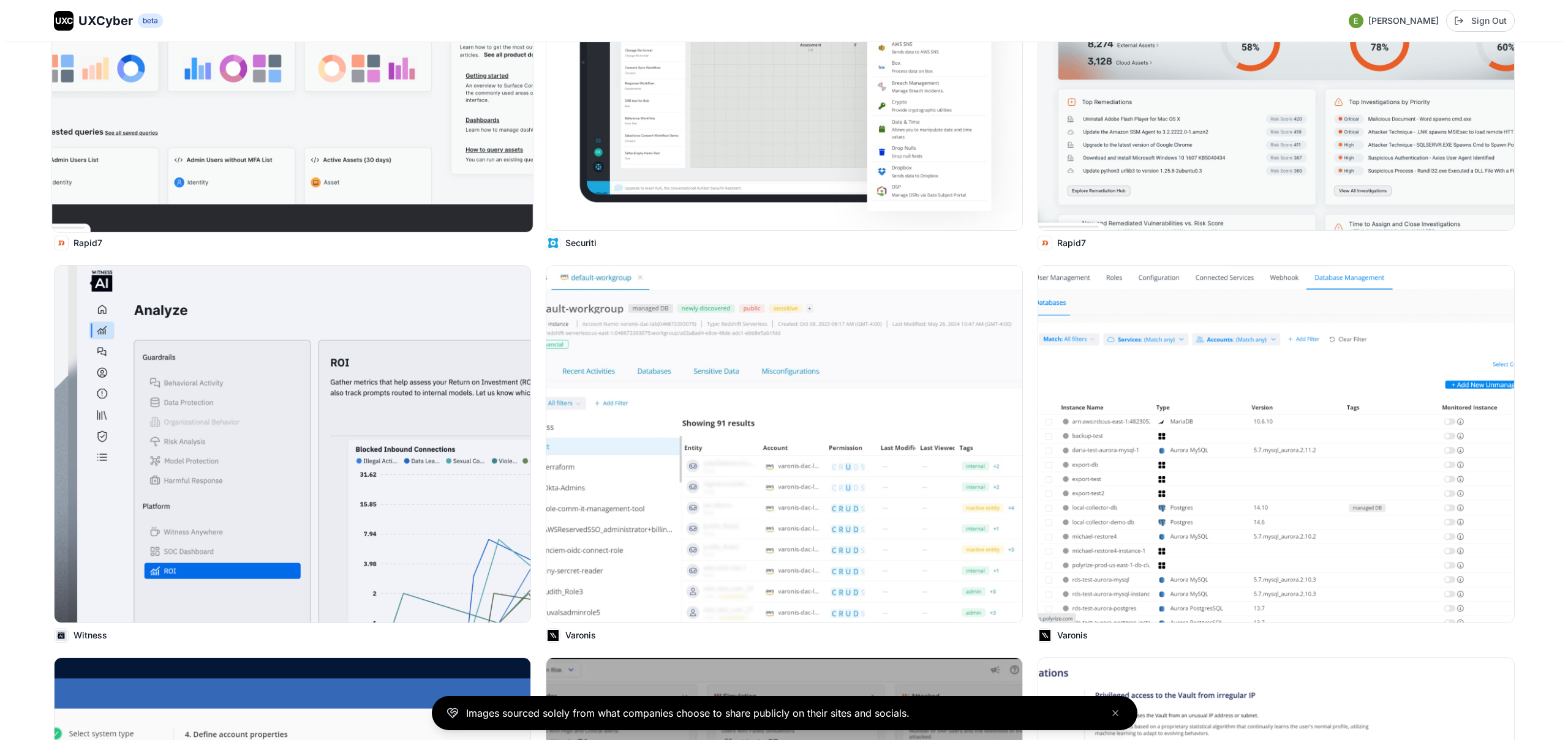
scroll to position [5128, 0]
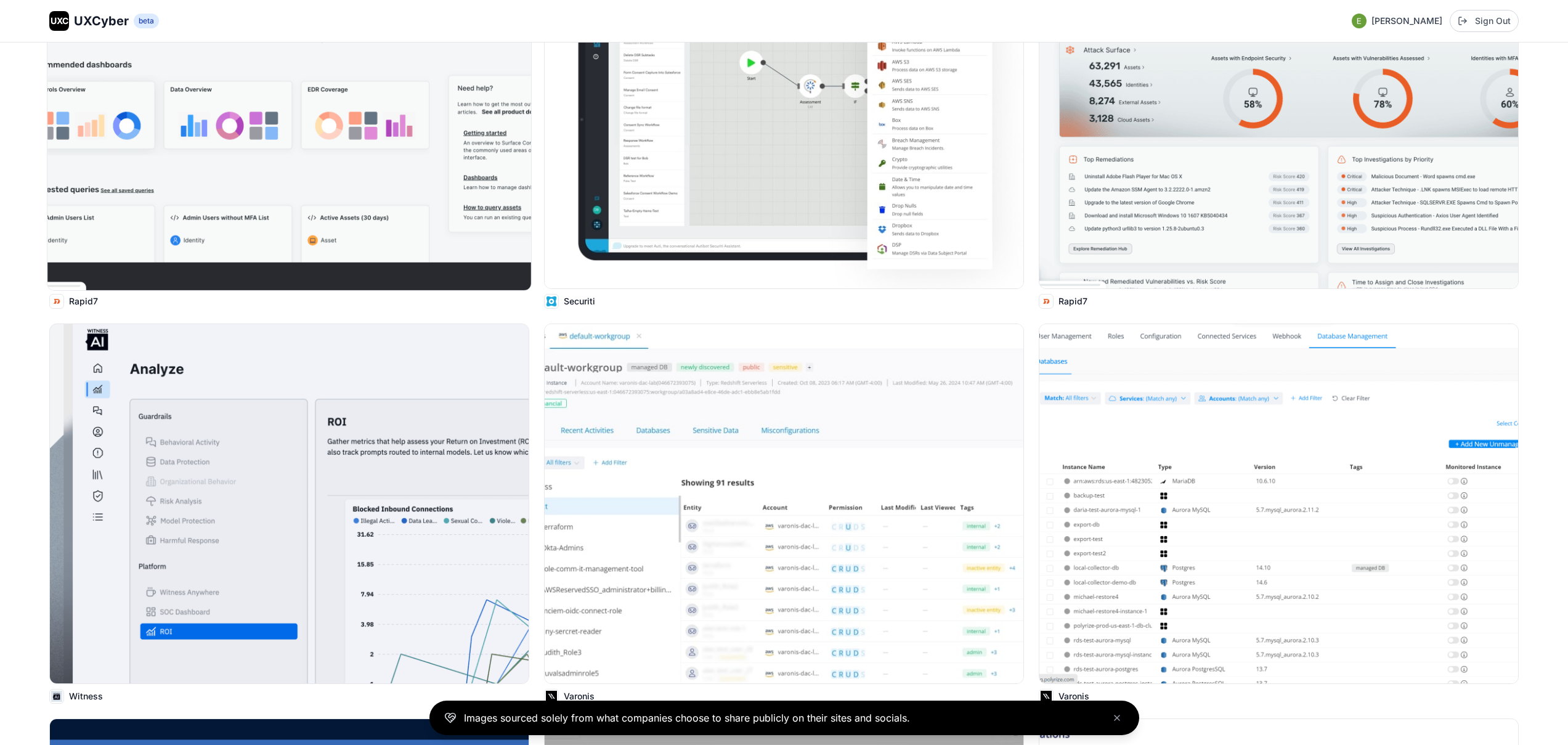
click at [329, 159] on img at bounding box center [289, 109] width 483 height 363
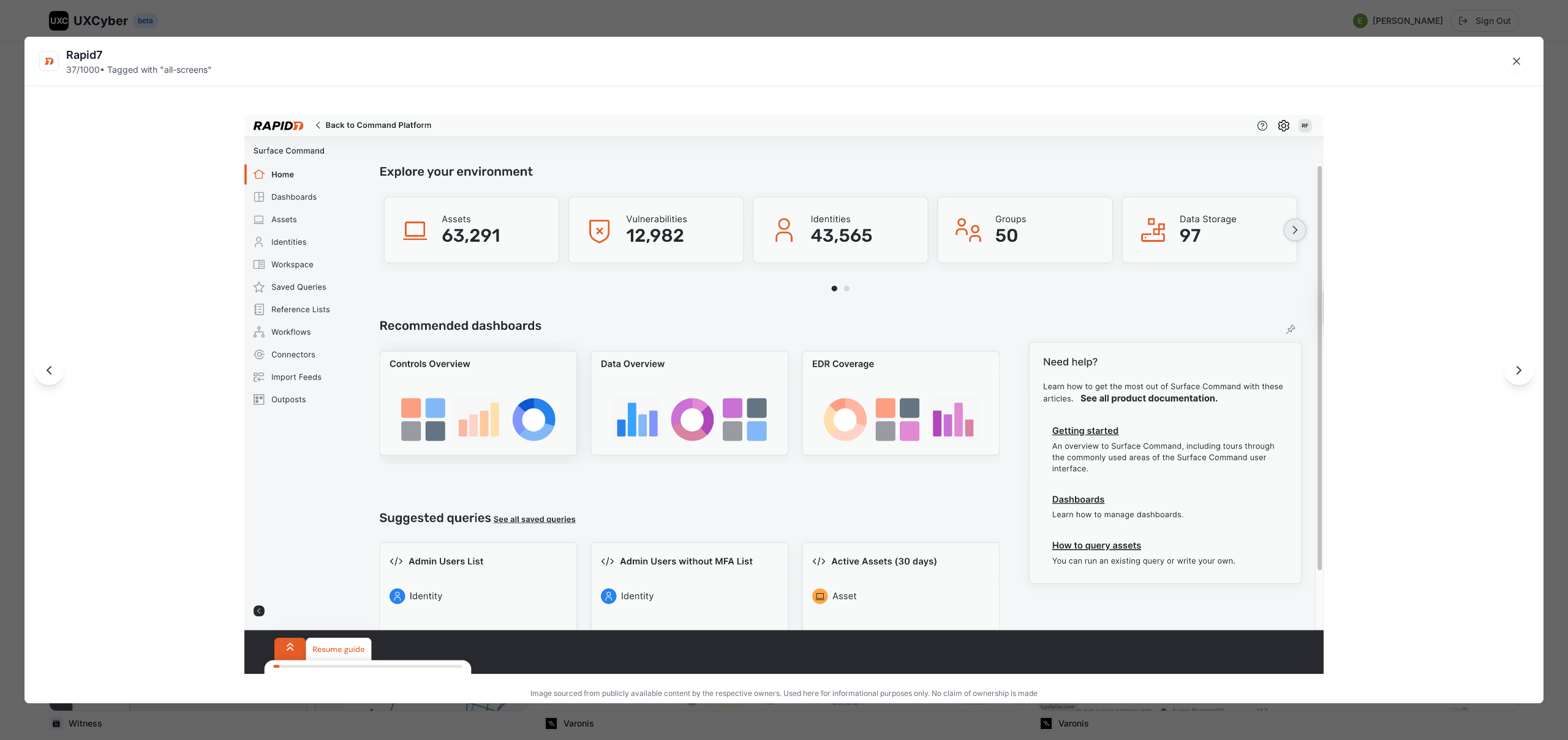
click at [353, 22] on div "Rapid7 37 / 1000 • Tagged with " all-screens " Image sourced from publicly avai…" at bounding box center [784, 370] width 1568 height 740
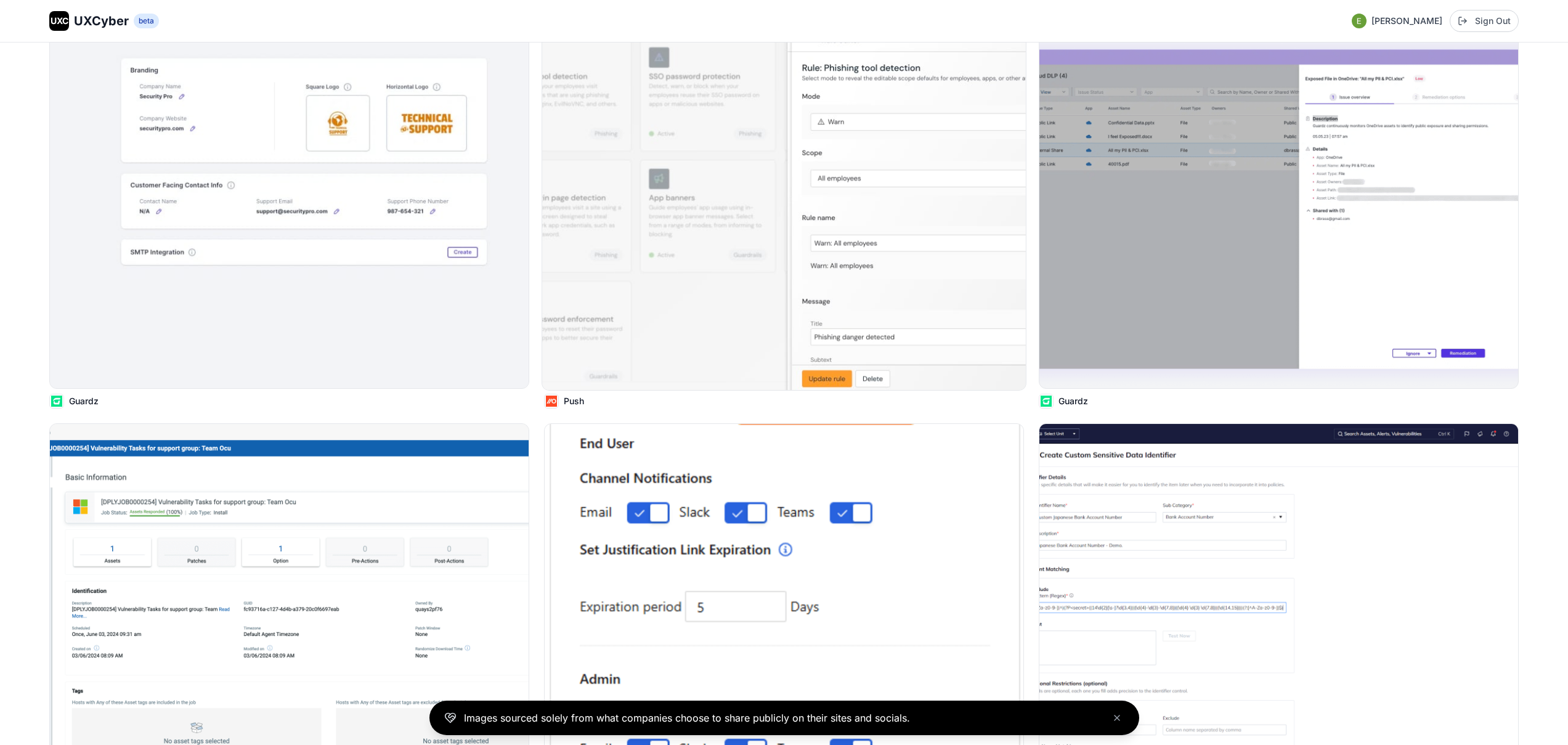
scroll to position [6578, 0]
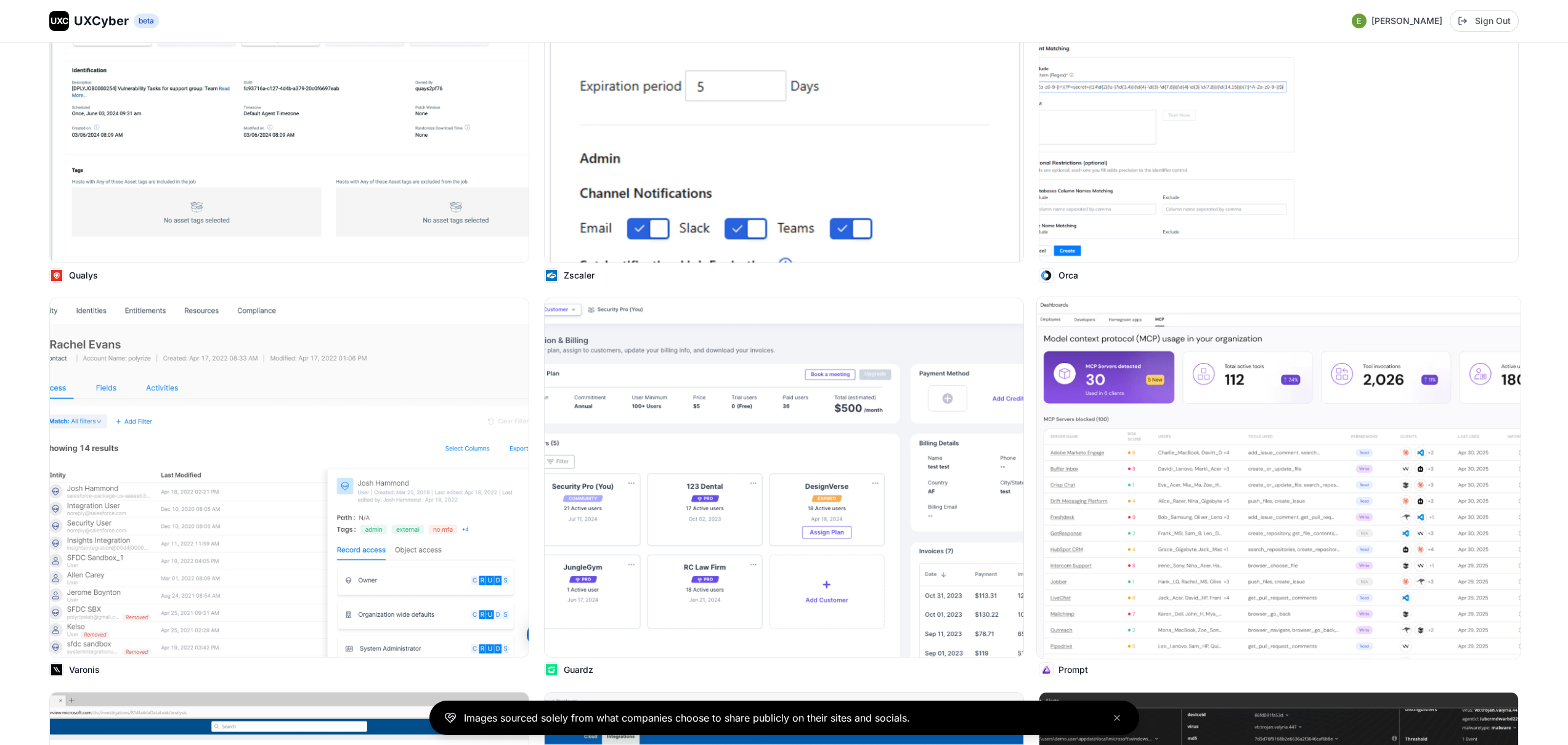
click at [1186, 444] on img at bounding box center [1279, 478] width 483 height 363
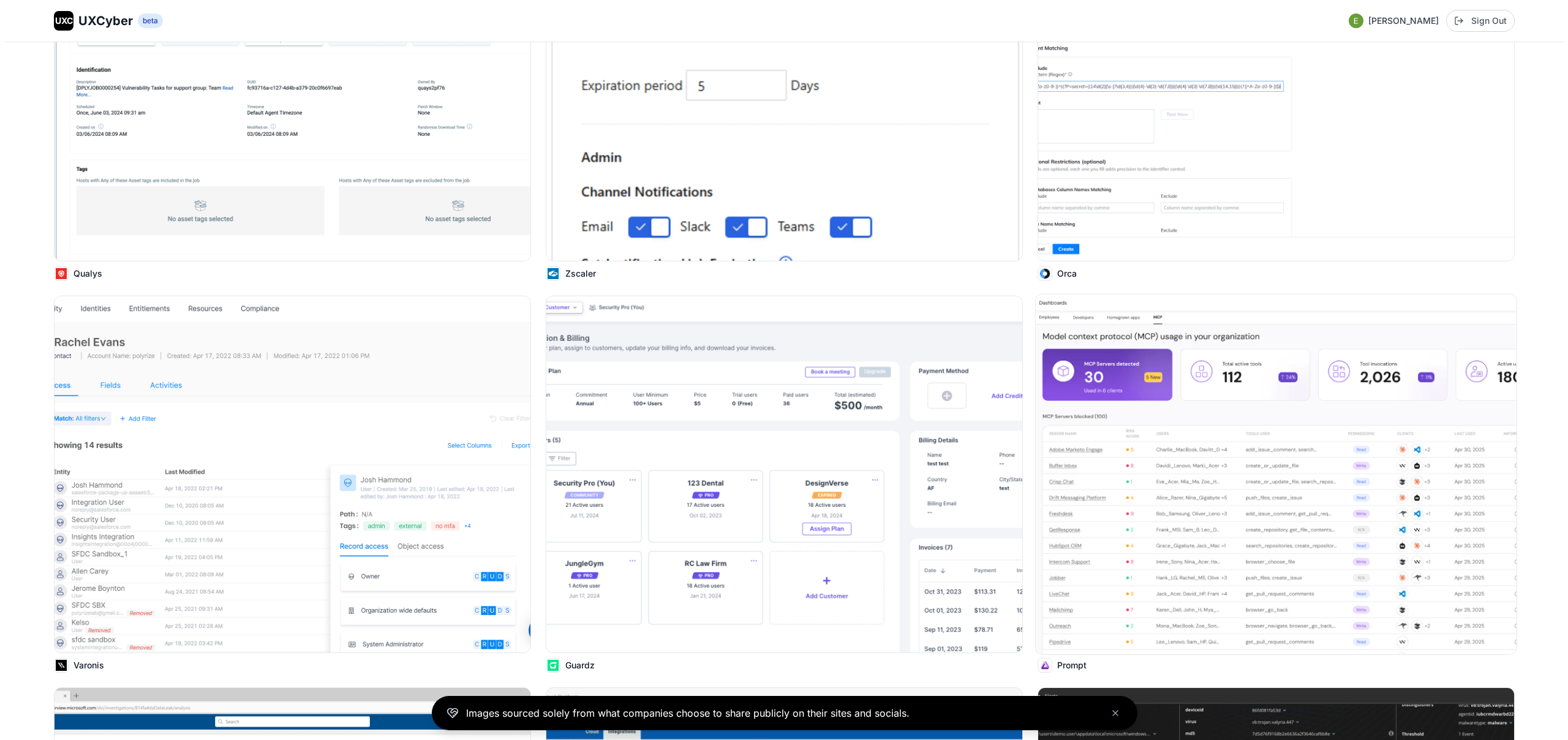
scroll to position [7153, 0]
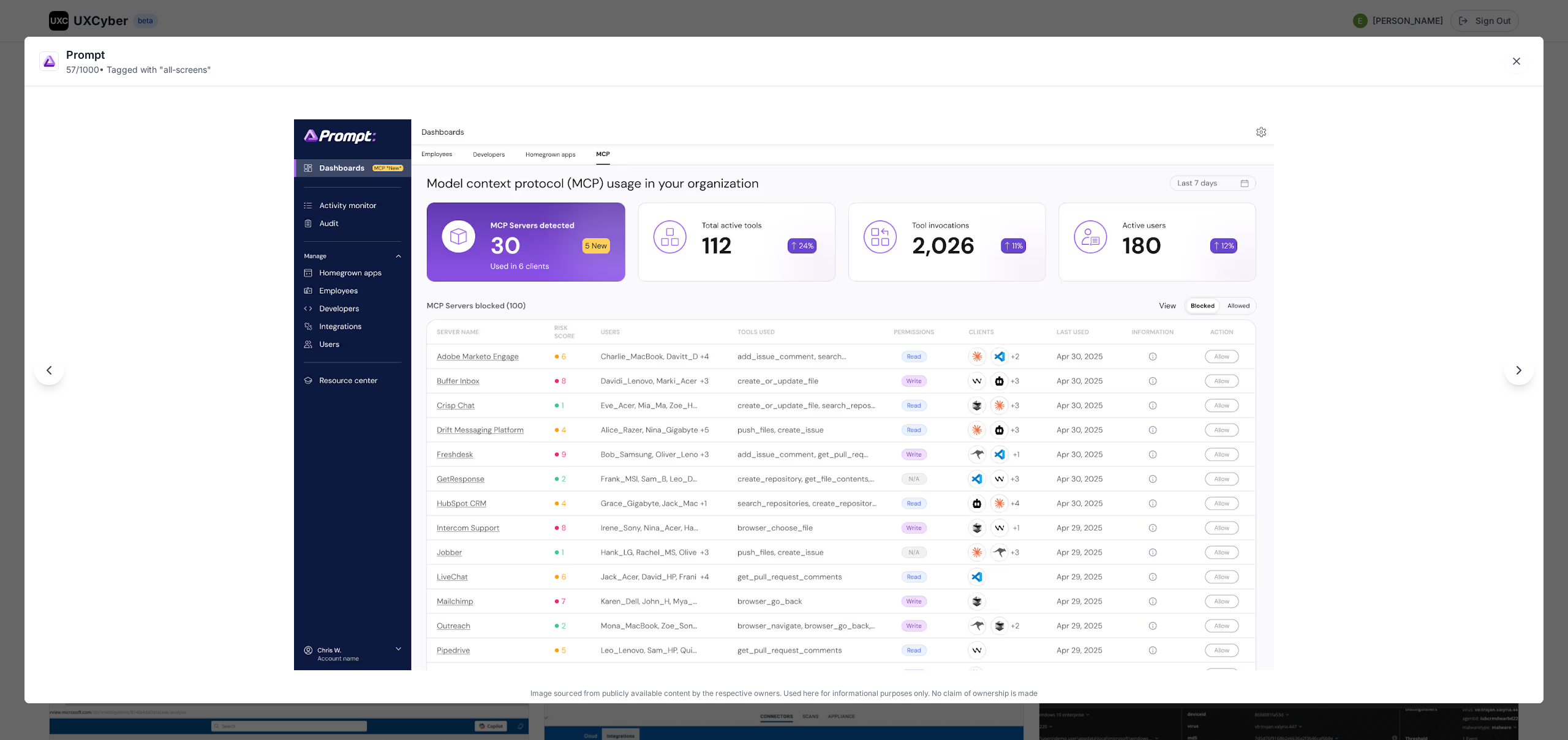
click at [528, 22] on div "Prompt 57 / 1000 • Tagged with " all-screens " Image sourced from publicly avai…" at bounding box center [784, 370] width 1568 height 740
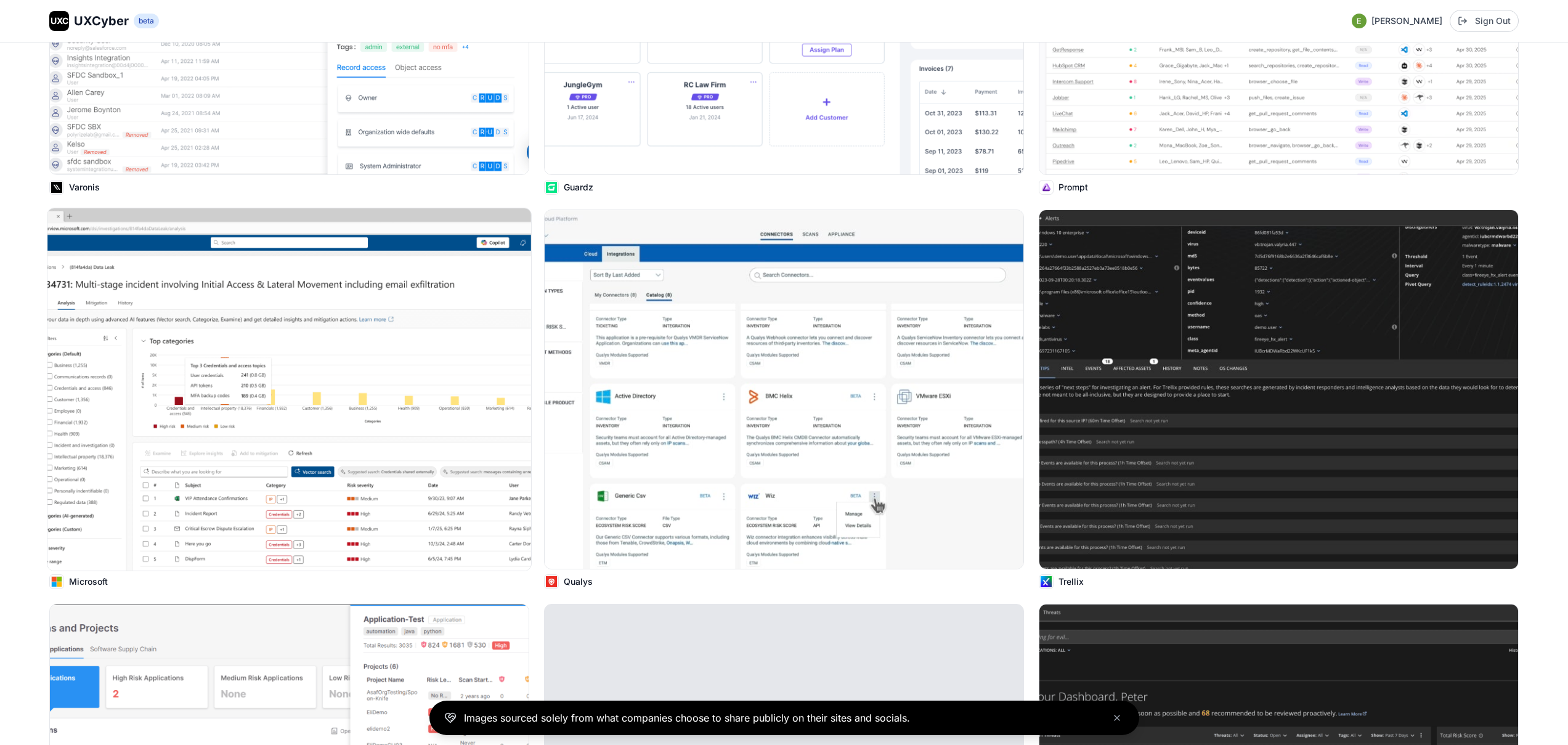
click at [321, 395] on img at bounding box center [289, 390] width 483 height 363
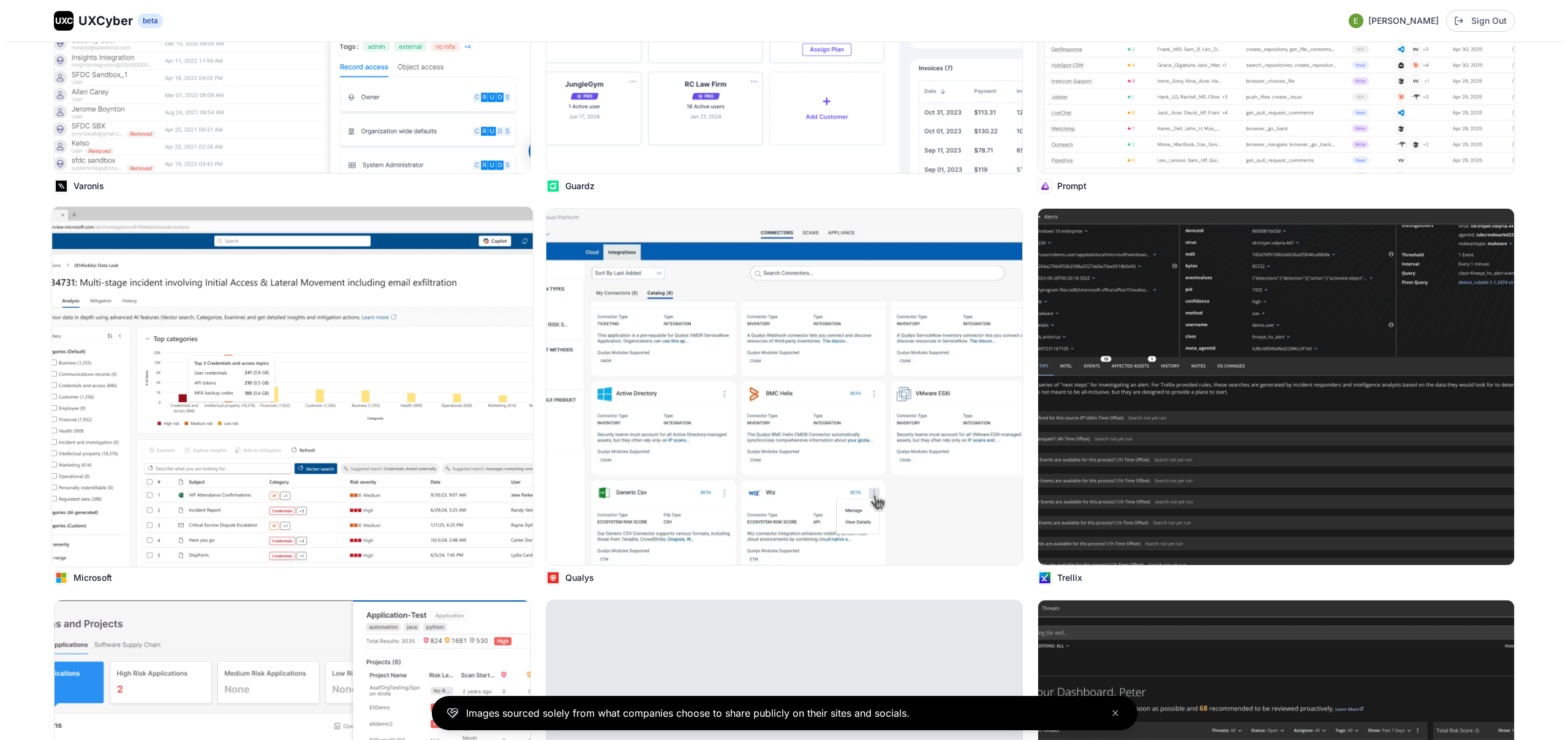
scroll to position [7635, 0]
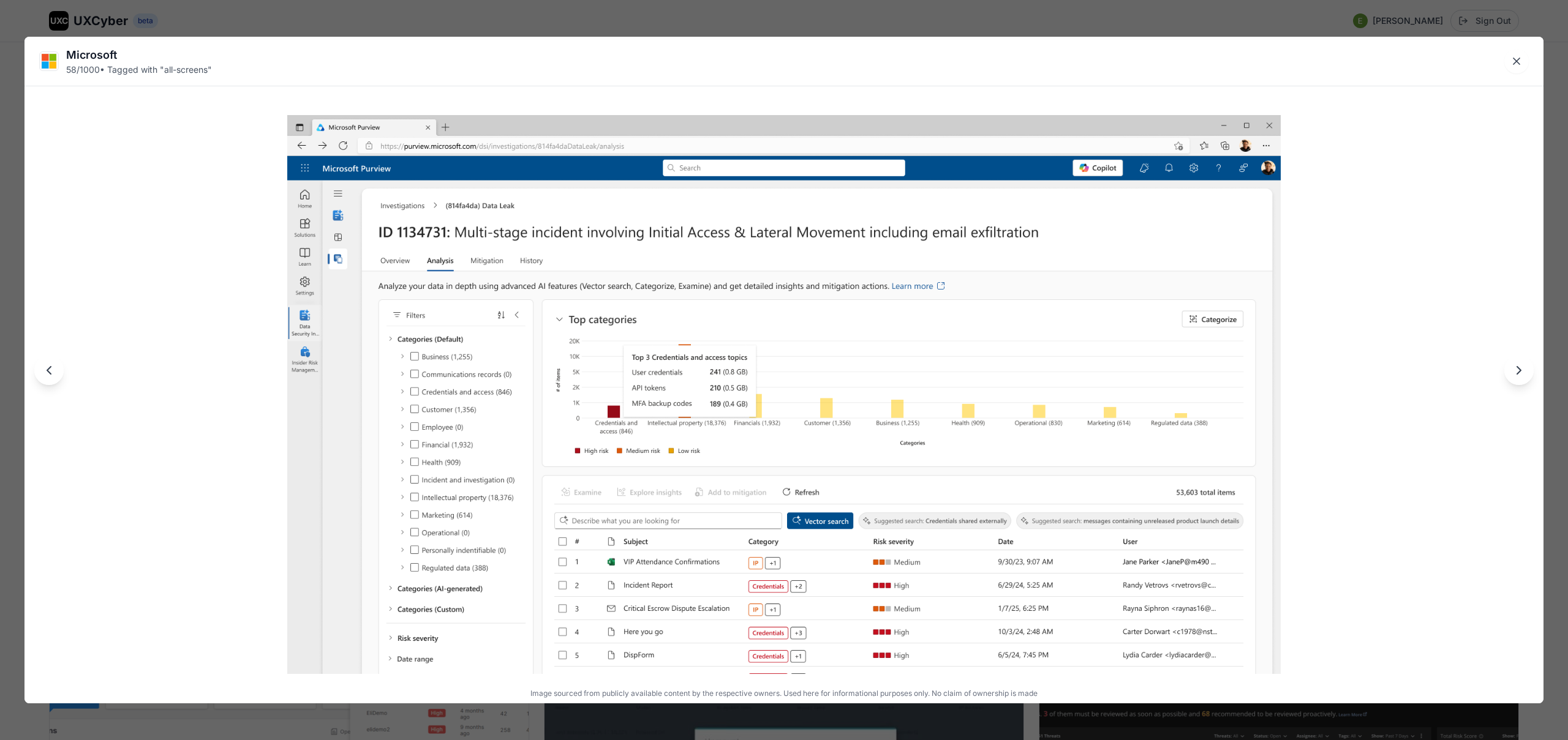
click at [561, 23] on div "Microsoft 58 / 1000 • Tagged with " all-screens " Image sourced from publicly a…" at bounding box center [784, 370] width 1568 height 740
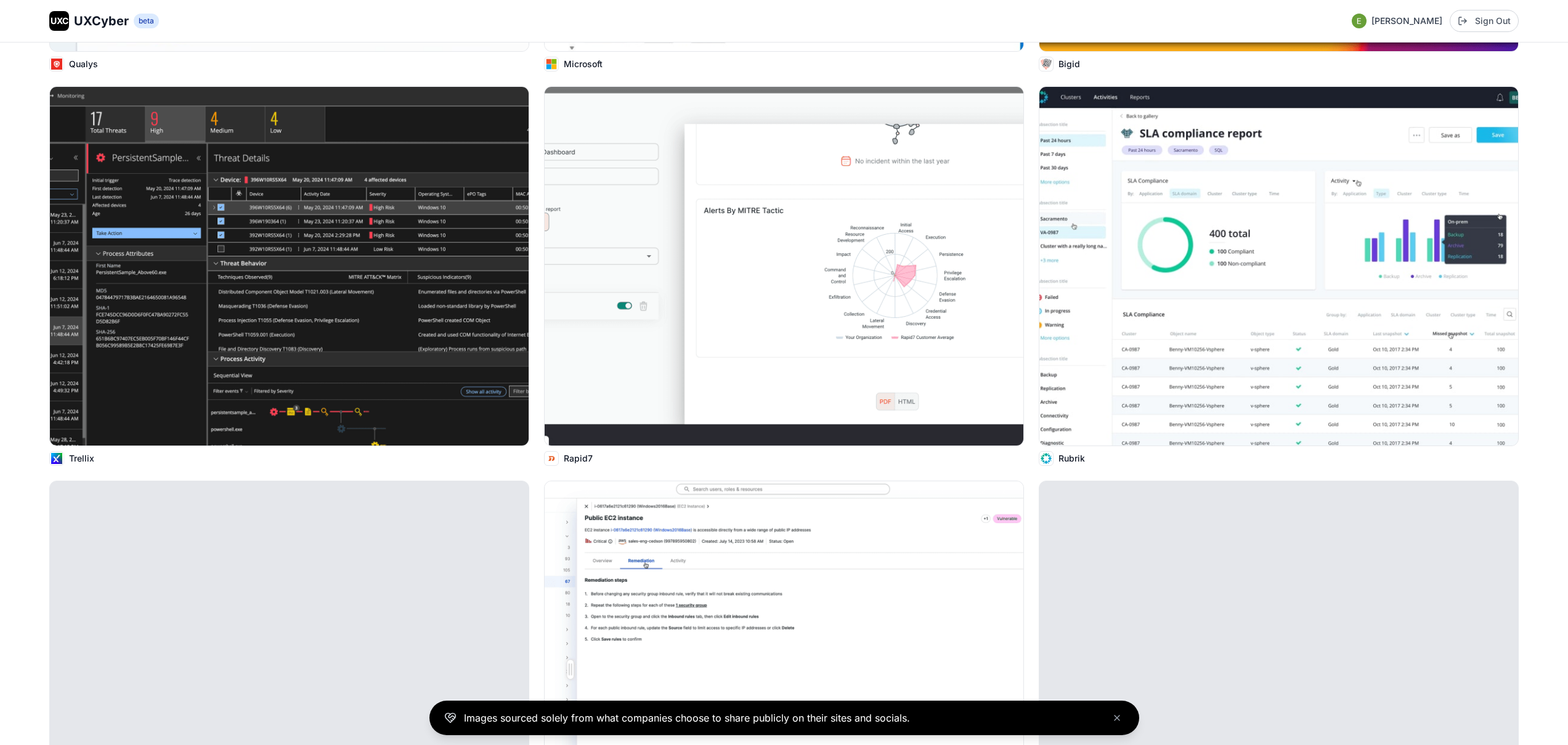
scroll to position [10575, 0]
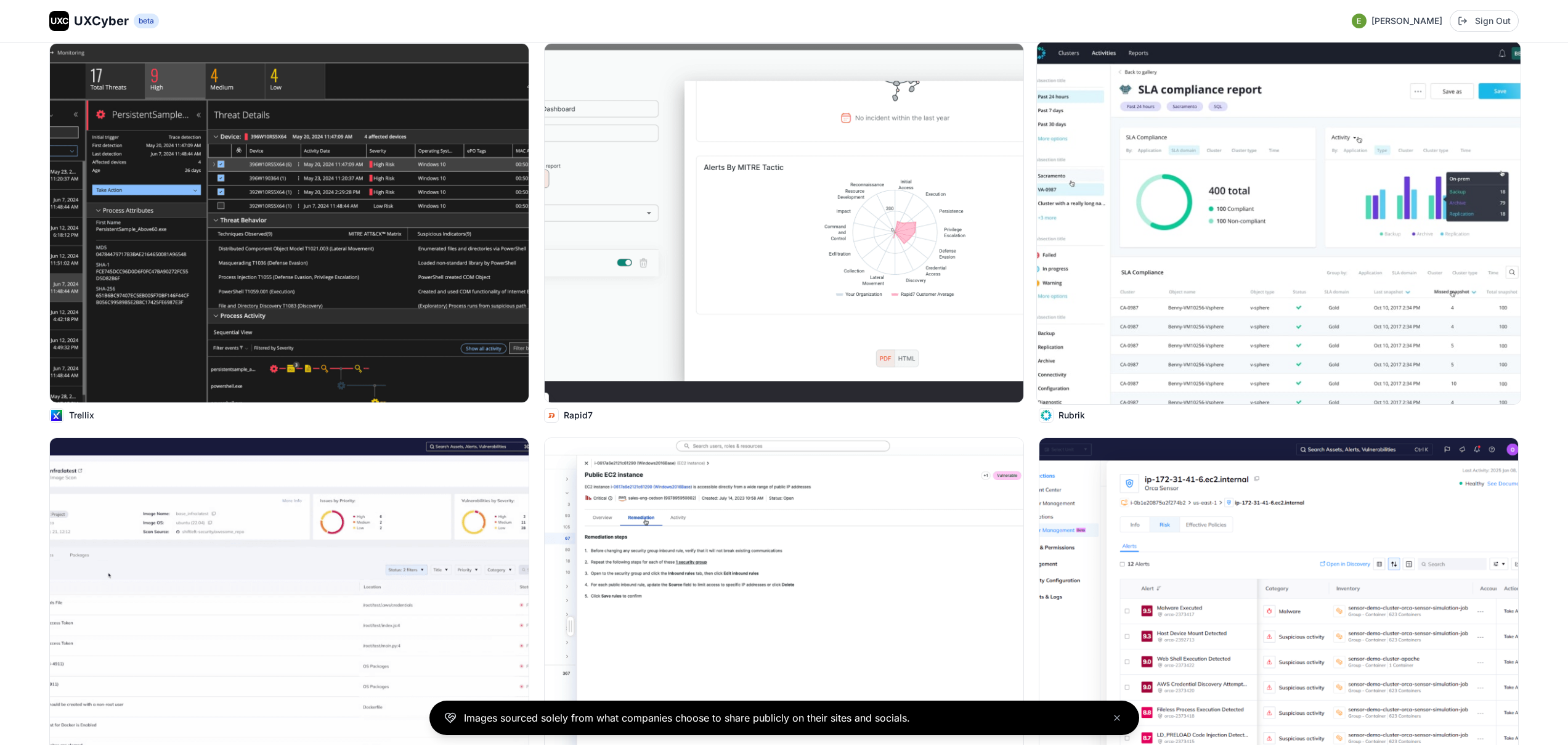
click at [1178, 265] on img at bounding box center [1279, 223] width 483 height 363
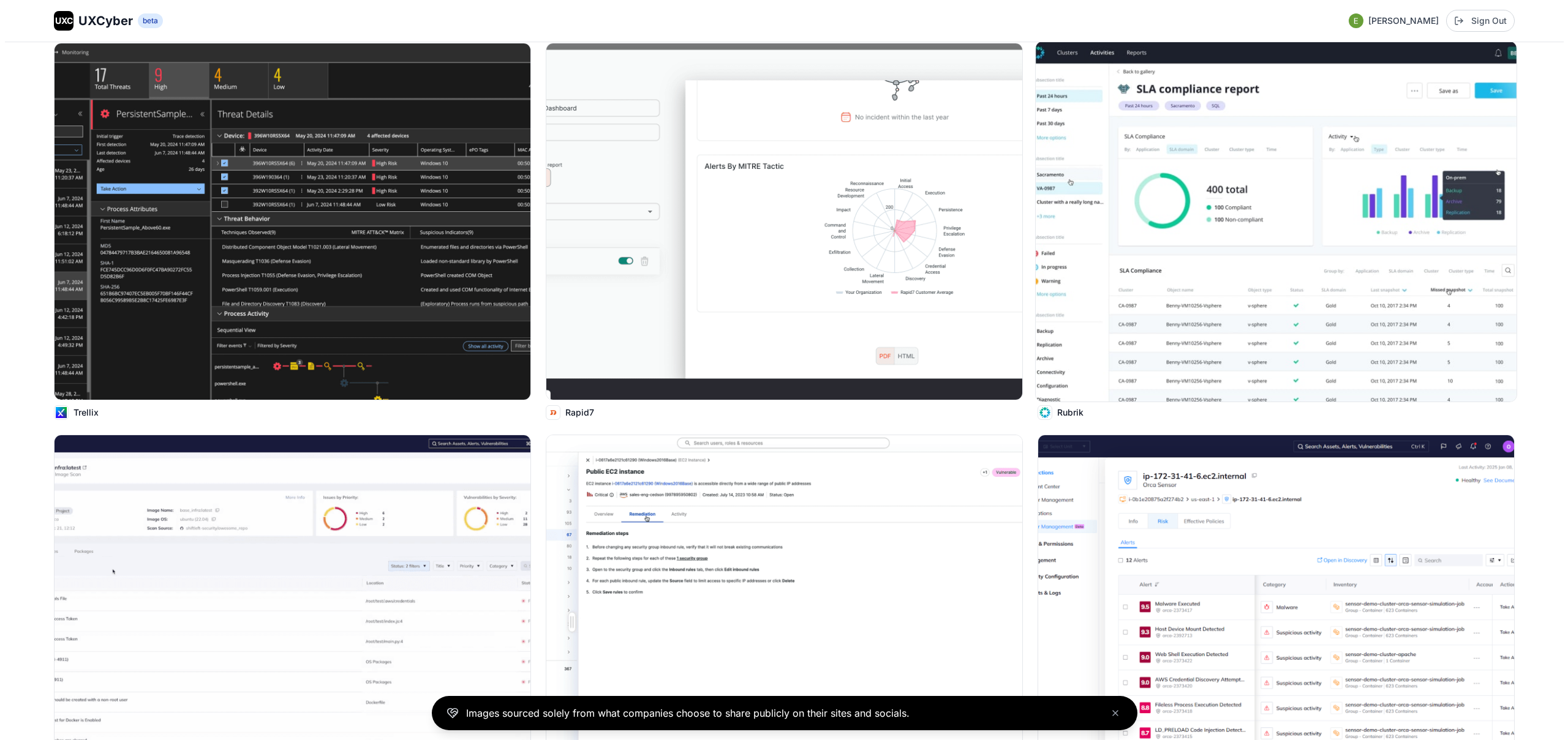
scroll to position [10561, 0]
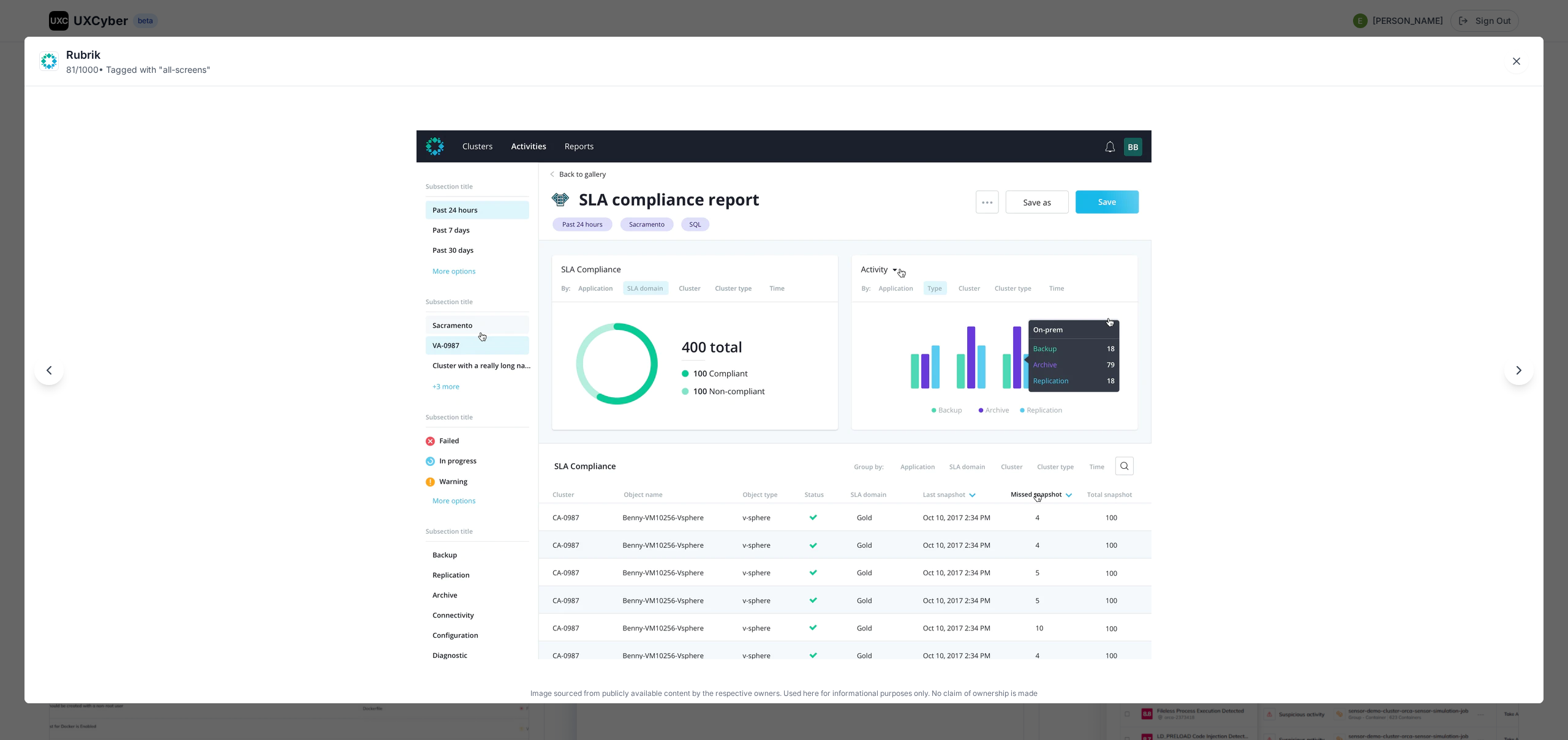
click at [703, 22] on div "Rubrik 81 / 1000 • Tagged with " all-screens " Image sourced from publicly avai…" at bounding box center [784, 370] width 1568 height 740
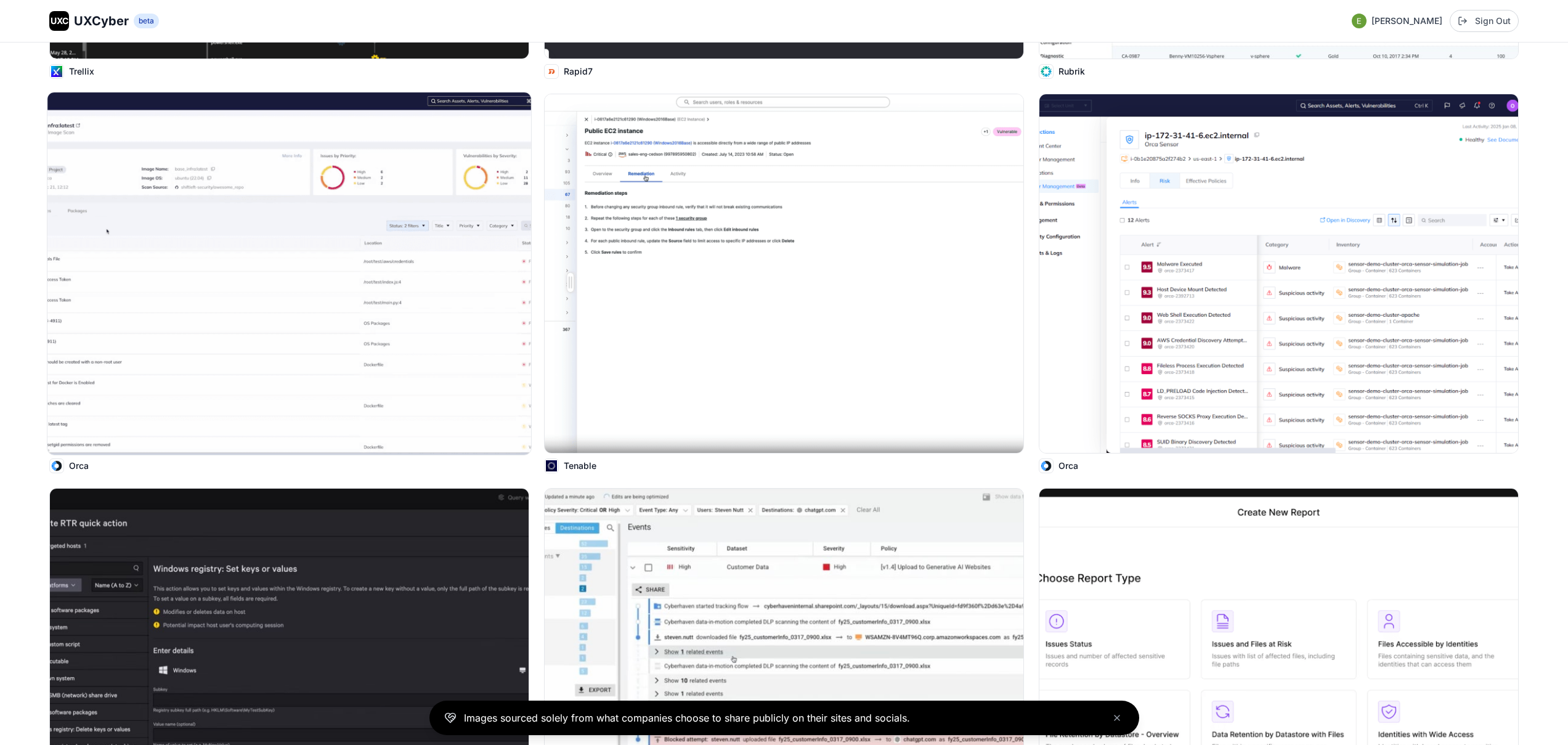
click at [410, 319] on img at bounding box center [289, 274] width 483 height 363
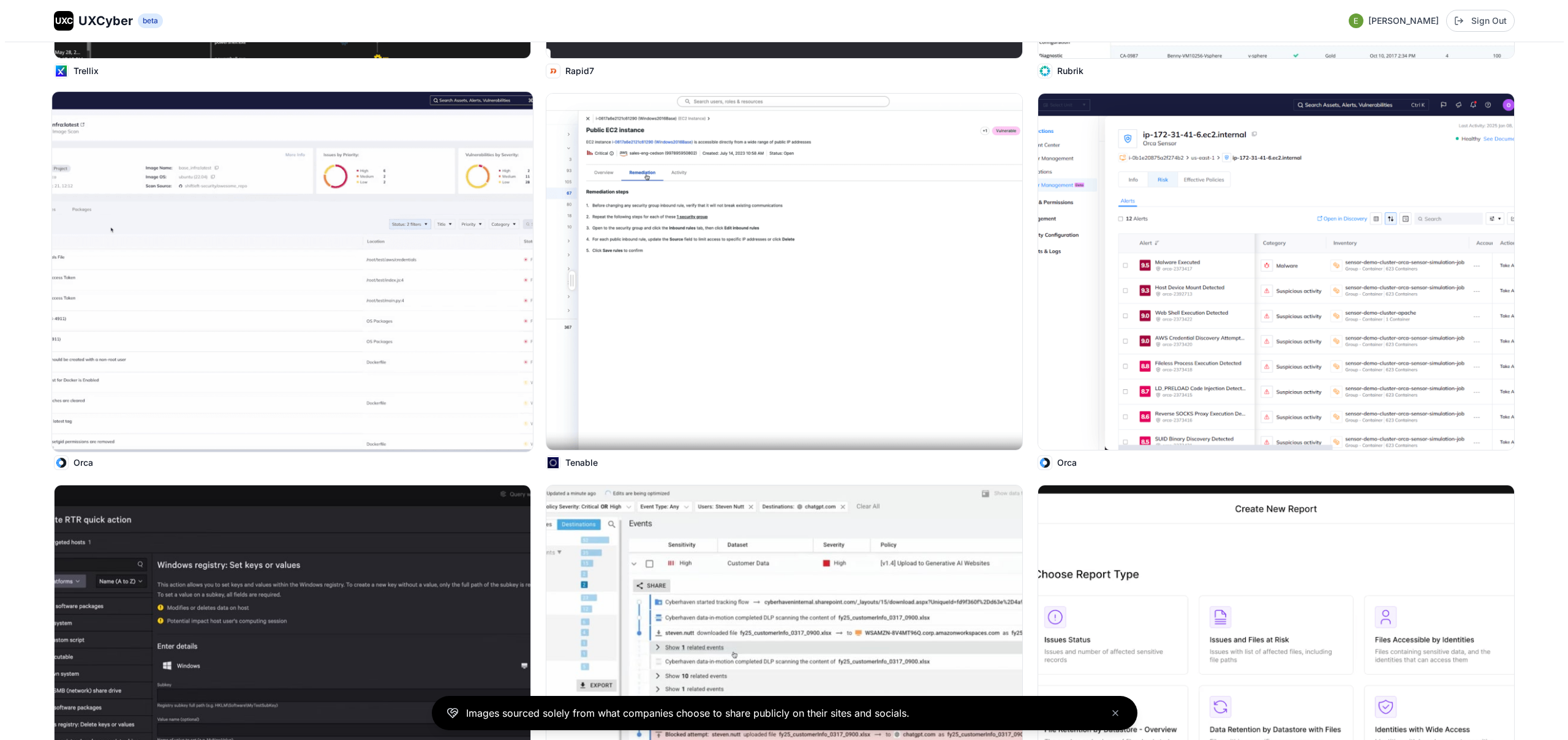
scroll to position [10905, 0]
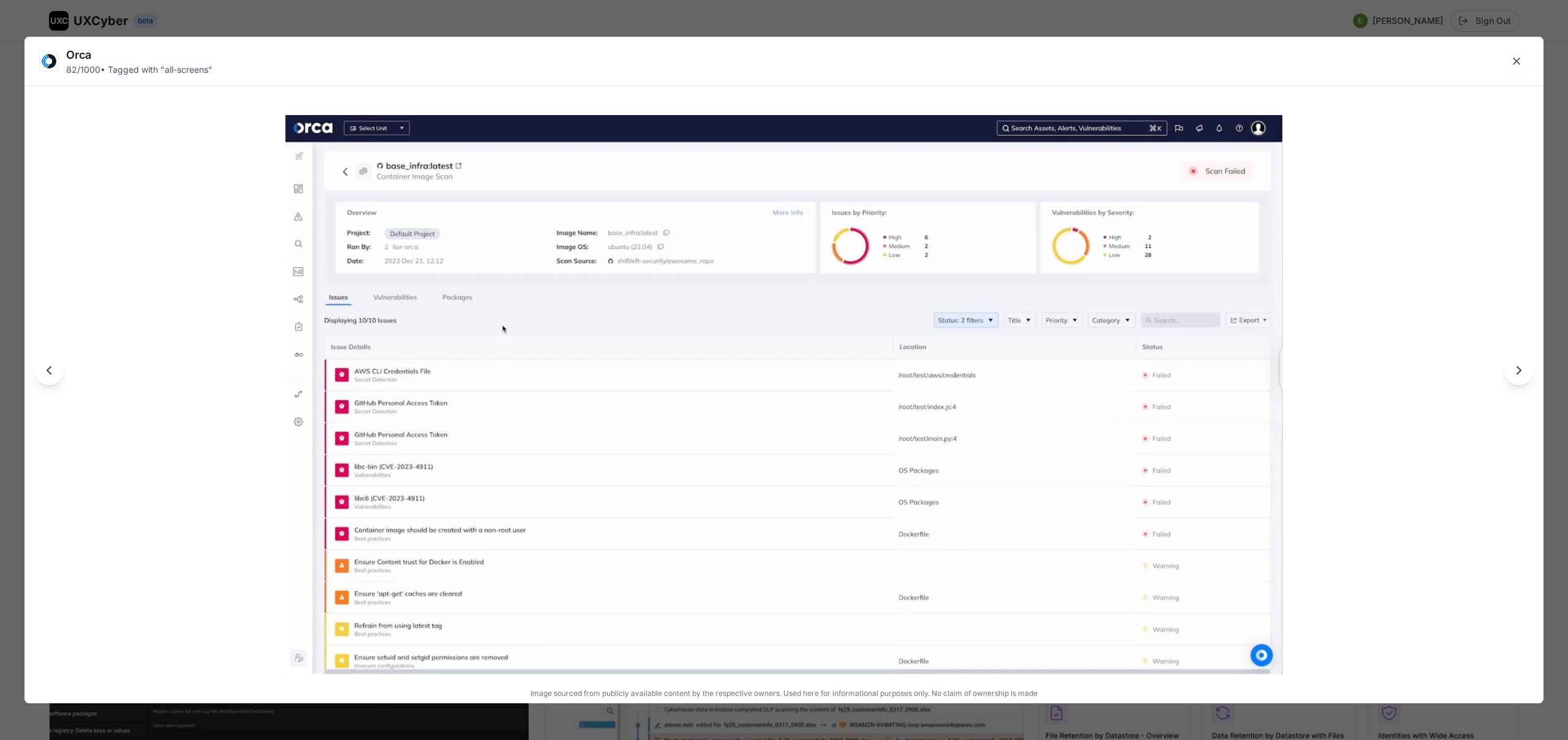
click at [653, 27] on div "Orca 82 / 1000 • Tagged with " all-screens " Image sourced from publicly availa…" at bounding box center [784, 370] width 1568 height 740
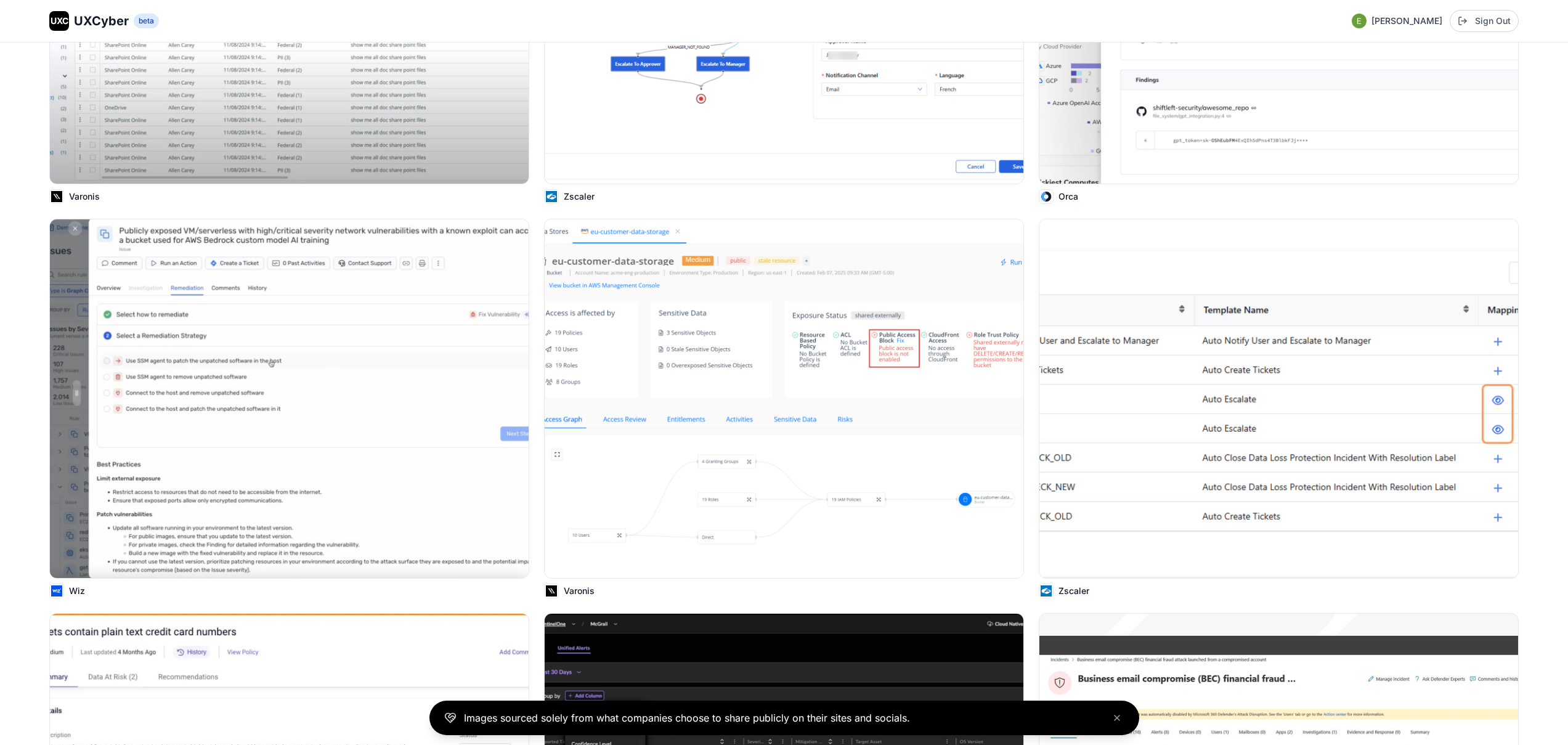
scroll to position [12770, 0]
